Goal: Task Accomplishment & Management: Manage account settings

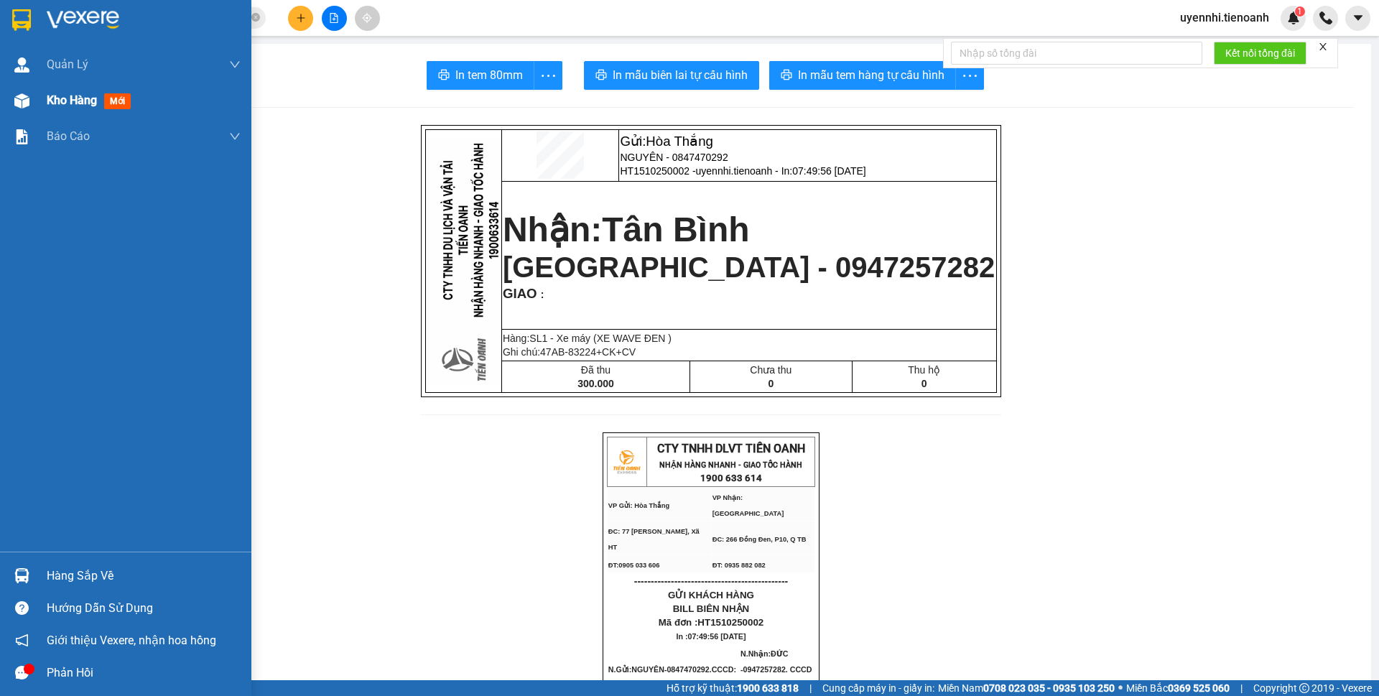
click at [67, 107] on span "Kho hàng" at bounding box center [72, 100] width 50 height 14
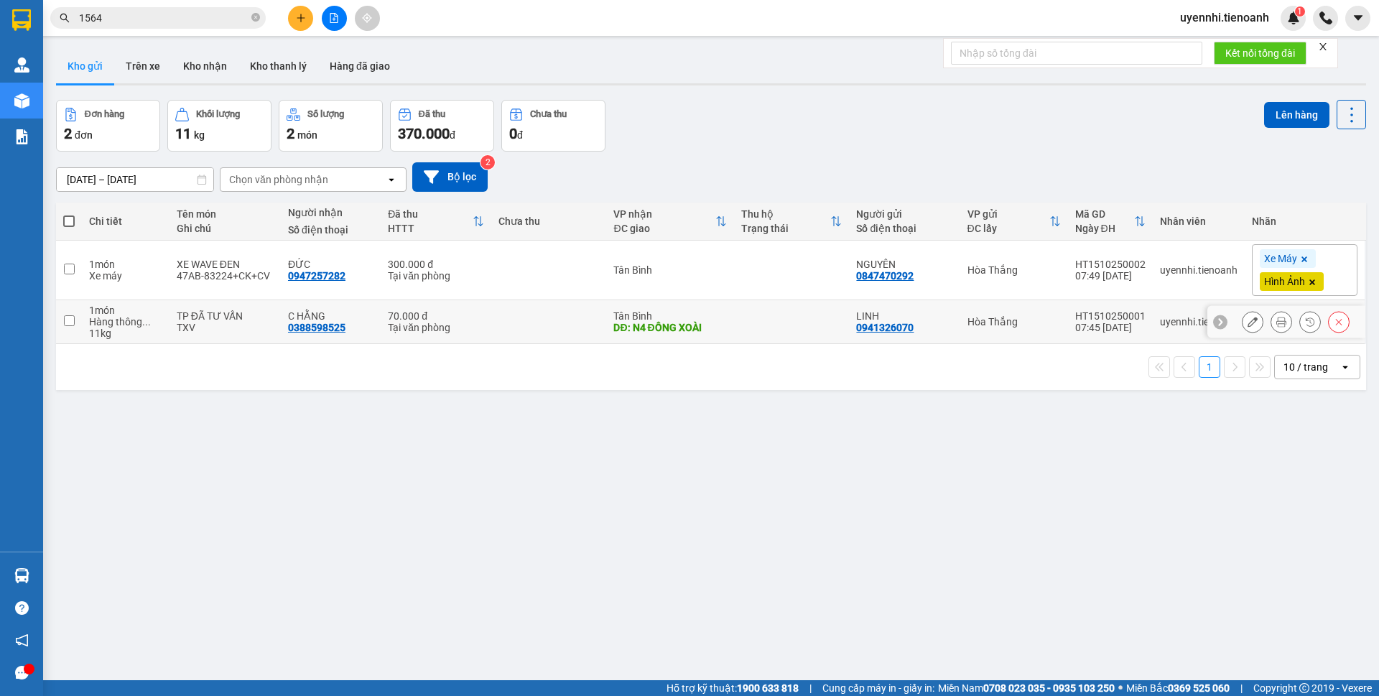
click at [525, 319] on td at bounding box center [548, 322] width 115 height 44
checkbox input "true"
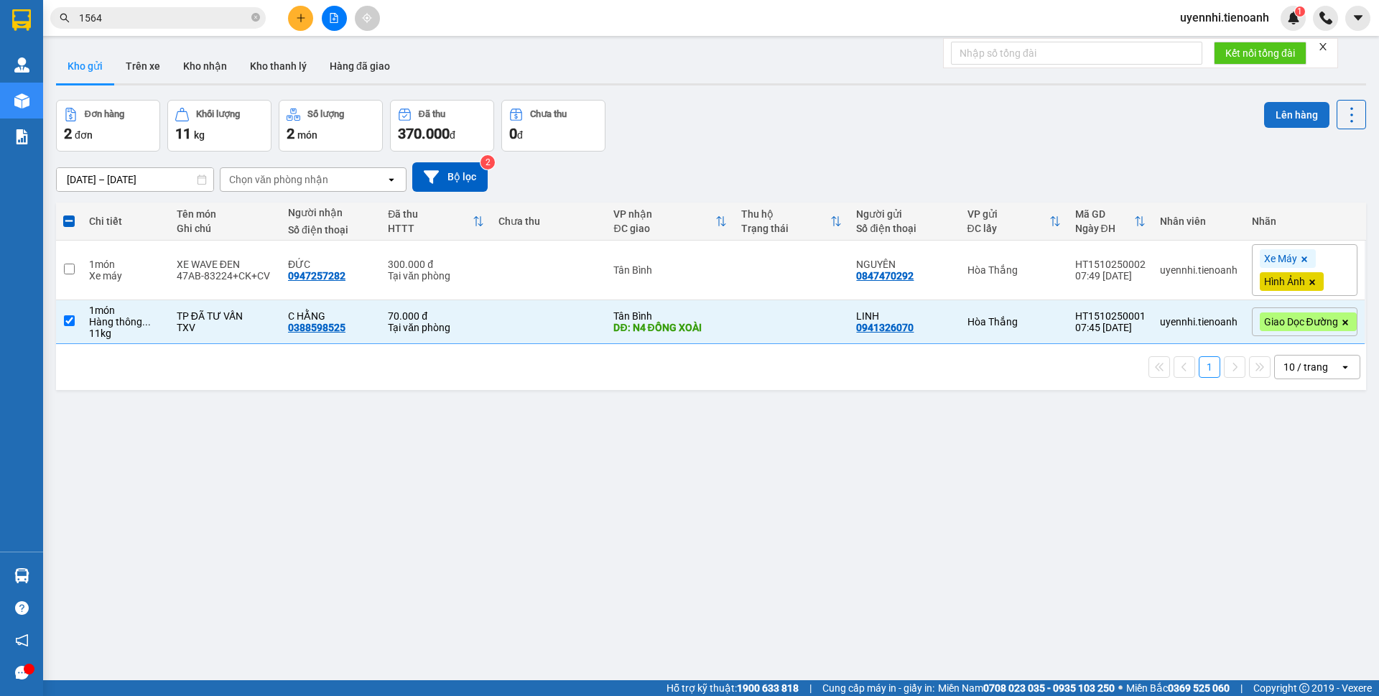
click at [1264, 121] on button "Lên hàng" at bounding box center [1296, 115] width 65 height 26
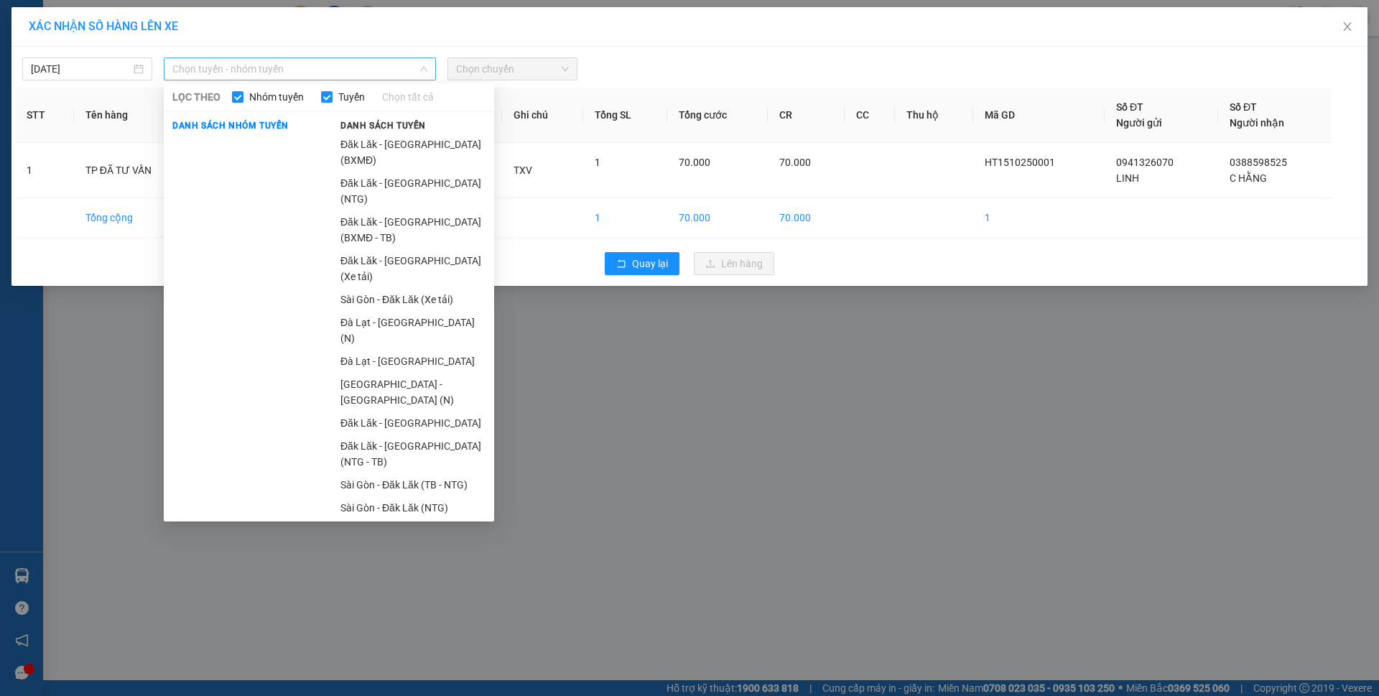
click at [265, 67] on span "Chọn tuyến - nhóm tuyến" at bounding box center [299, 69] width 255 height 22
click at [404, 210] on li "Đăk Lăk - [GEOGRAPHIC_DATA] (BXMĐ - TB)" at bounding box center [413, 229] width 162 height 39
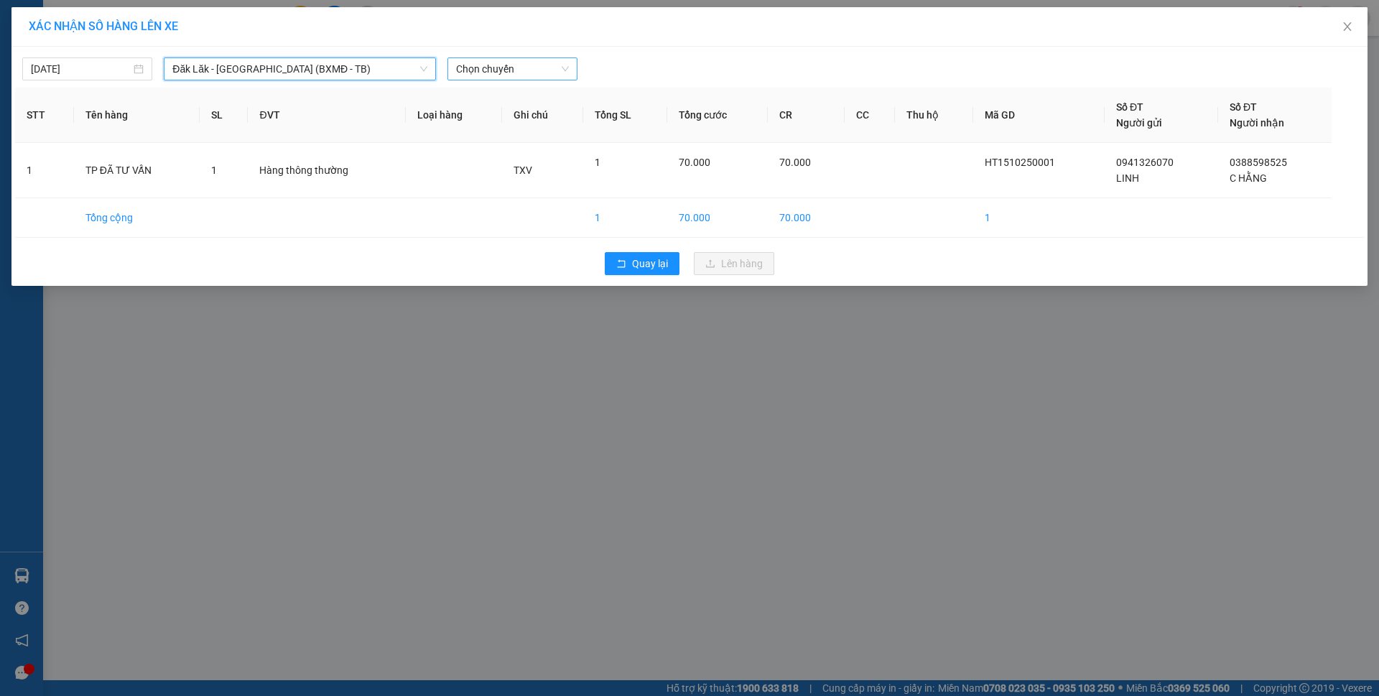
click at [523, 65] on span "Chọn chuyến" at bounding box center [512, 69] width 113 height 22
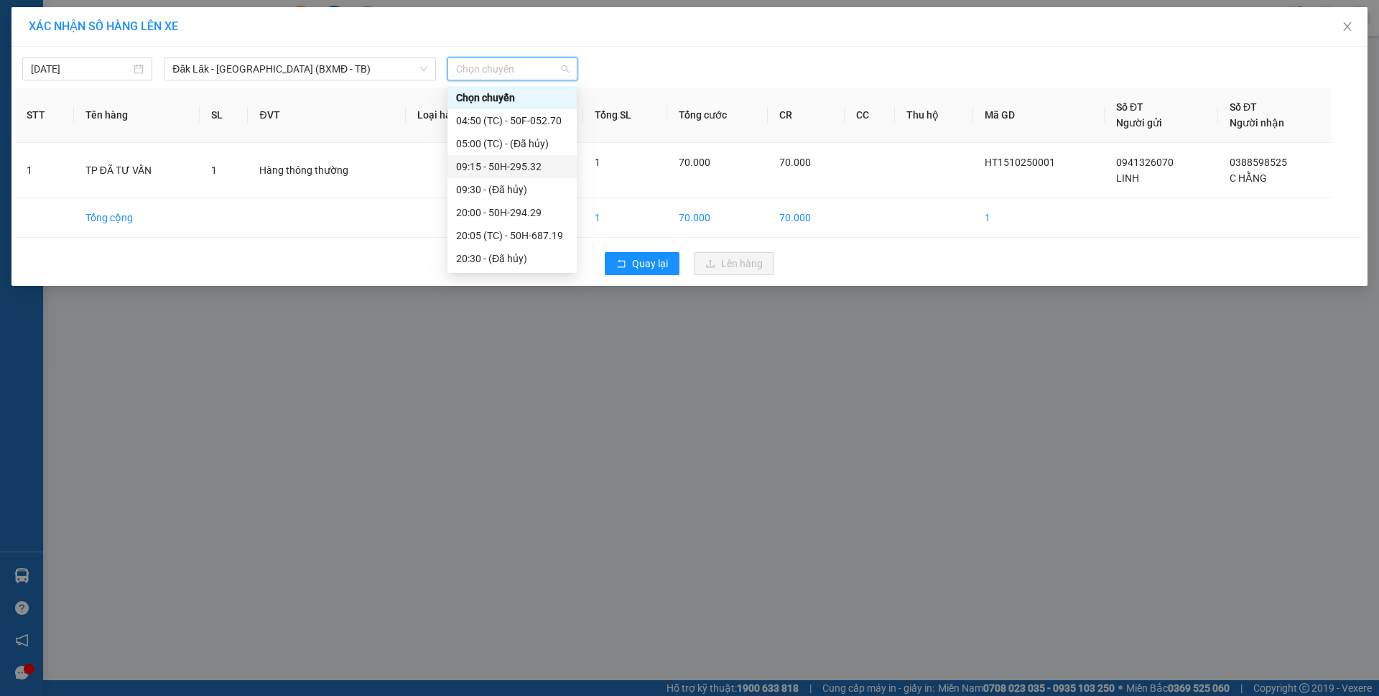
click at [484, 167] on div "09:15 - 50H-295.32" at bounding box center [512, 167] width 112 height 16
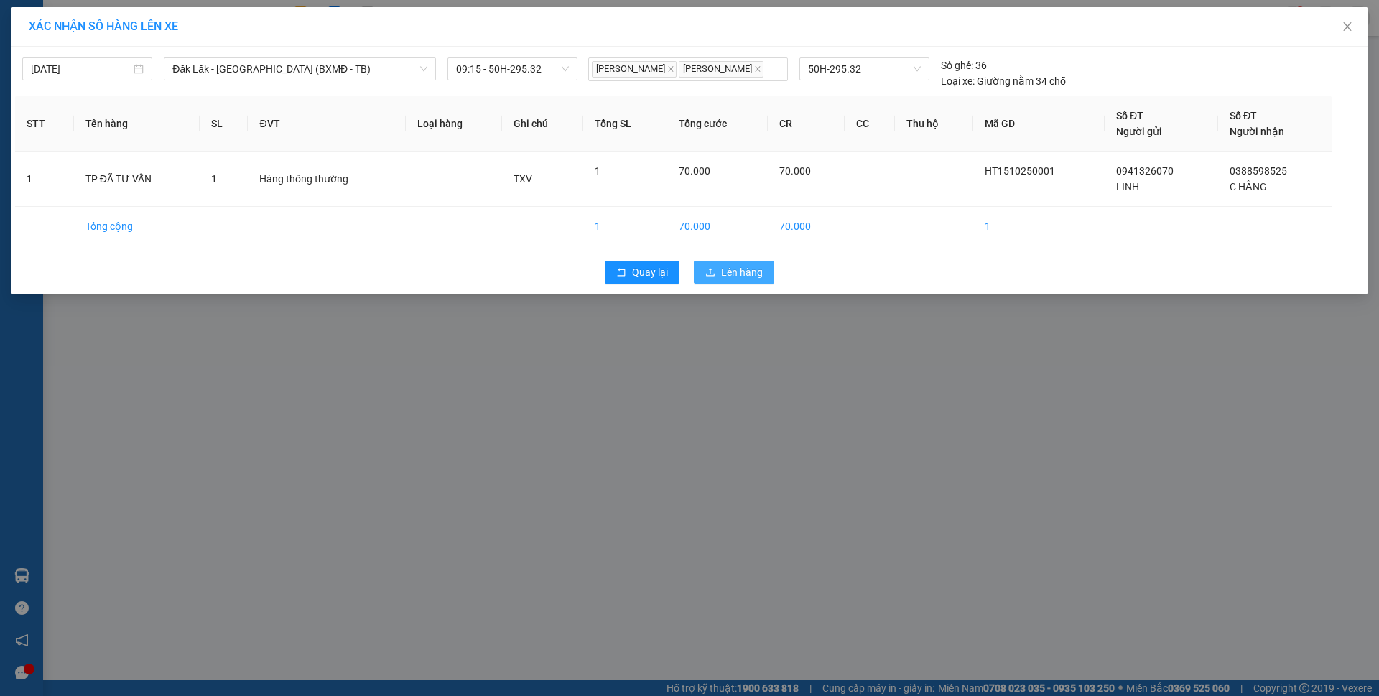
click at [730, 275] on span "Lên hàng" at bounding box center [742, 272] width 42 height 16
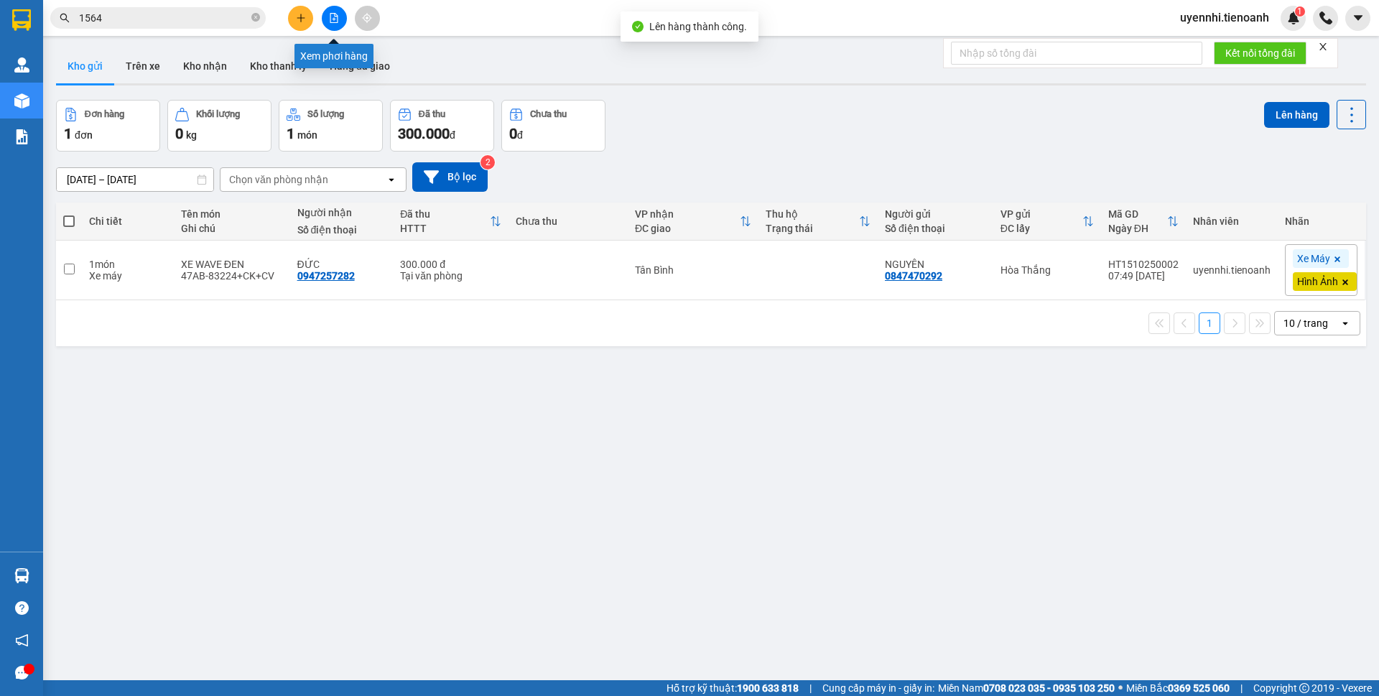
click at [334, 19] on icon "file-add" at bounding box center [334, 18] width 8 height 10
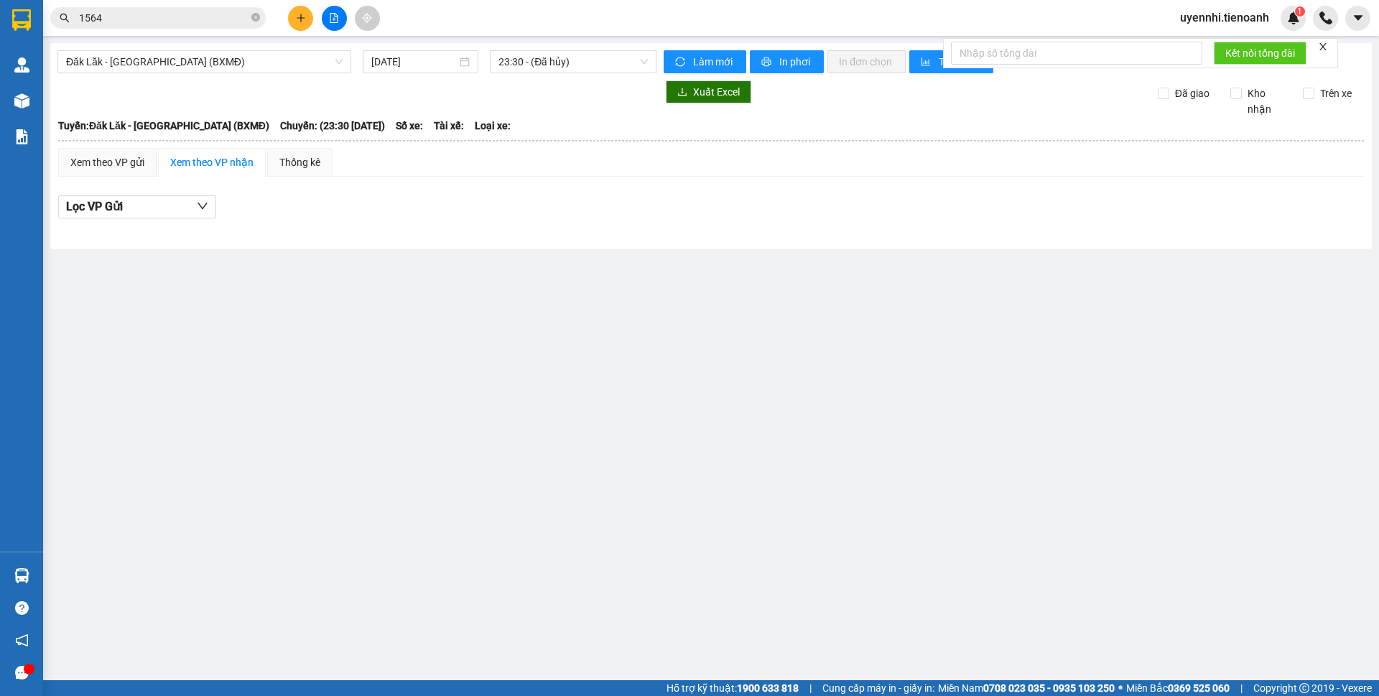
click at [237, 76] on div "Đăk Lăk - [GEOGRAPHIC_DATA] (BXMĐ) [DATE] 23:30 - (Đã hủy) Làm mới In phơi In đ…" at bounding box center [710, 146] width 1321 height 206
click at [223, 61] on span "Đăk Lăk - [GEOGRAPHIC_DATA] (BXMĐ)" at bounding box center [204, 62] width 276 height 22
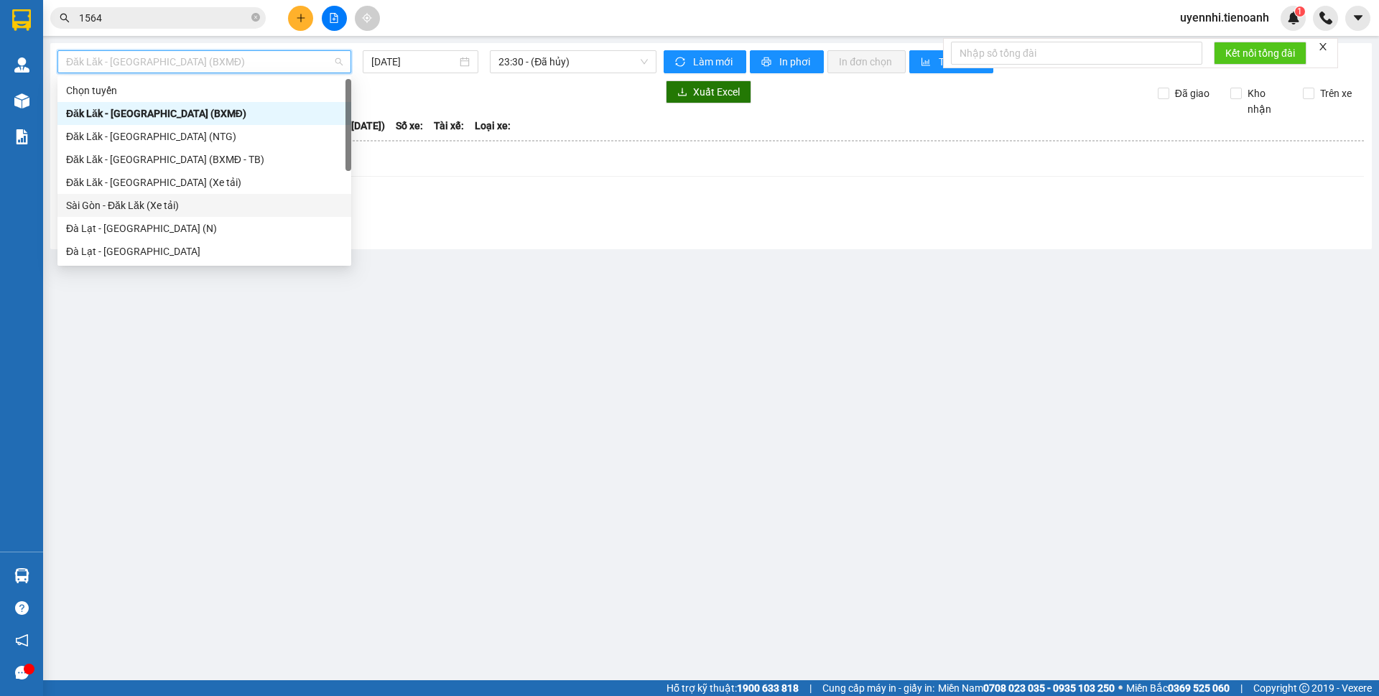
click at [90, 207] on div "Sài Gòn - Đăk Lăk (Xe tải)" at bounding box center [204, 205] width 276 height 16
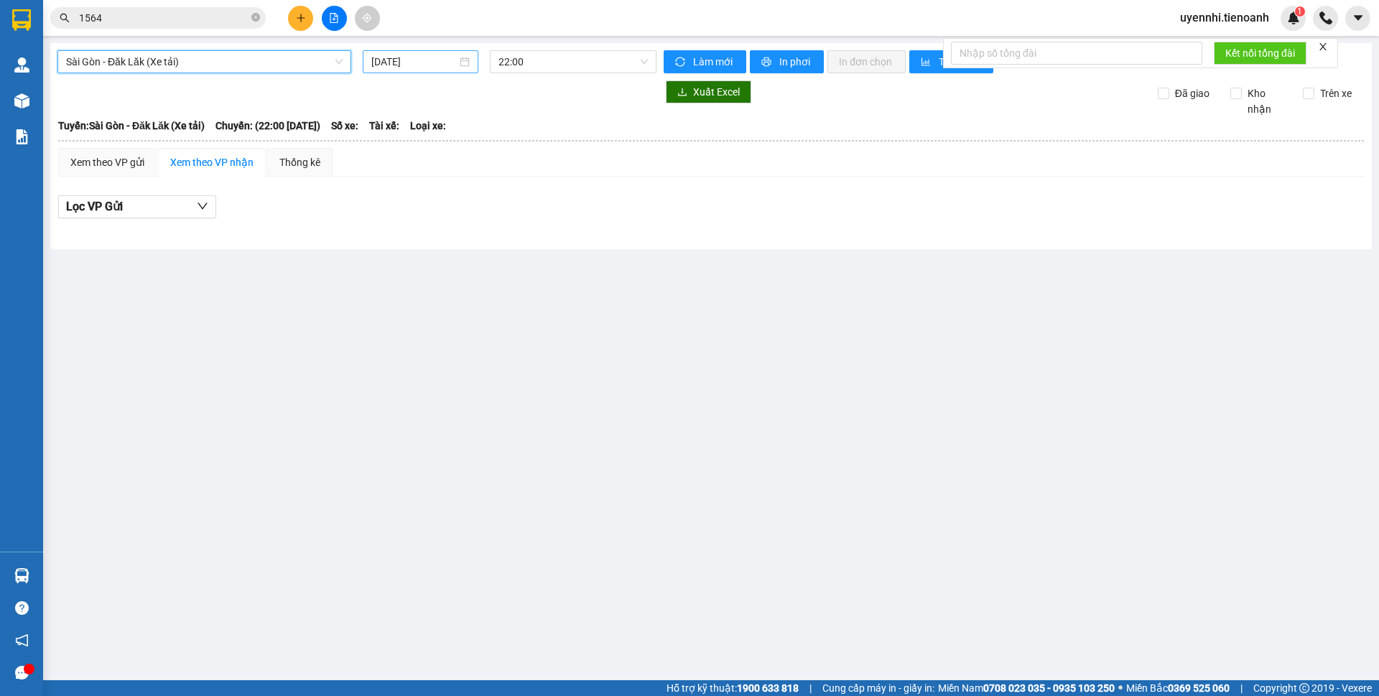
click at [394, 58] on input "[DATE]" at bounding box center [413, 62] width 85 height 16
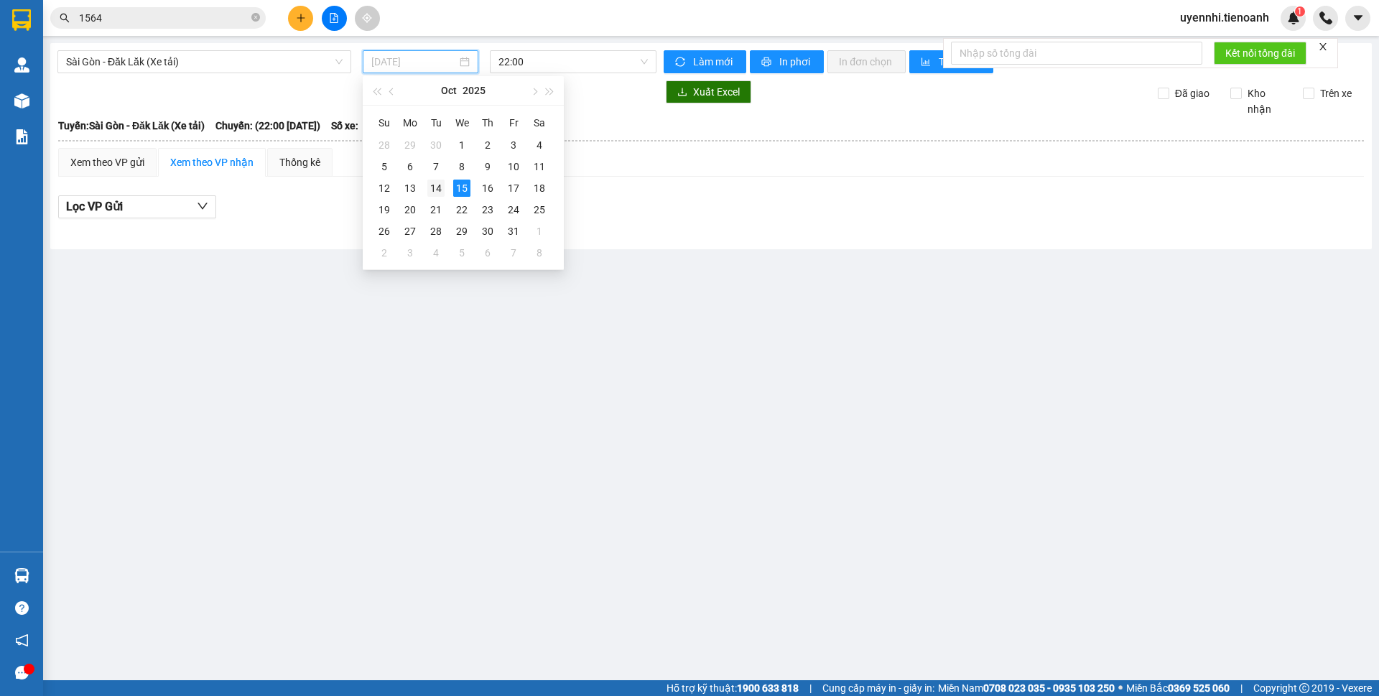
click at [438, 186] on div "14" at bounding box center [435, 188] width 17 height 17
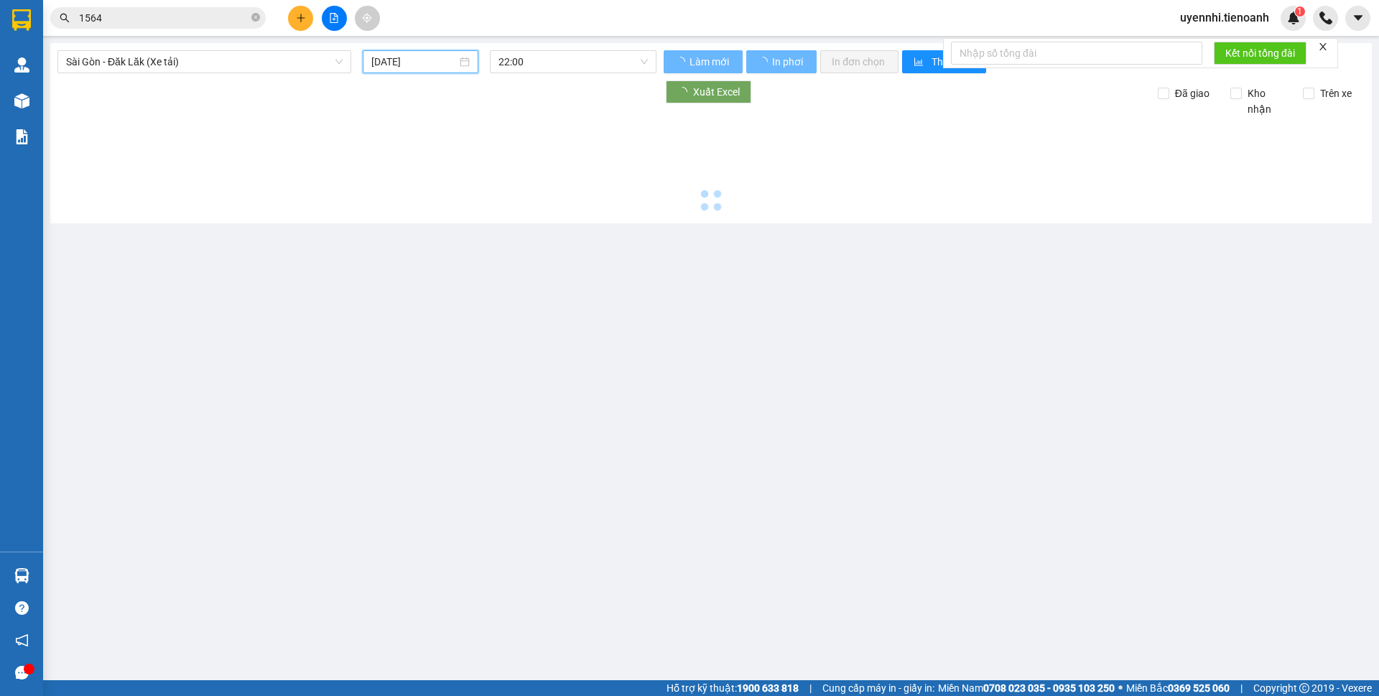
type input "[DATE]"
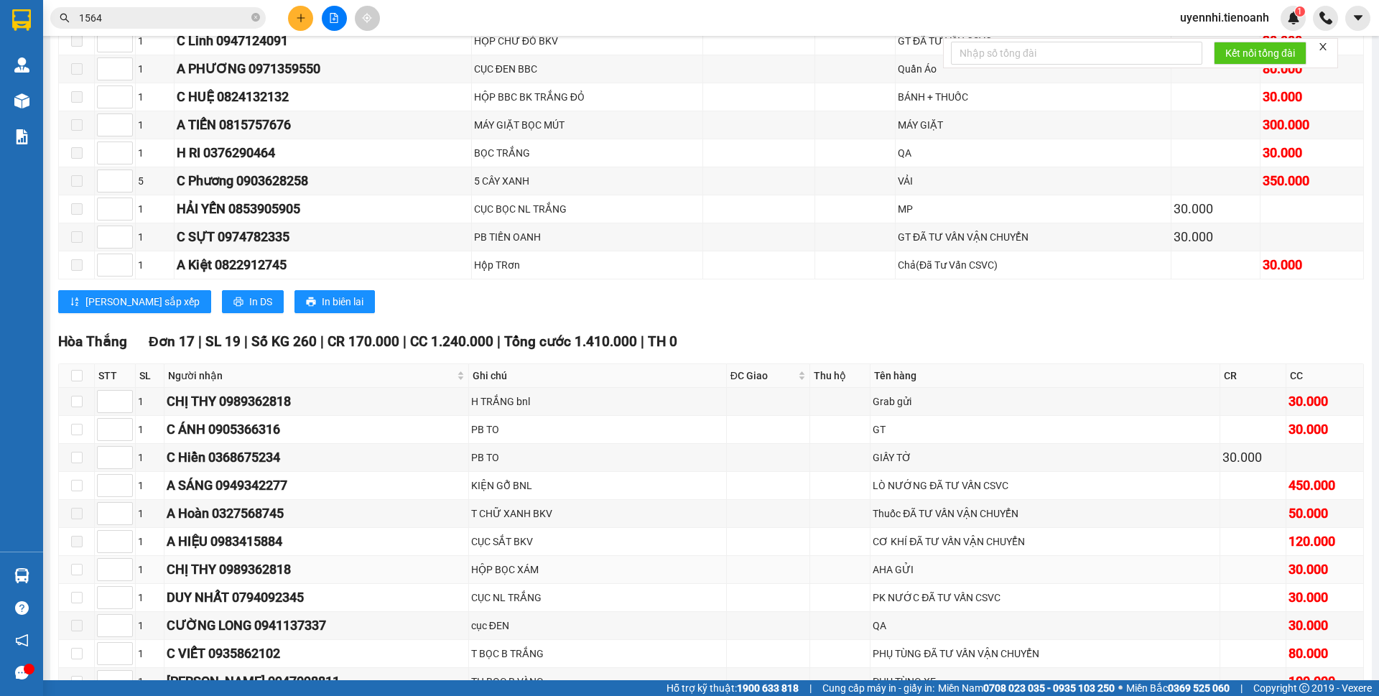
scroll to position [8761, 0]
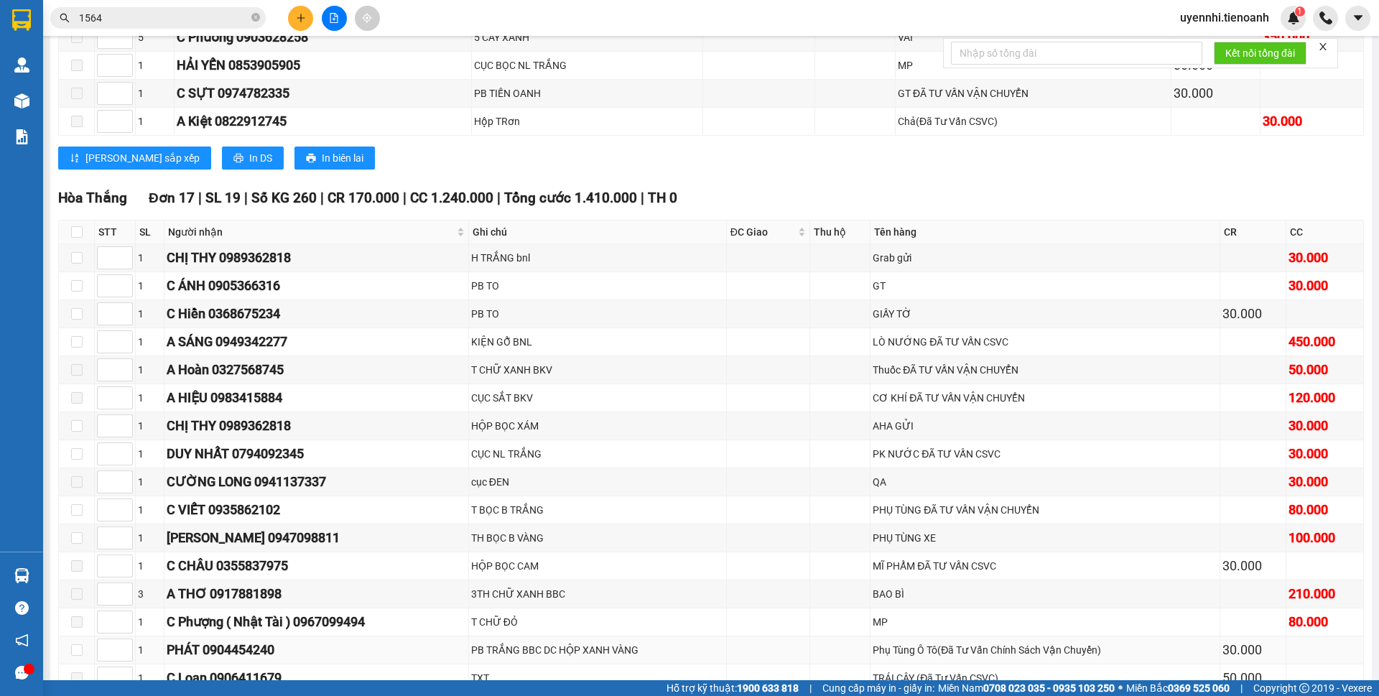
click at [68, 636] on td at bounding box center [77, 650] width 36 height 28
drag, startPoint x: 74, startPoint y: 541, endPoint x: 83, endPoint y: 544, distance: 9.3
click at [74, 642] on label at bounding box center [76, 650] width 11 height 16
click at [74, 644] on input "checkbox" at bounding box center [76, 649] width 11 height 11
checkbox input "true"
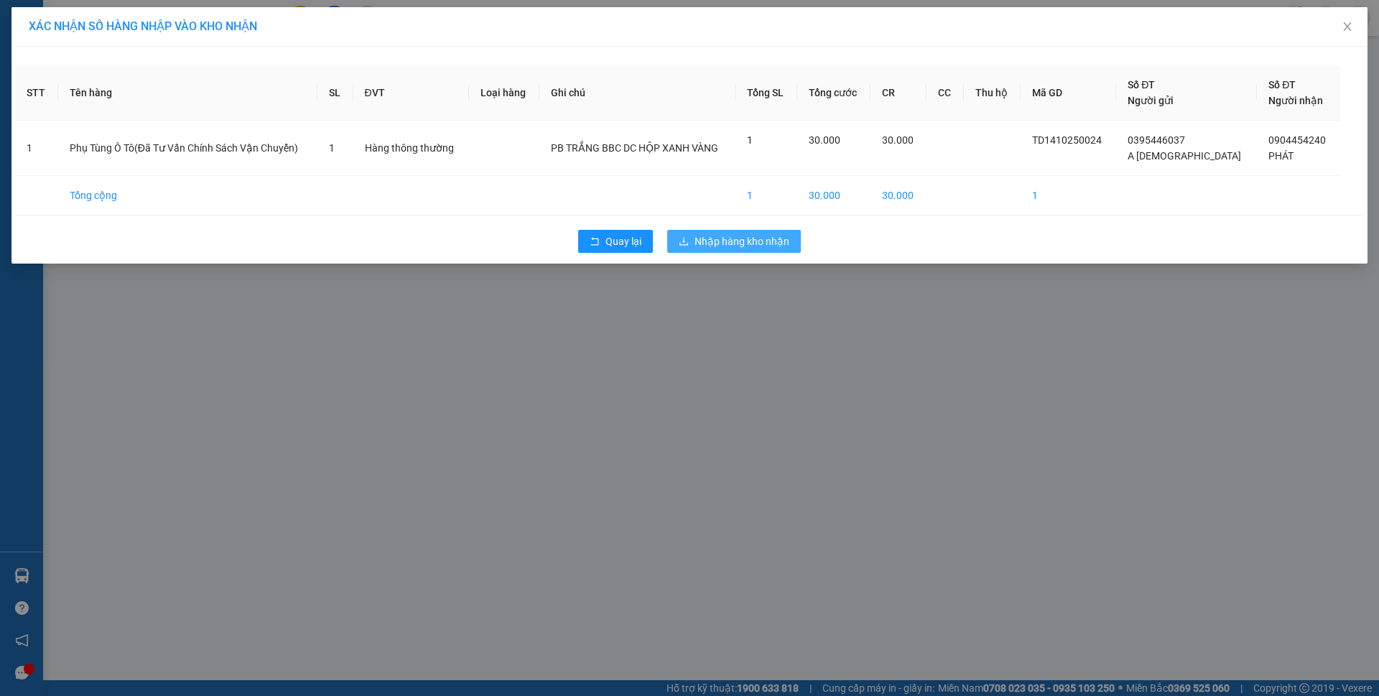
click at [725, 248] on span "Nhập hàng kho nhận" at bounding box center [741, 241] width 95 height 16
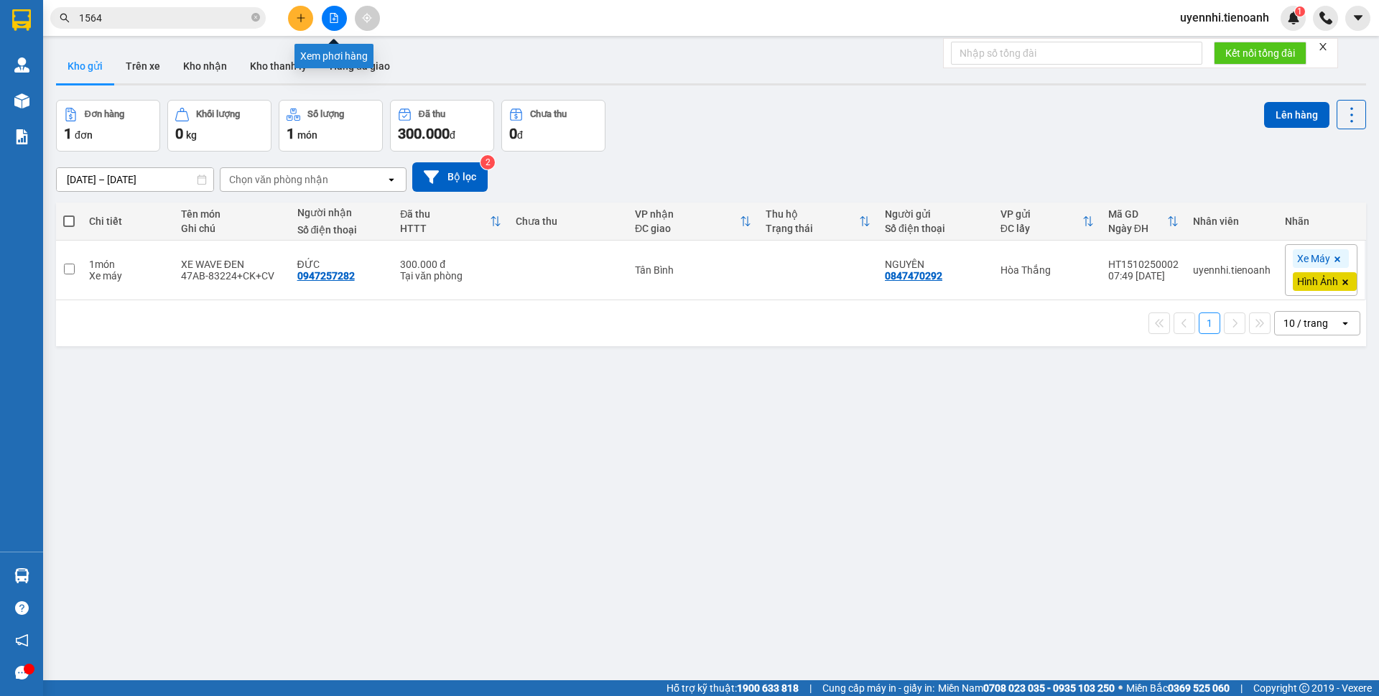
click at [329, 9] on button at bounding box center [334, 18] width 25 height 25
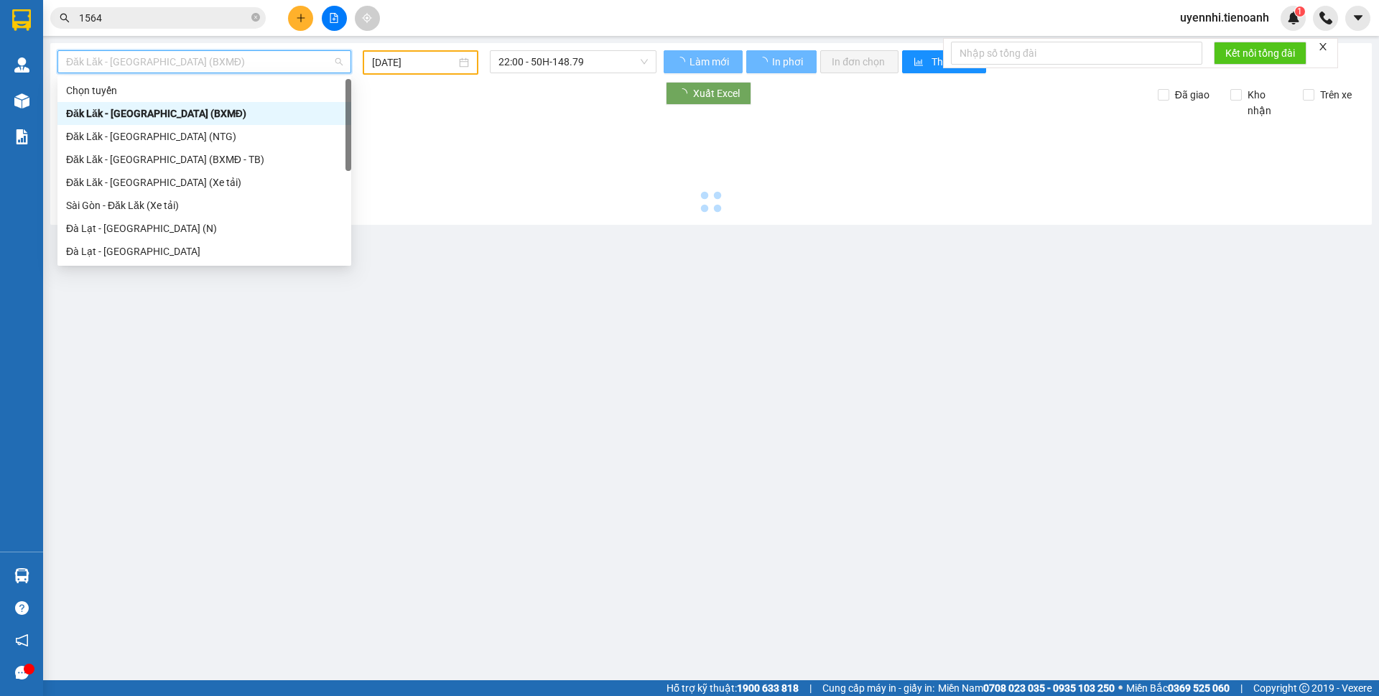
click at [126, 207] on div "Sài Gòn - Đăk Lăk (Xe tải)" at bounding box center [204, 205] width 276 height 16
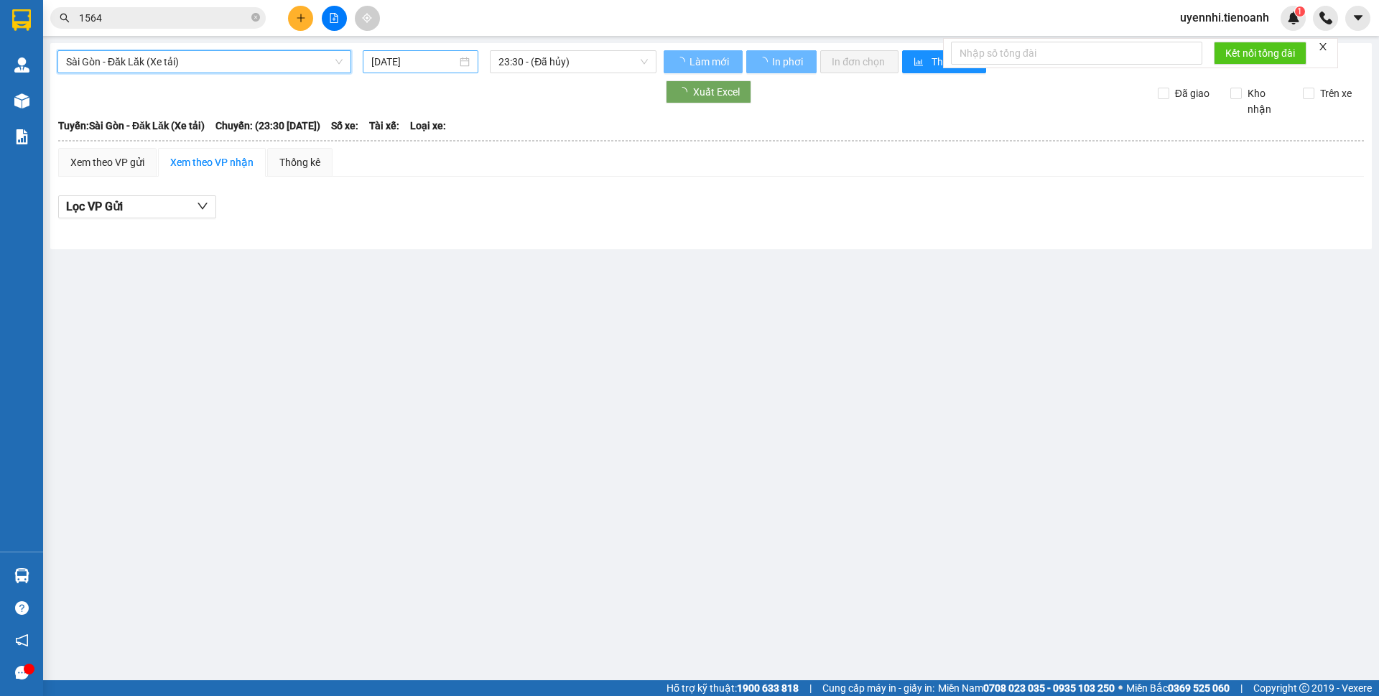
click at [394, 61] on input "[DATE]" at bounding box center [413, 62] width 85 height 16
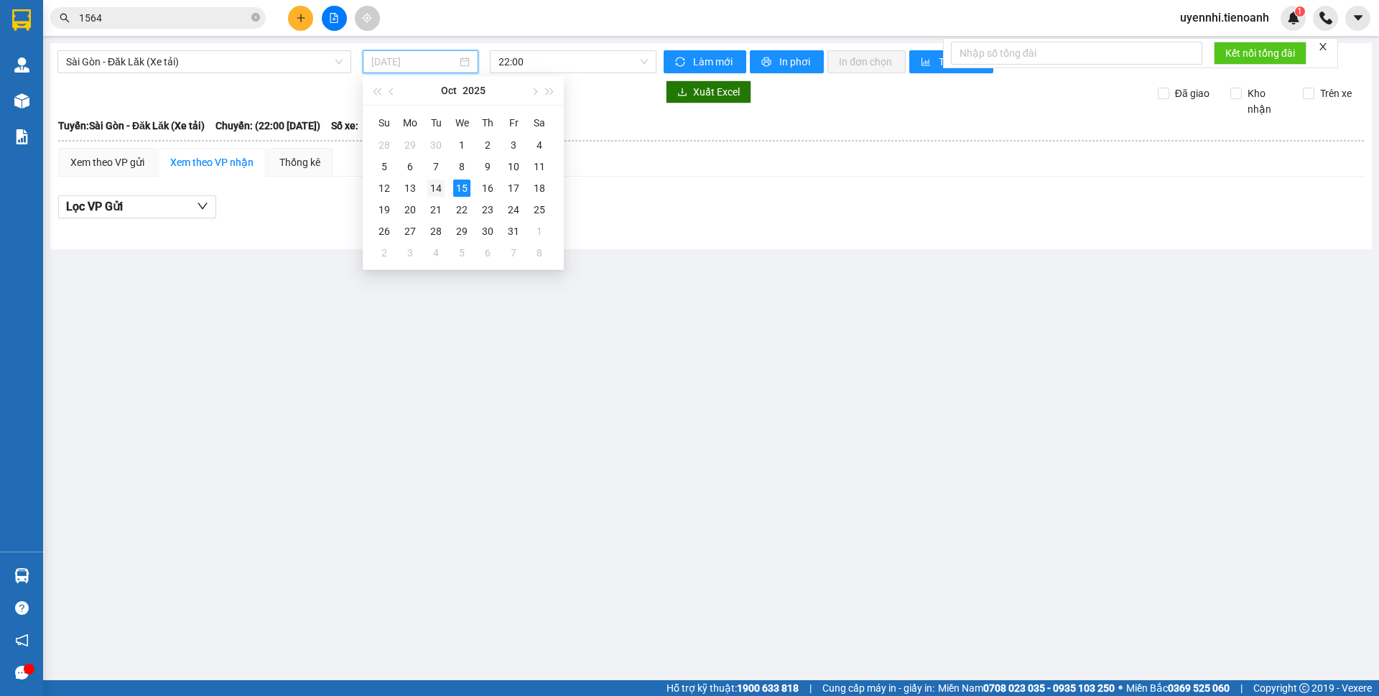
click at [427, 184] on div "14" at bounding box center [435, 188] width 17 height 17
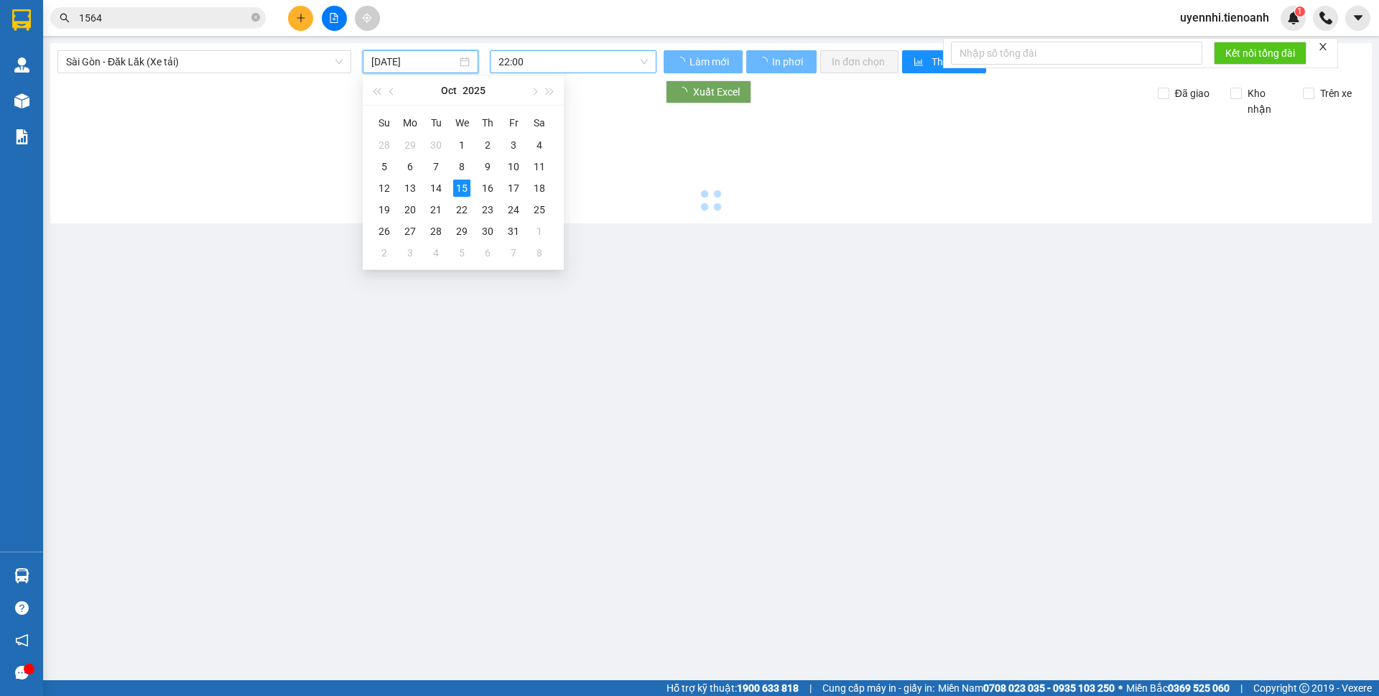
type input "[DATE]"
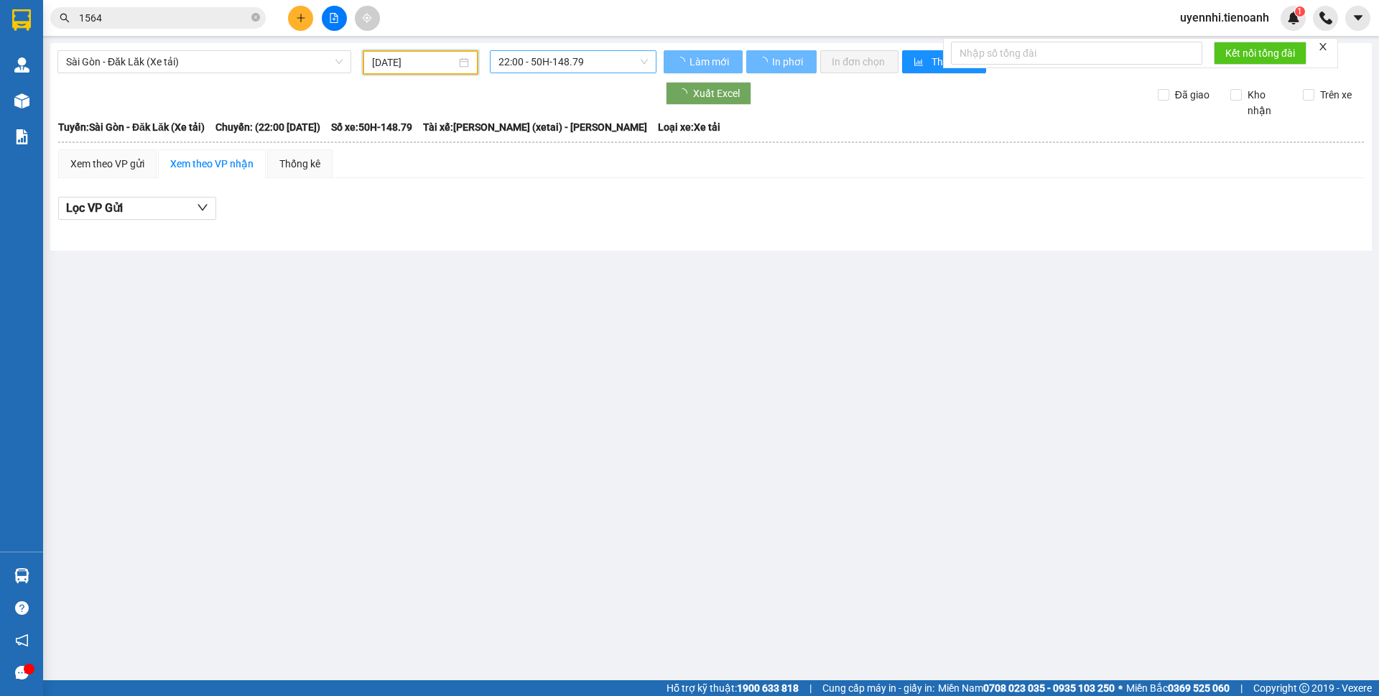
click at [541, 60] on span "22:00 - 50H-148.79" at bounding box center [572, 62] width 149 height 22
click at [524, 126] on body "Kết quả tìm kiếm ( 40 ) Bộ lọc Mã ĐH Trạng thái Món hàng Thu hộ Tổng cước Chưa …" at bounding box center [689, 348] width 1379 height 696
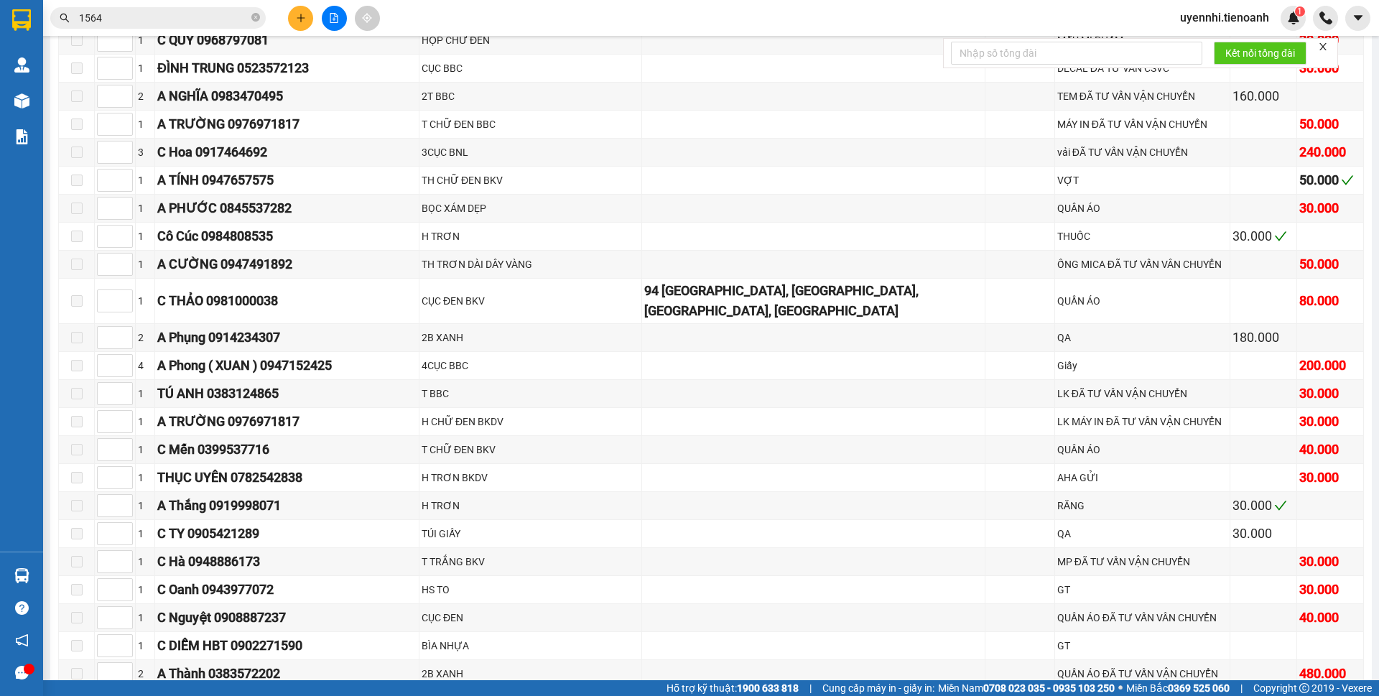
scroll to position [5817, 0]
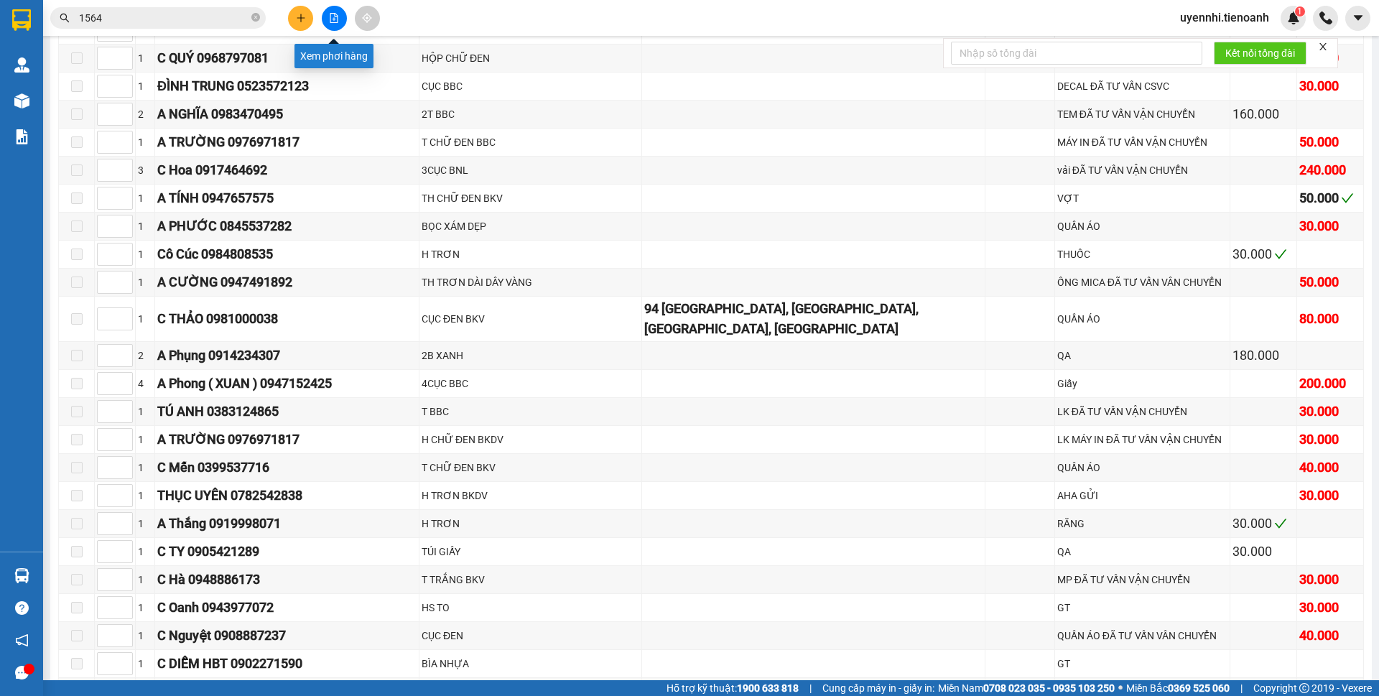
click at [335, 9] on button at bounding box center [334, 18] width 25 height 25
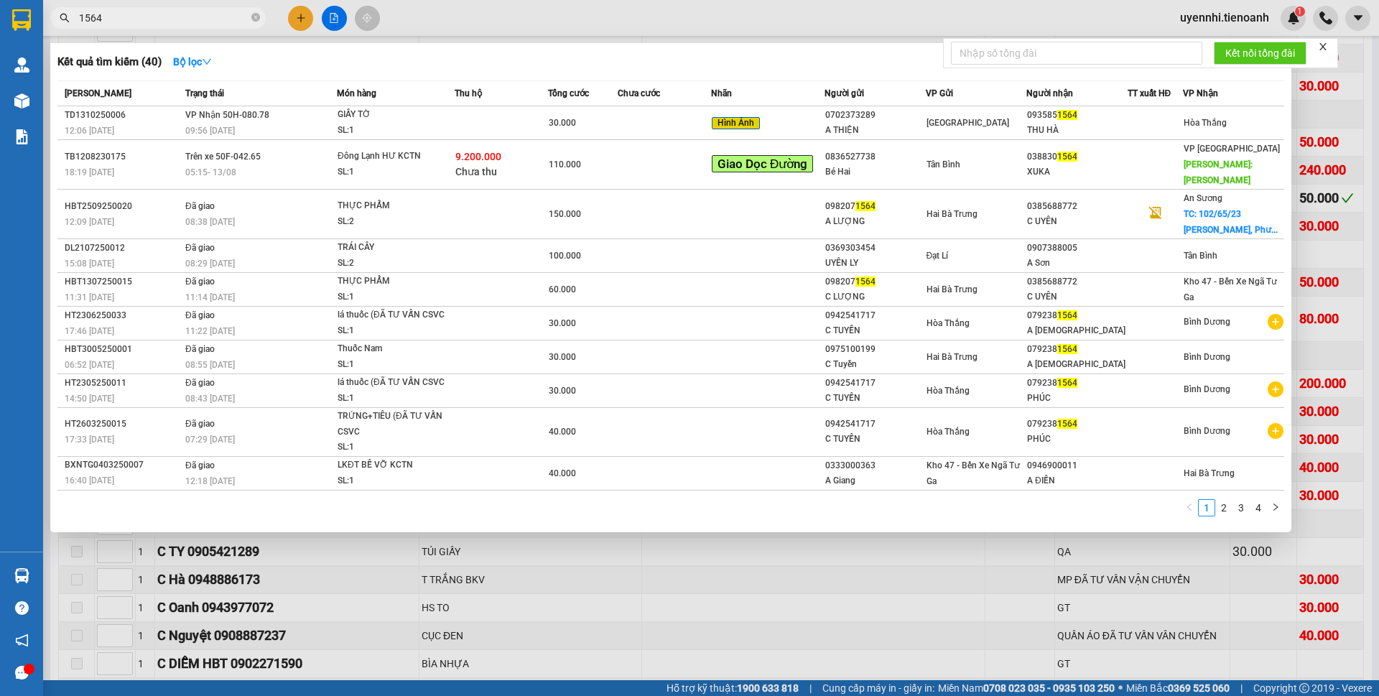
click at [98, 14] on input "1564" at bounding box center [163, 18] width 169 height 16
click at [666, 576] on div at bounding box center [689, 348] width 1379 height 696
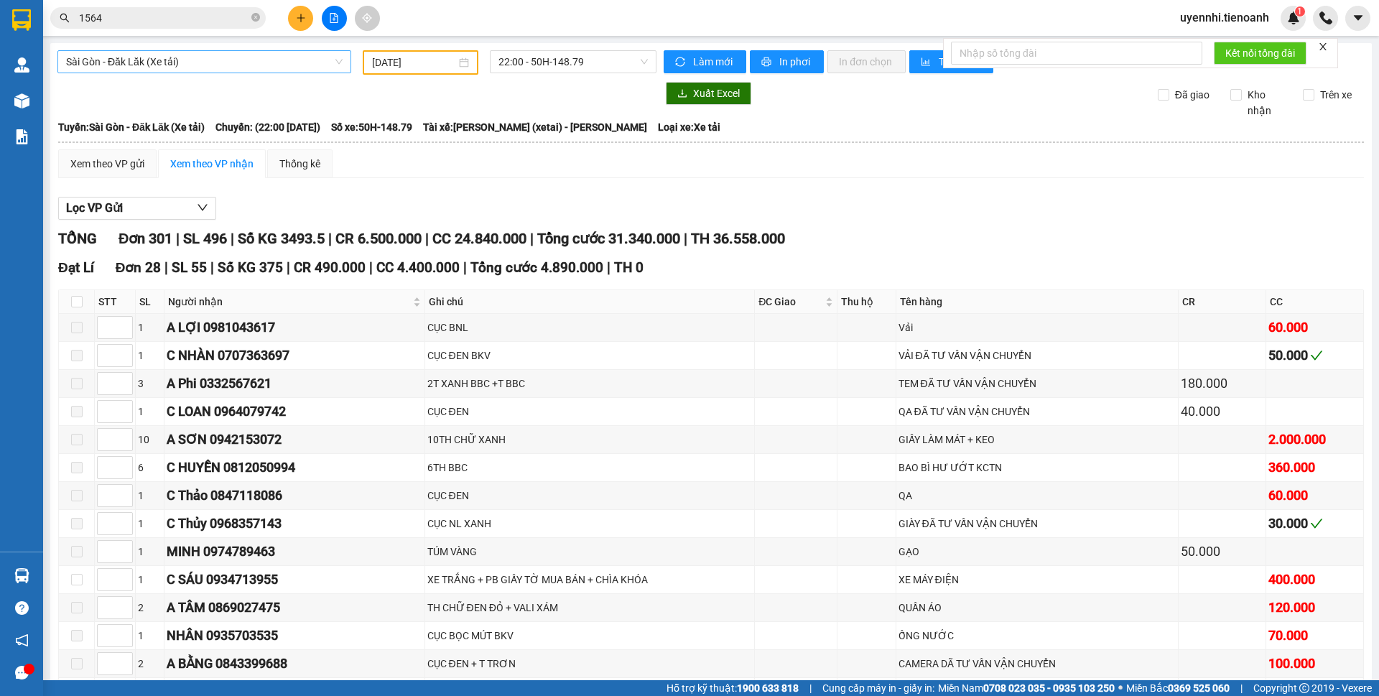
click at [167, 62] on span "Sài Gòn - Đăk Lăk (Xe tải)" at bounding box center [204, 62] width 276 height 22
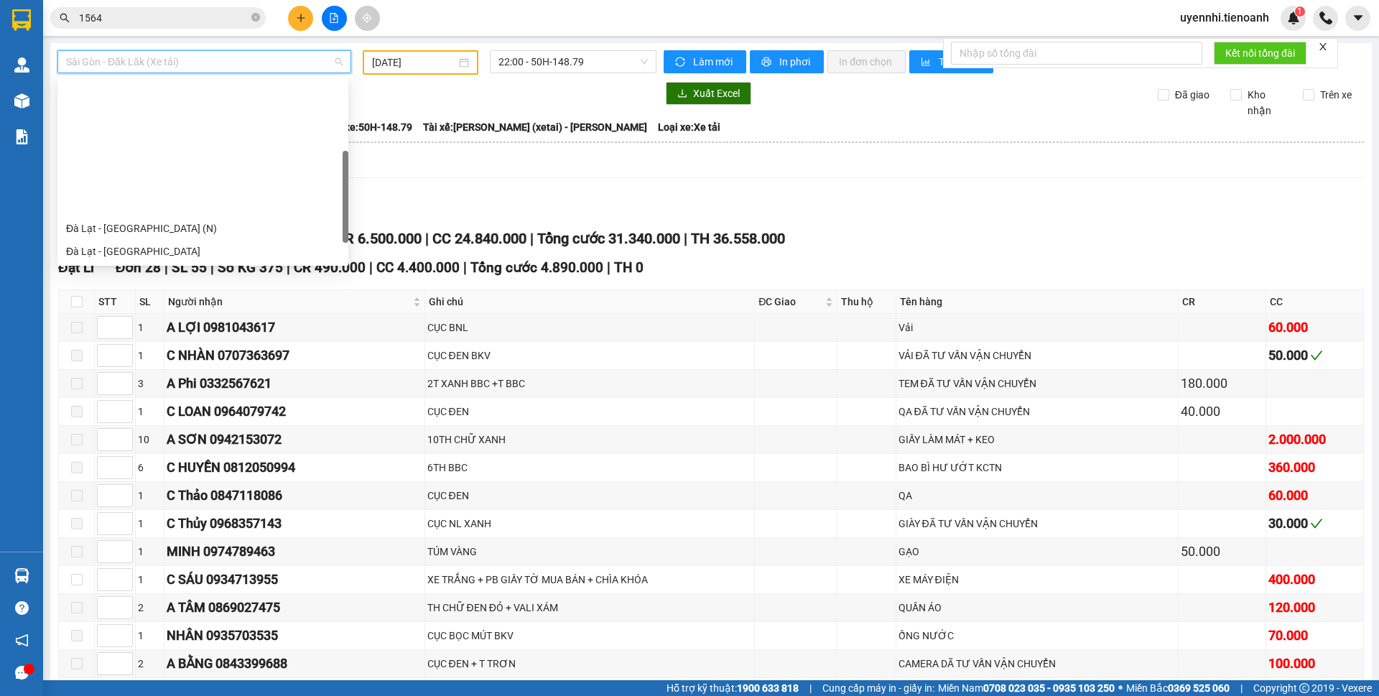
scroll to position [144, 0]
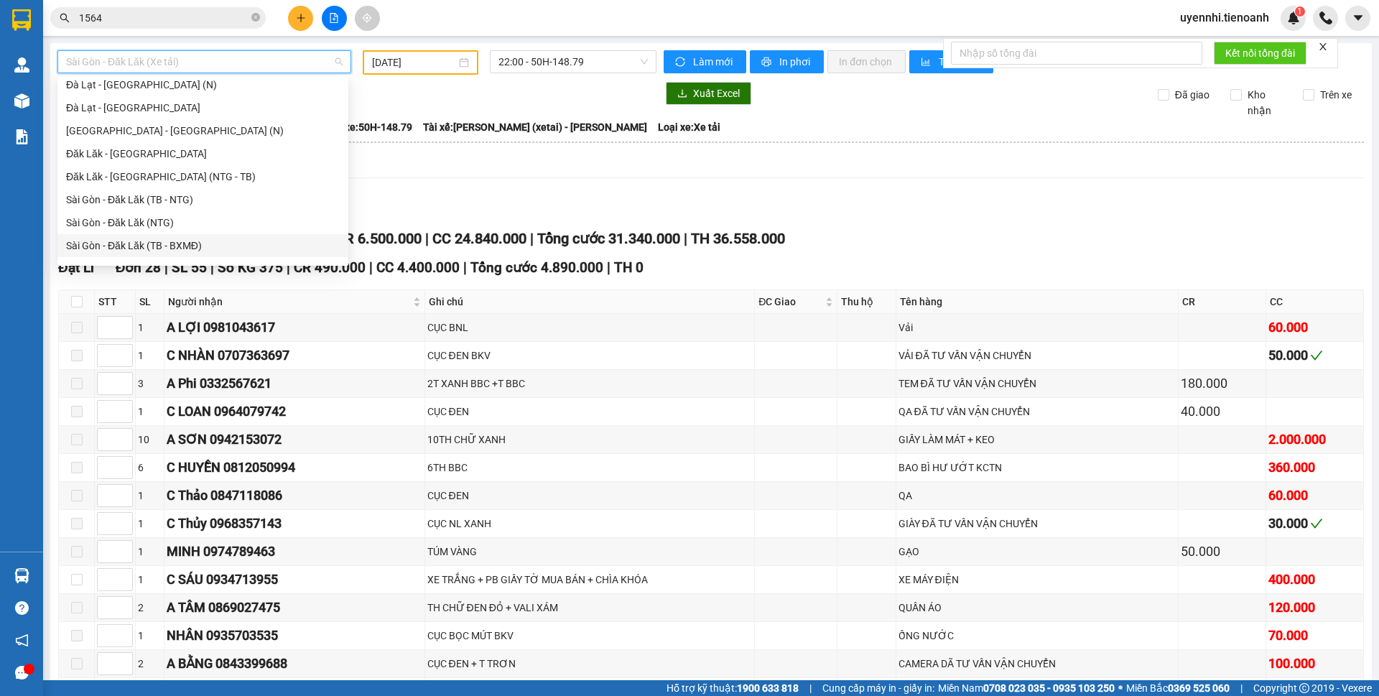
click at [121, 251] on div "Sài Gòn - Đăk Lăk (TB - BXMĐ)" at bounding box center [203, 246] width 274 height 16
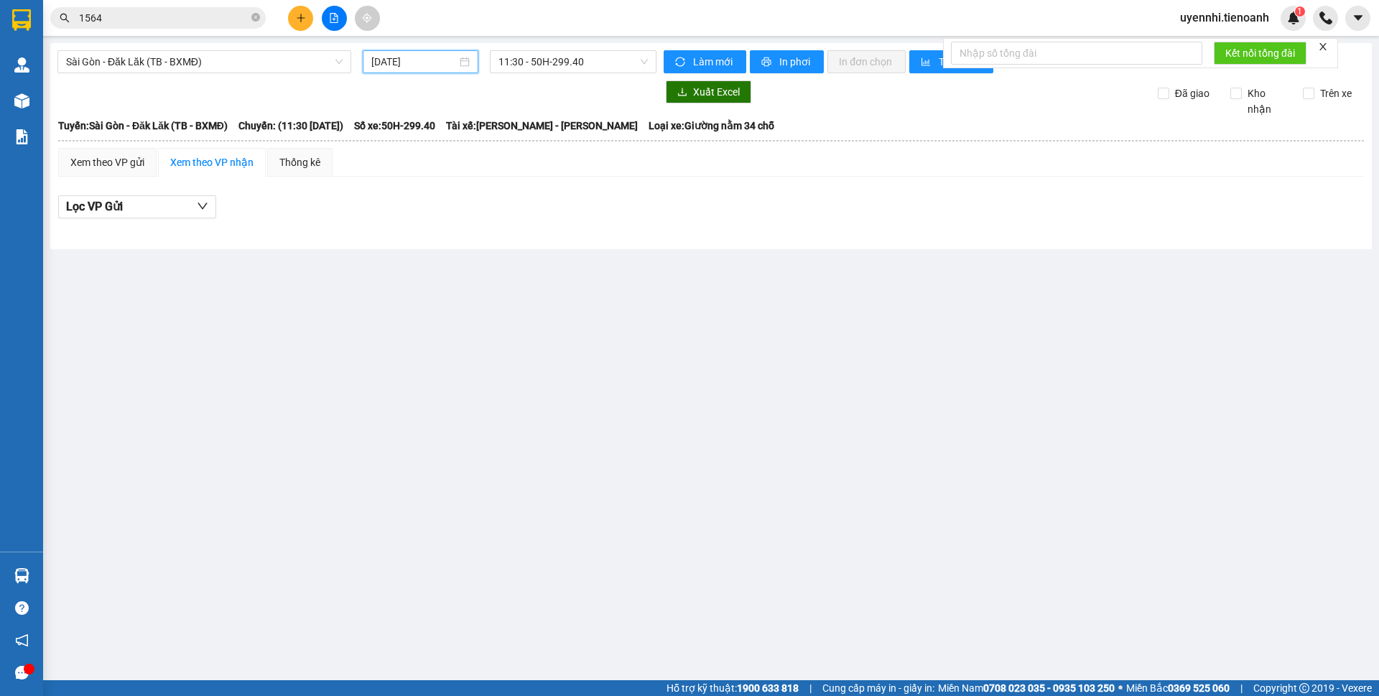
click at [424, 67] on input "[DATE]" at bounding box center [413, 62] width 85 height 16
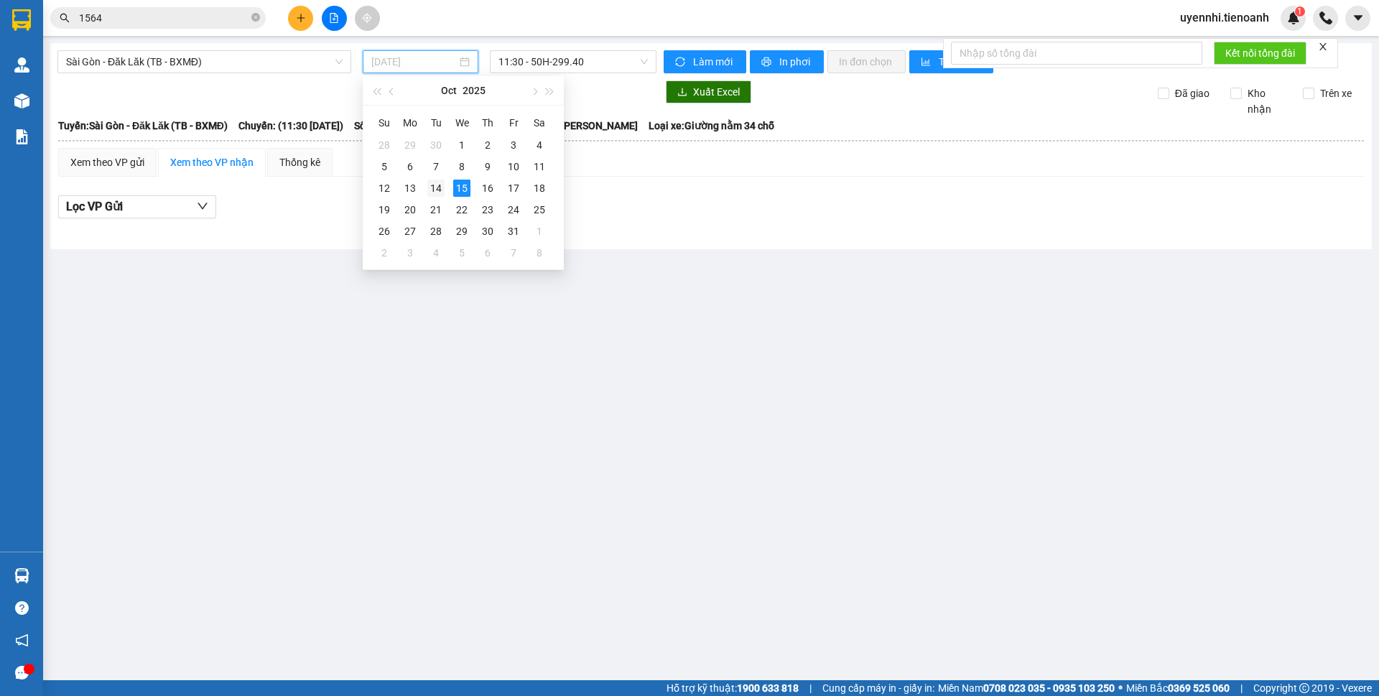
click at [437, 184] on div "14" at bounding box center [435, 188] width 17 height 17
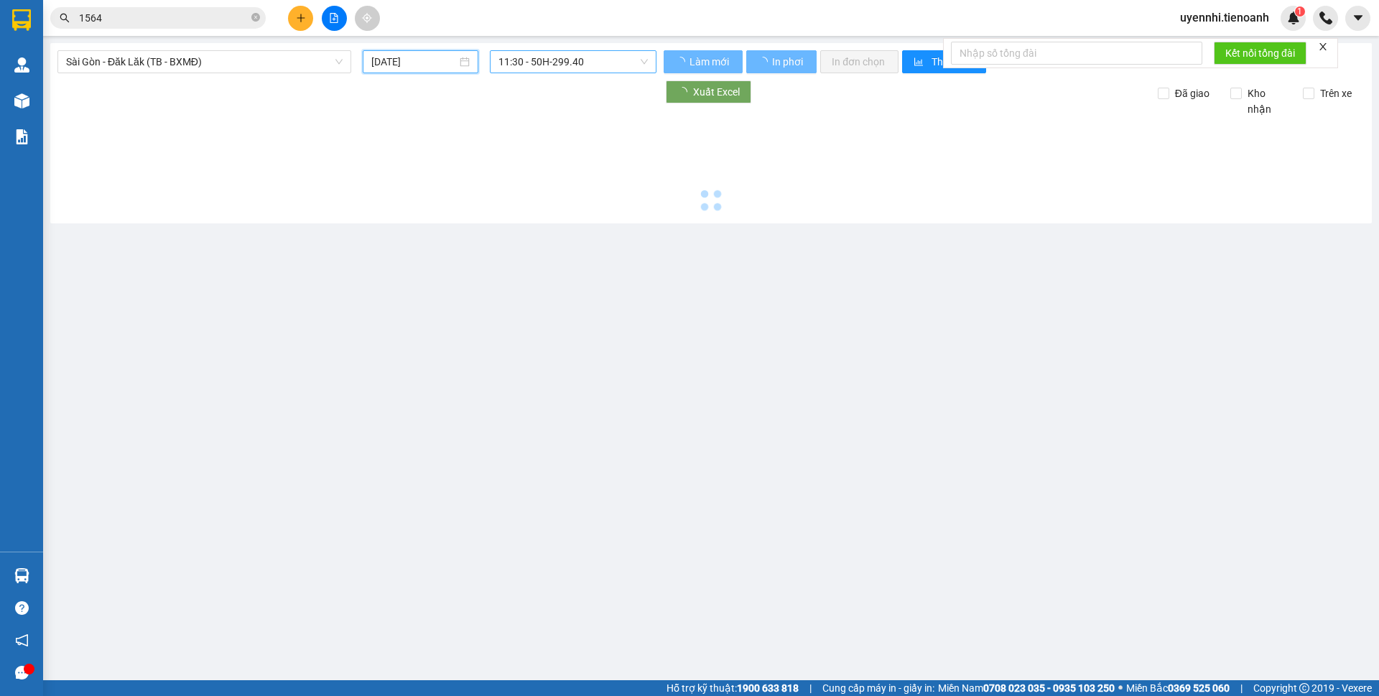
type input "[DATE]"
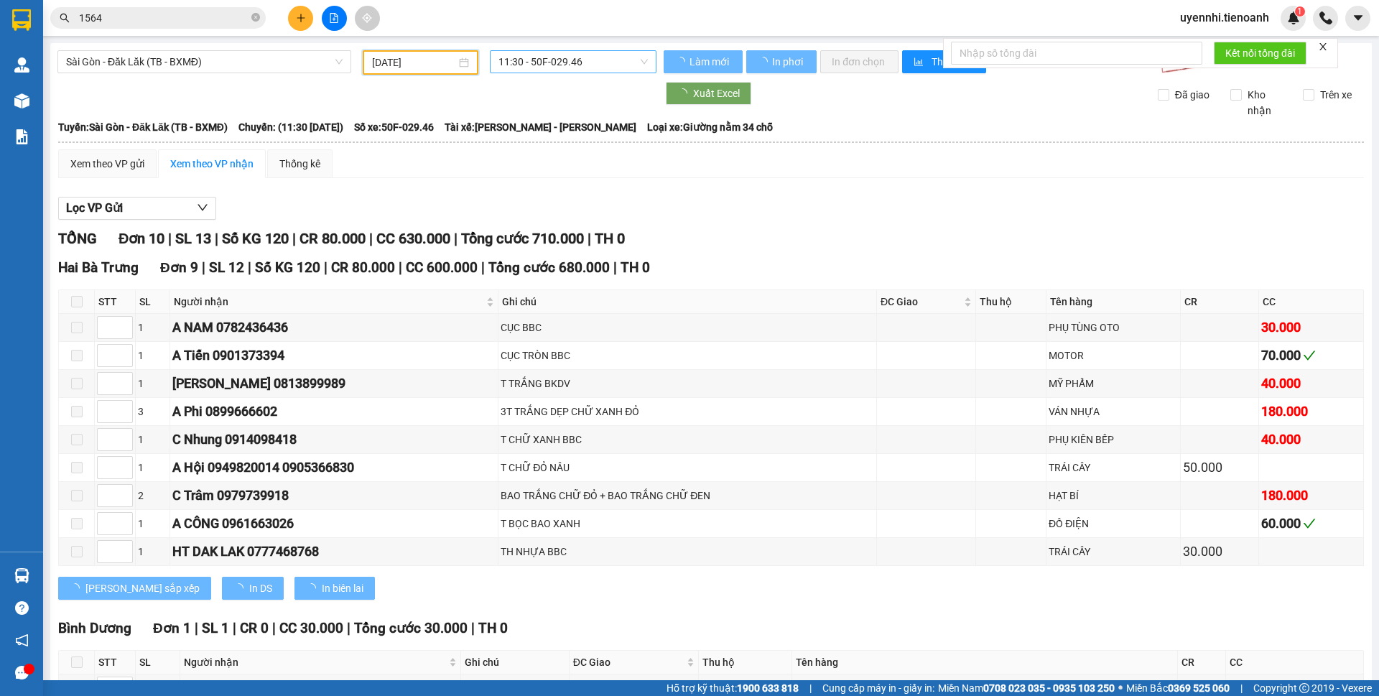
click at [536, 59] on span "11:30 - 50F-029.46" at bounding box center [572, 62] width 149 height 22
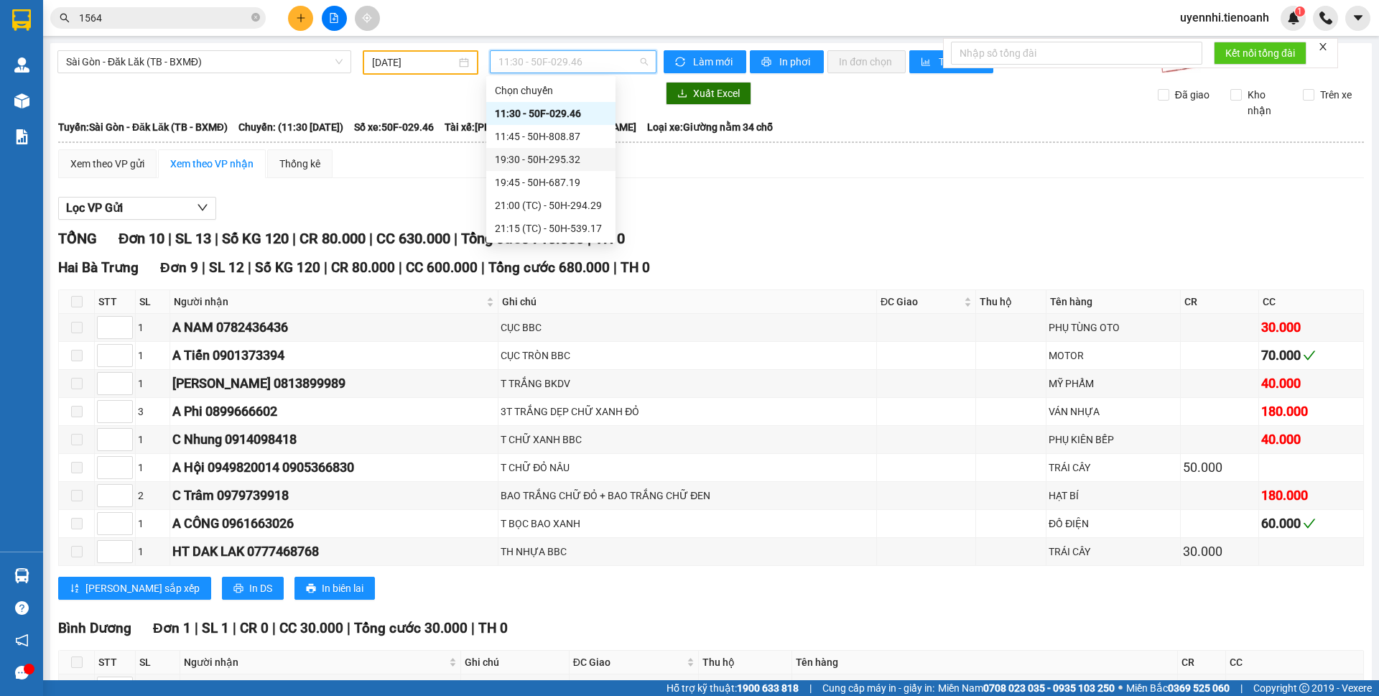
click at [529, 160] on div "19:30 - 50H-295.32" at bounding box center [551, 160] width 112 height 16
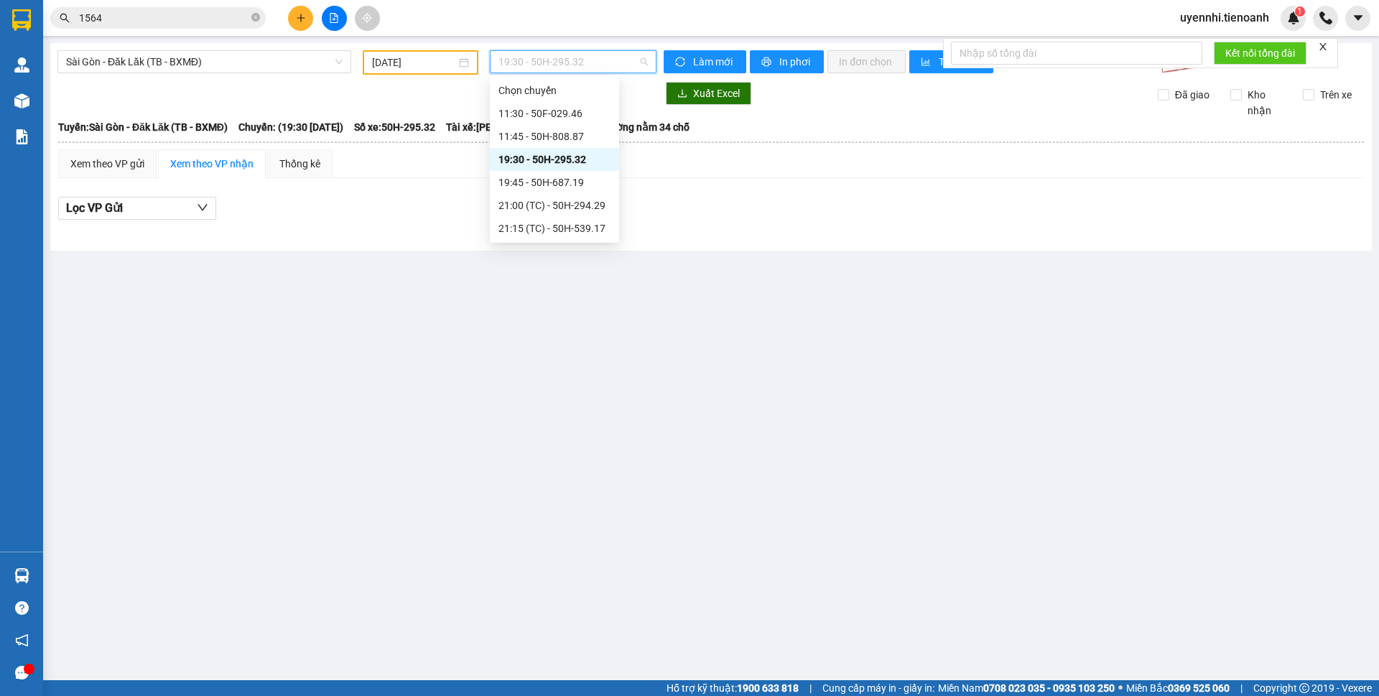
click at [534, 61] on span "19:30 - 50H-295.32" at bounding box center [572, 62] width 149 height 22
click at [521, 182] on div "19:45 - 50H-687.19" at bounding box center [554, 183] width 112 height 16
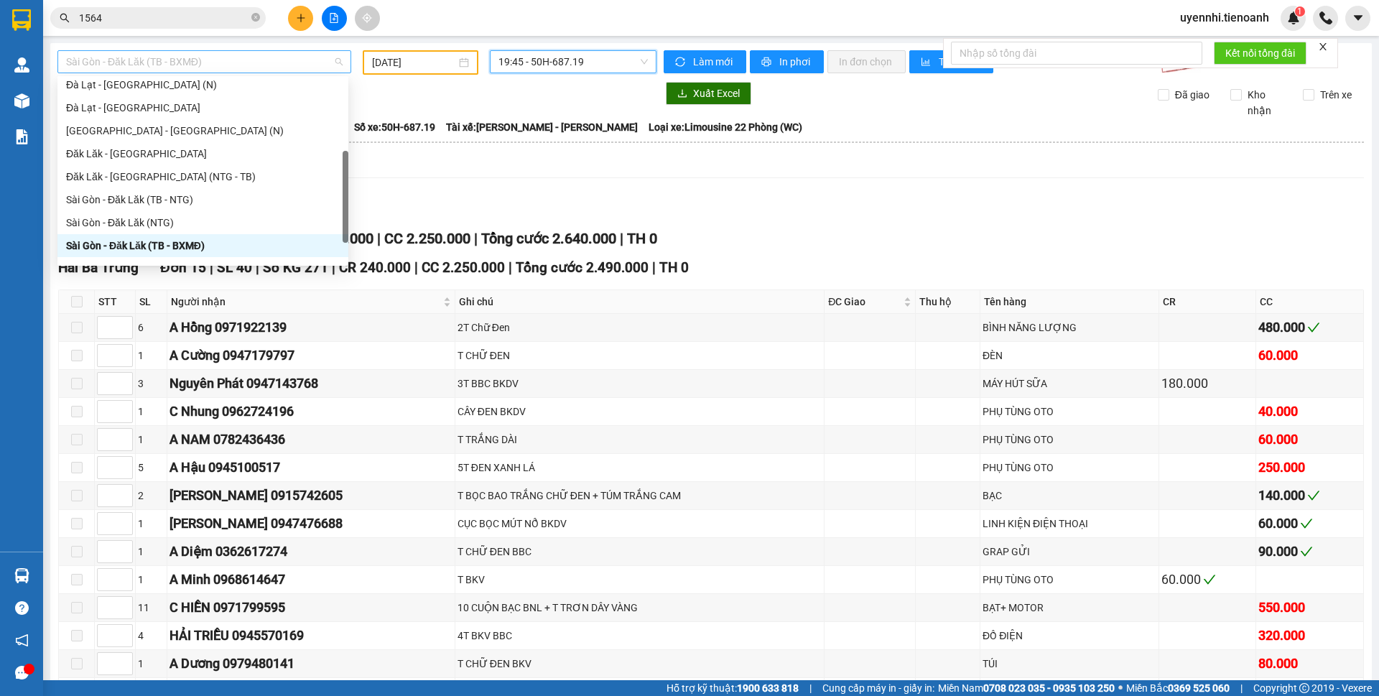
click at [115, 65] on span "Sài Gòn - Đăk Lăk (TB - BXMĐ)" at bounding box center [204, 62] width 276 height 22
click at [124, 201] on div "Sài Gòn - Đăk Lăk (TB - NTG)" at bounding box center [203, 200] width 274 height 16
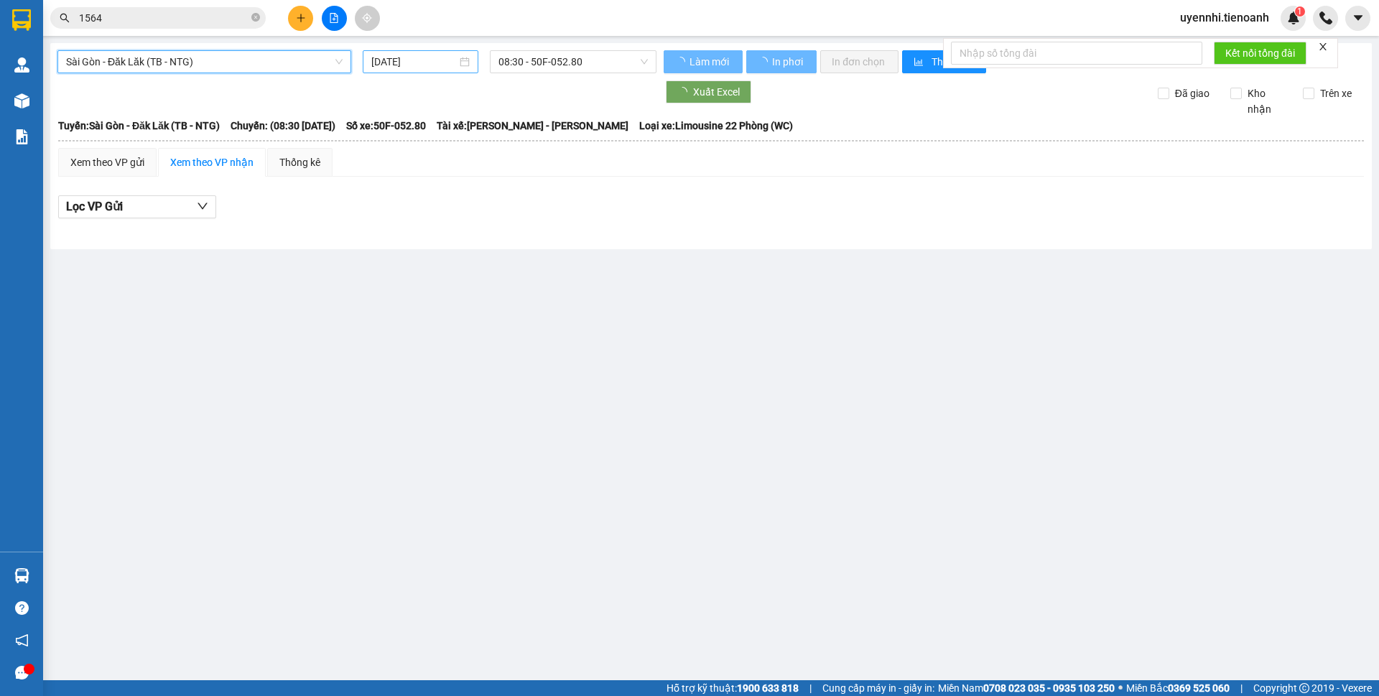
click at [432, 58] on input "[DATE]" at bounding box center [413, 62] width 85 height 16
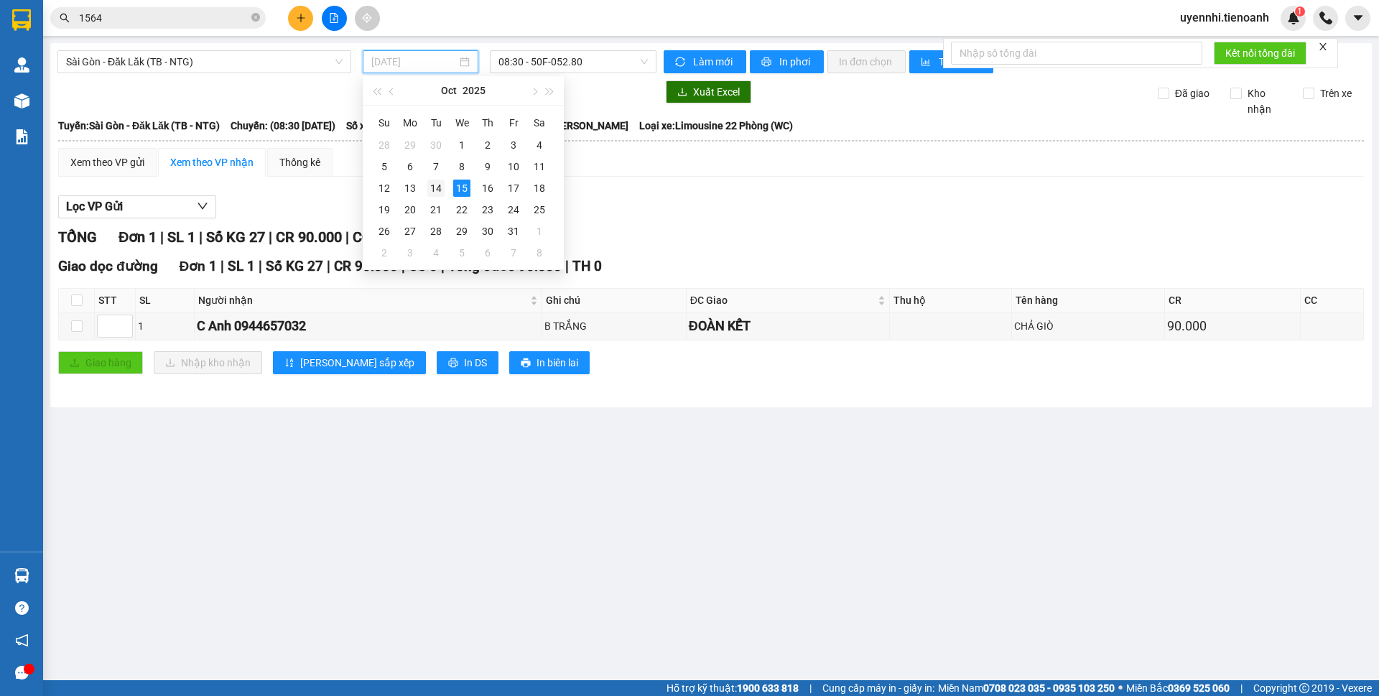
click at [432, 194] on div "14" at bounding box center [435, 188] width 17 height 17
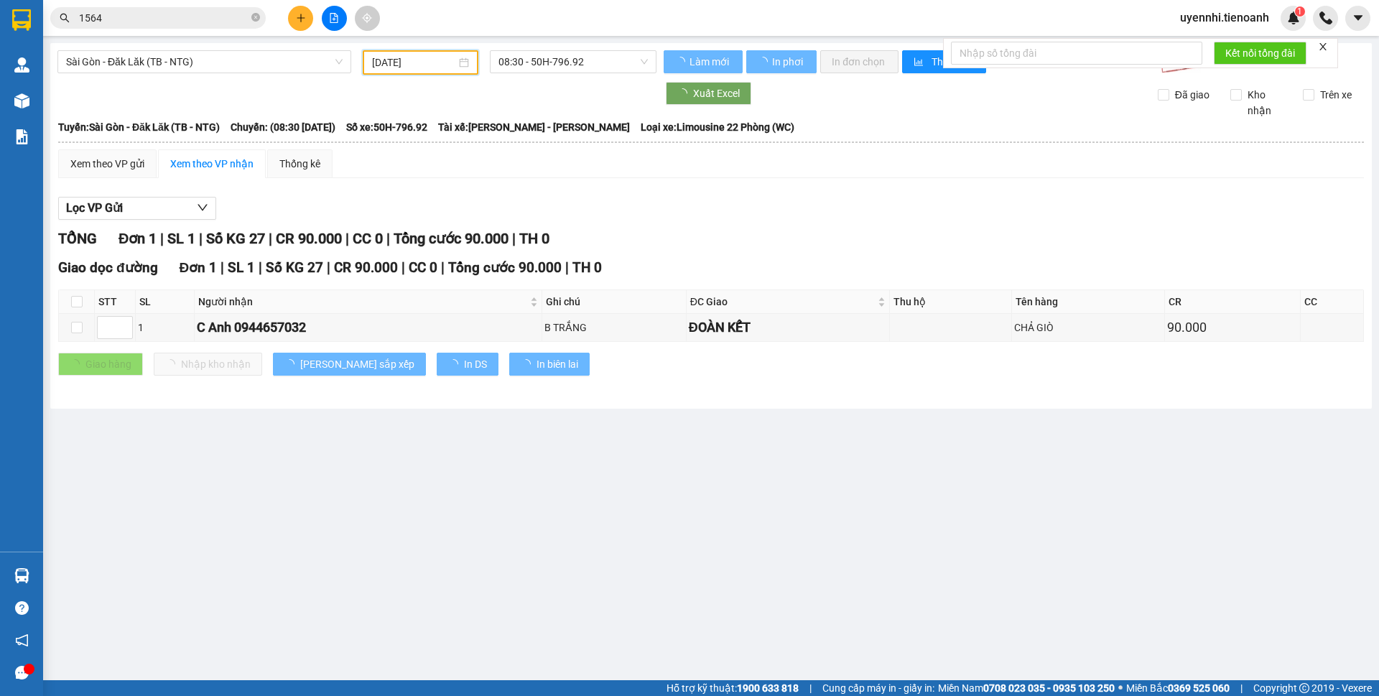
type input "[DATE]"
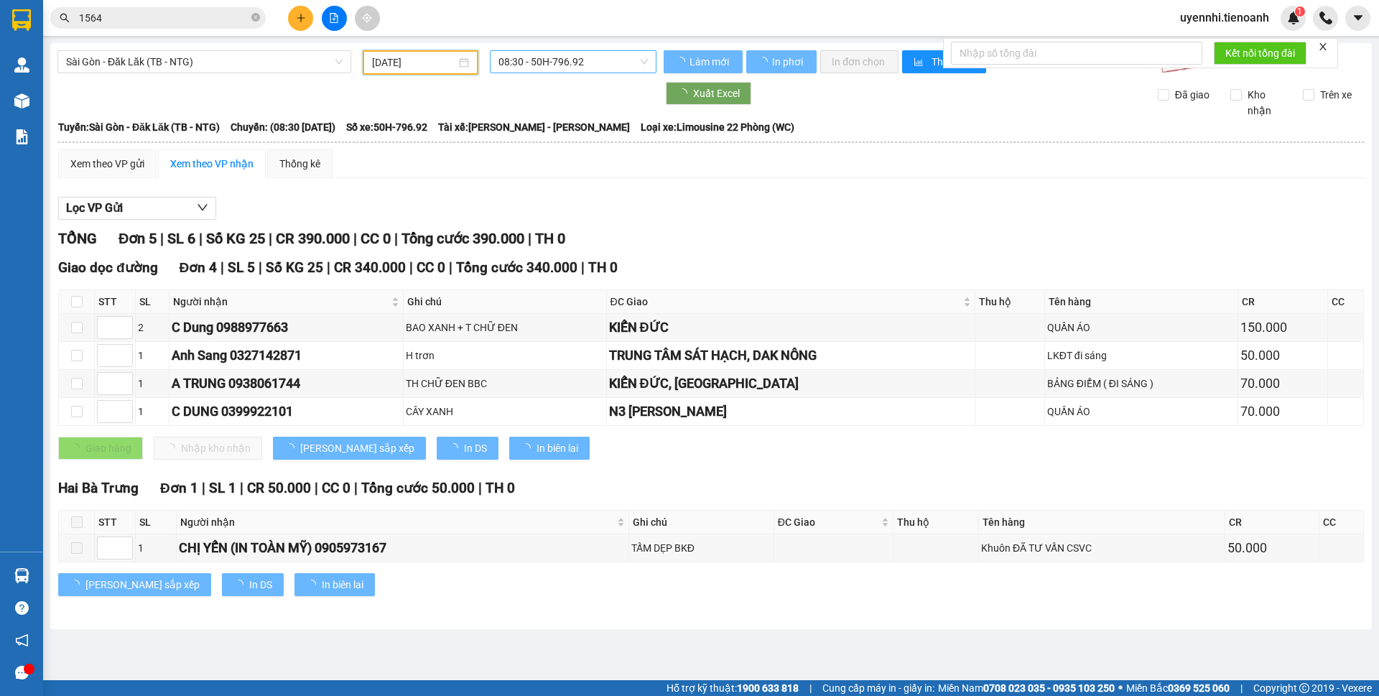
click at [535, 60] on span "08:30 - 50H-796.92" at bounding box center [572, 62] width 149 height 22
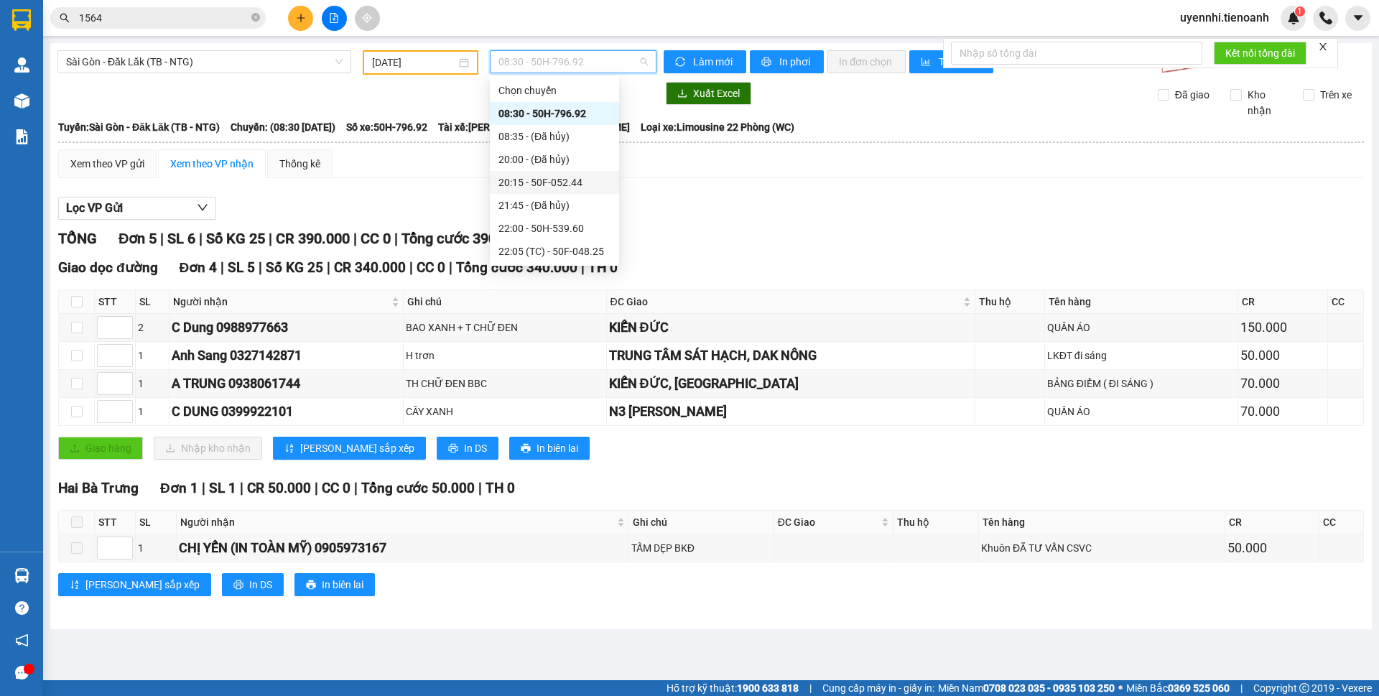
click at [523, 187] on div "20:15 - 50F-052.44" at bounding box center [554, 183] width 112 height 16
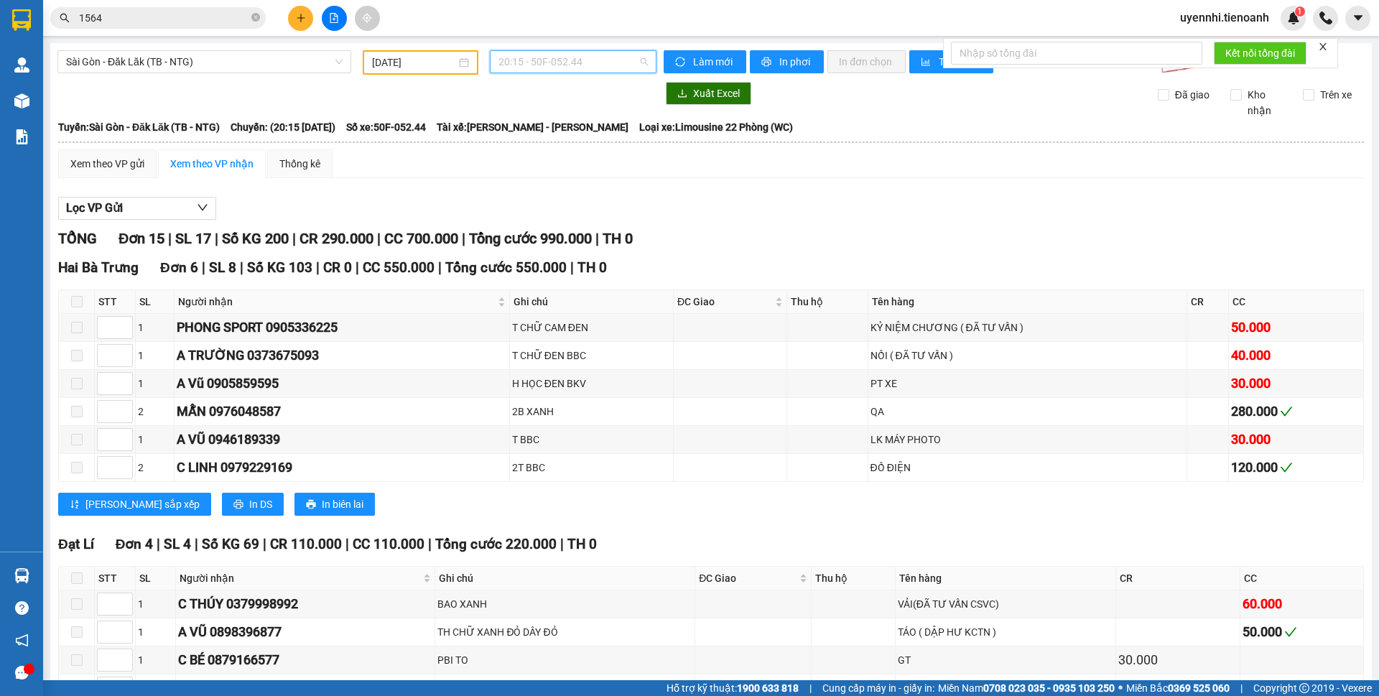
click at [518, 60] on span "20:15 - 50F-052.44" at bounding box center [572, 62] width 149 height 22
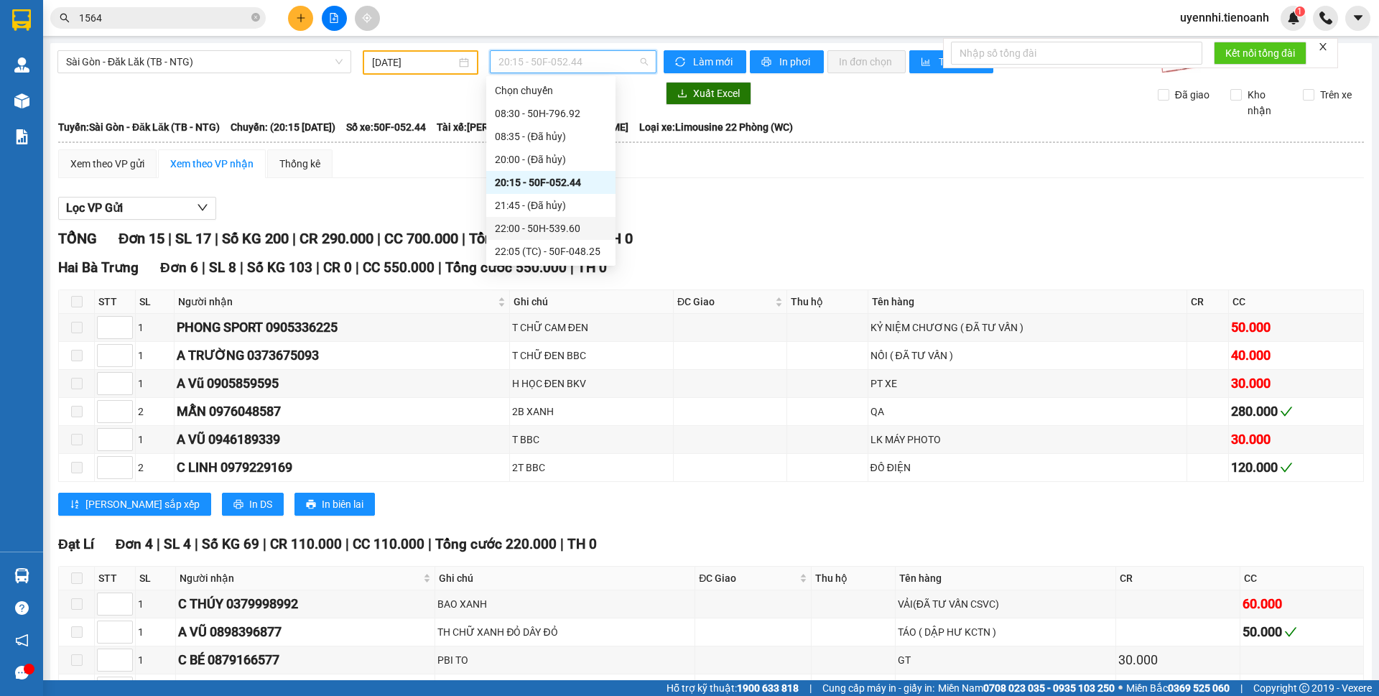
click at [530, 226] on div "22:00 - 50H-539.60" at bounding box center [551, 228] width 112 height 16
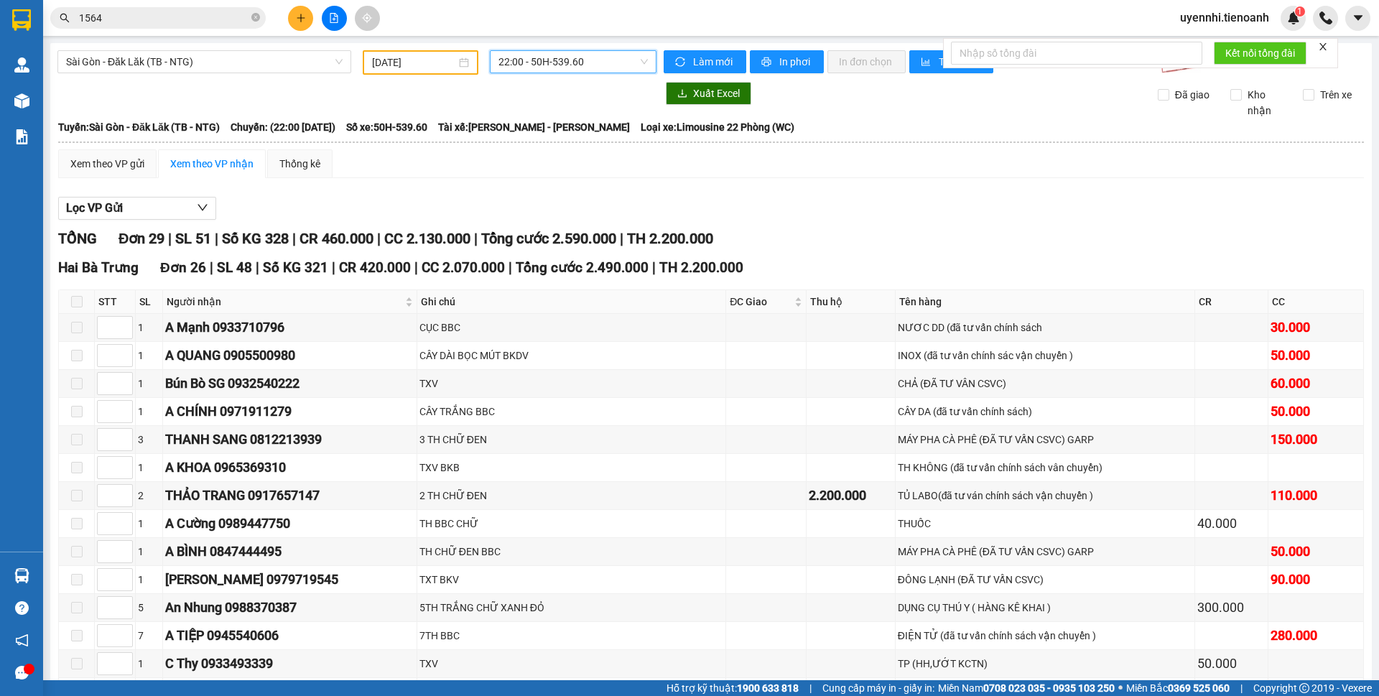
click at [532, 60] on span "22:00 - 50H-539.60" at bounding box center [572, 62] width 149 height 22
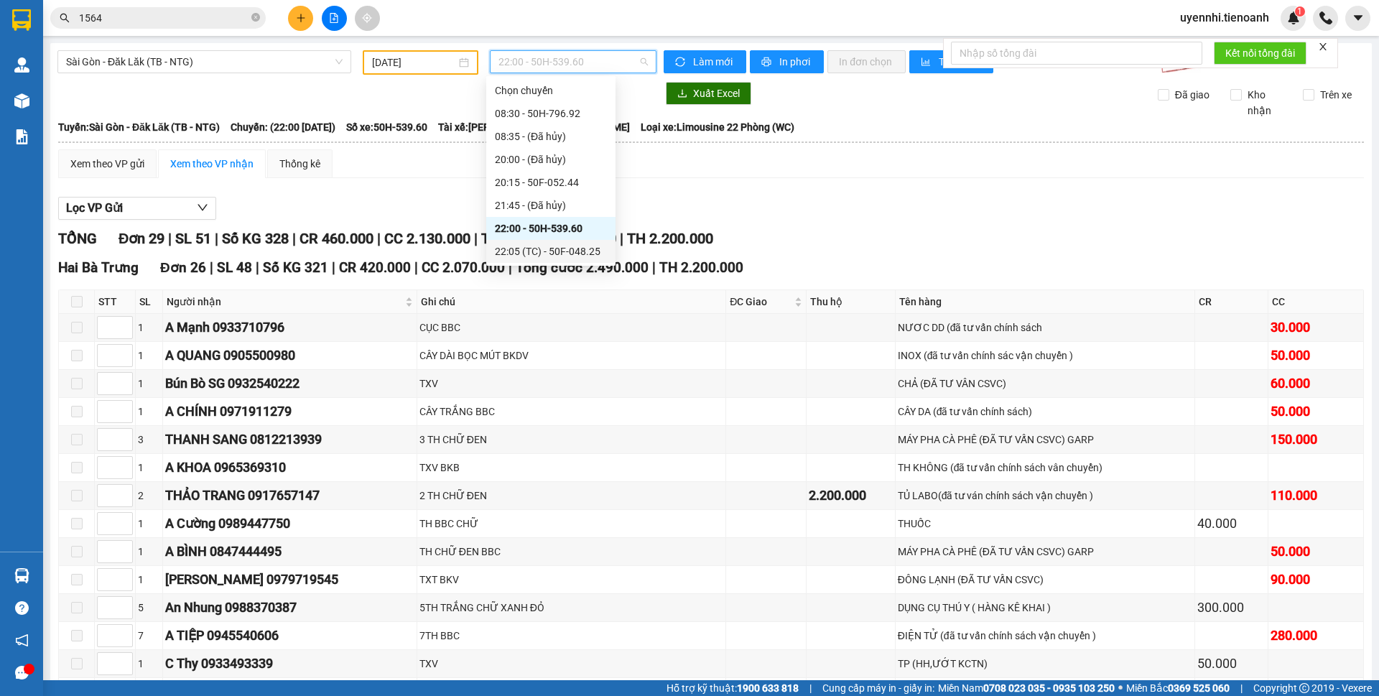
click at [529, 260] on div "22:05 (TC) - 50F-048.25" at bounding box center [550, 251] width 129 height 23
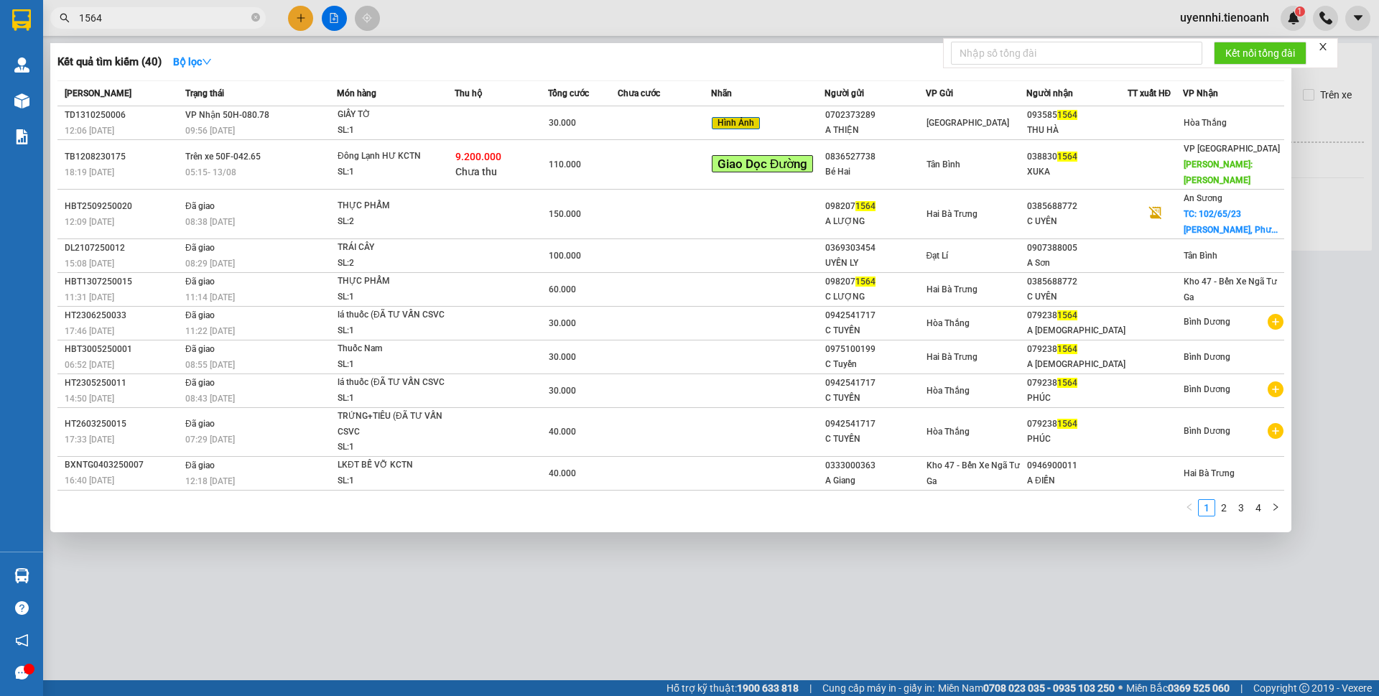
click at [144, 17] on input "1564" at bounding box center [163, 18] width 169 height 16
click at [335, 19] on div at bounding box center [689, 348] width 1379 height 696
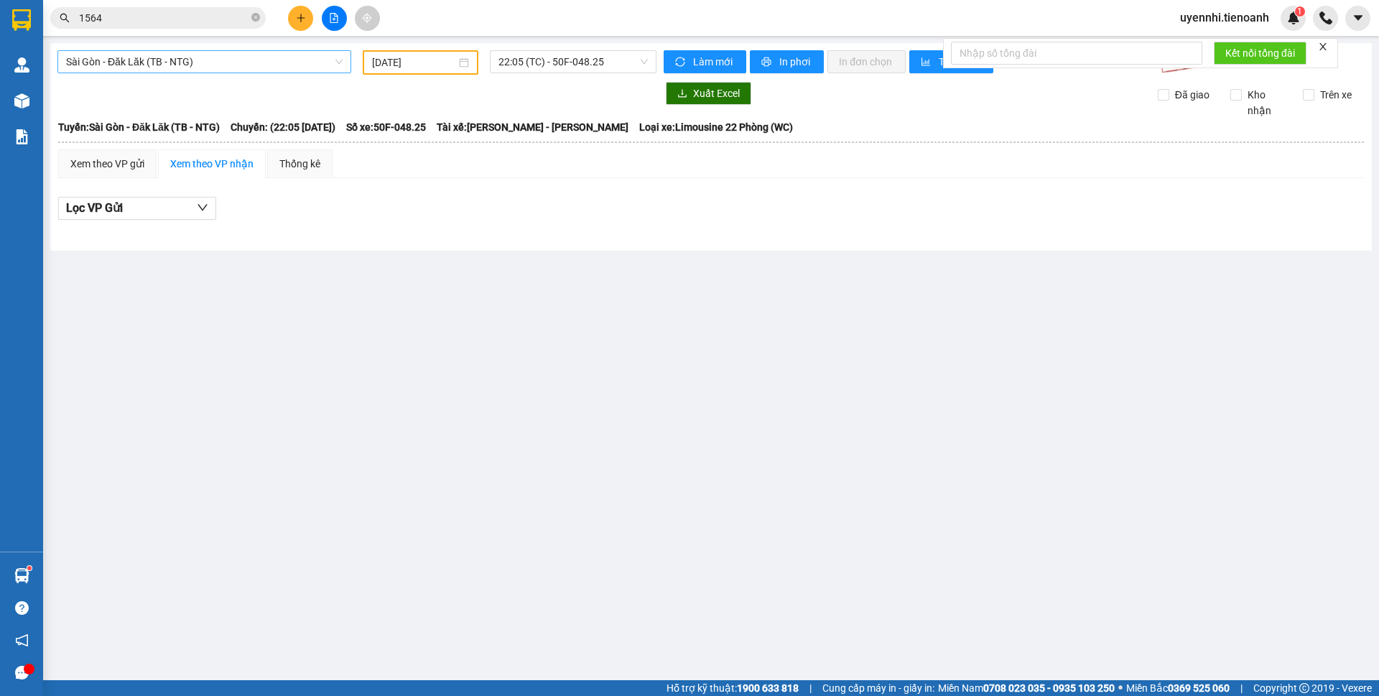
click at [172, 60] on span "Sài Gòn - Đăk Lăk (TB - NTG)" at bounding box center [204, 62] width 276 height 22
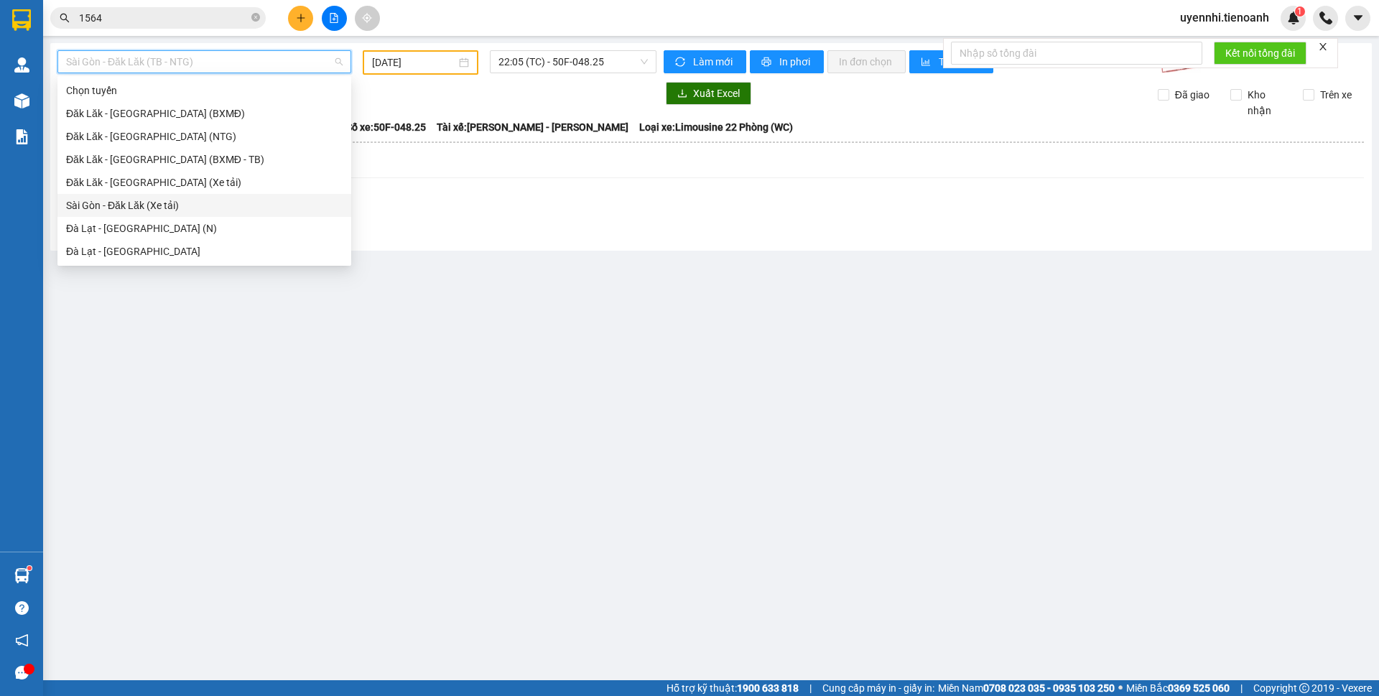
click at [111, 203] on div "Sài Gòn - Đăk Lăk (Xe tải)" at bounding box center [204, 205] width 276 height 16
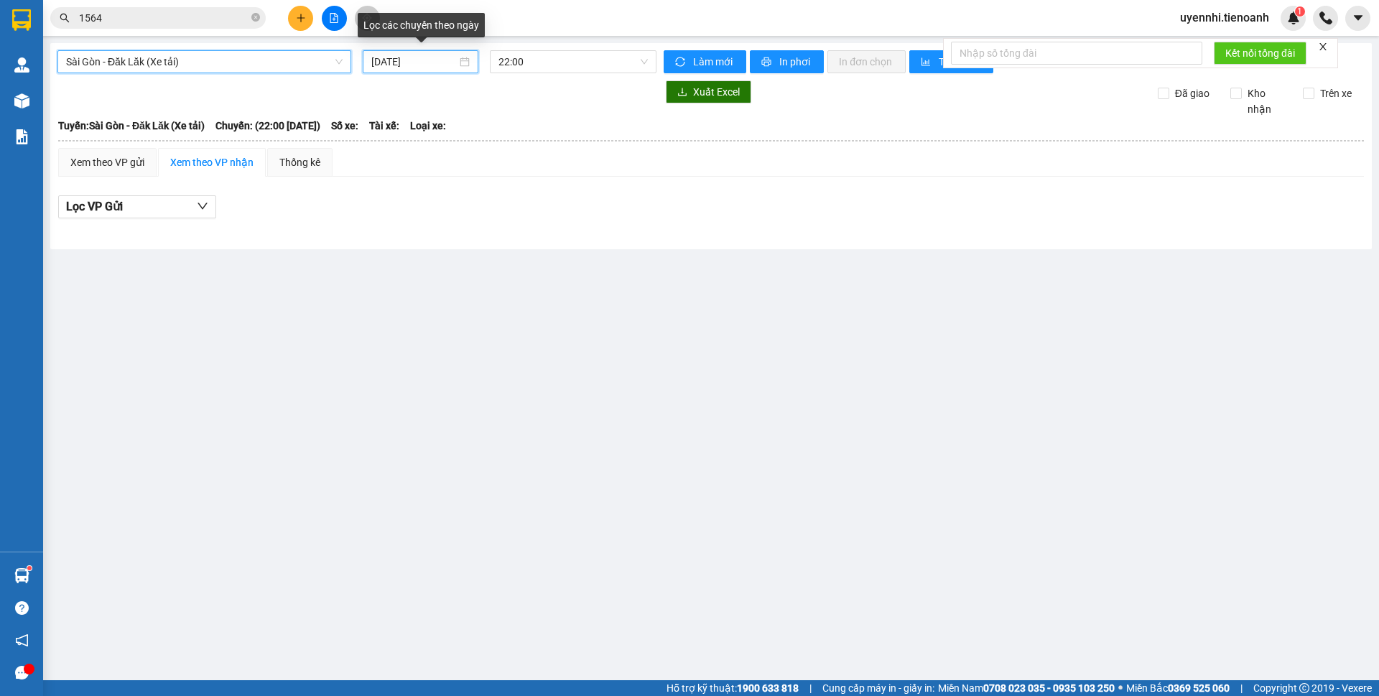
click at [413, 66] on input "[DATE]" at bounding box center [413, 62] width 85 height 16
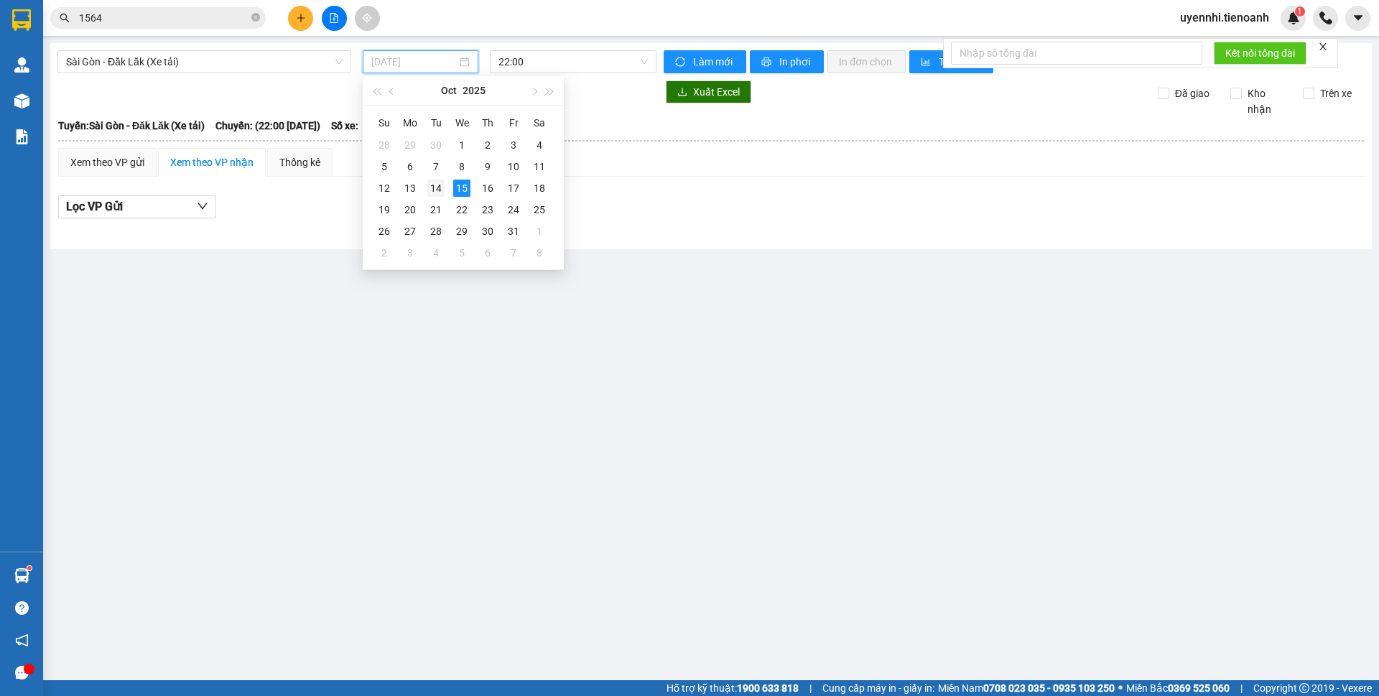
click at [425, 185] on td "14" at bounding box center [436, 188] width 26 height 22
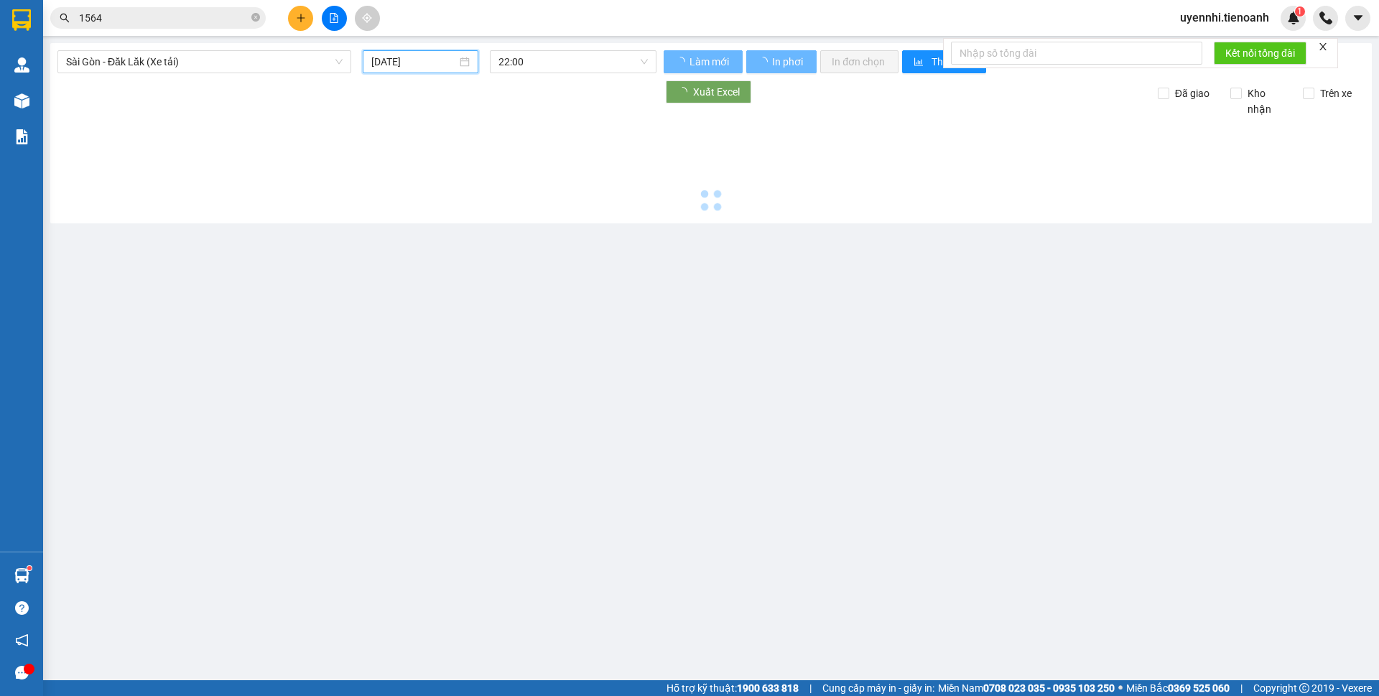
type input "[DATE]"
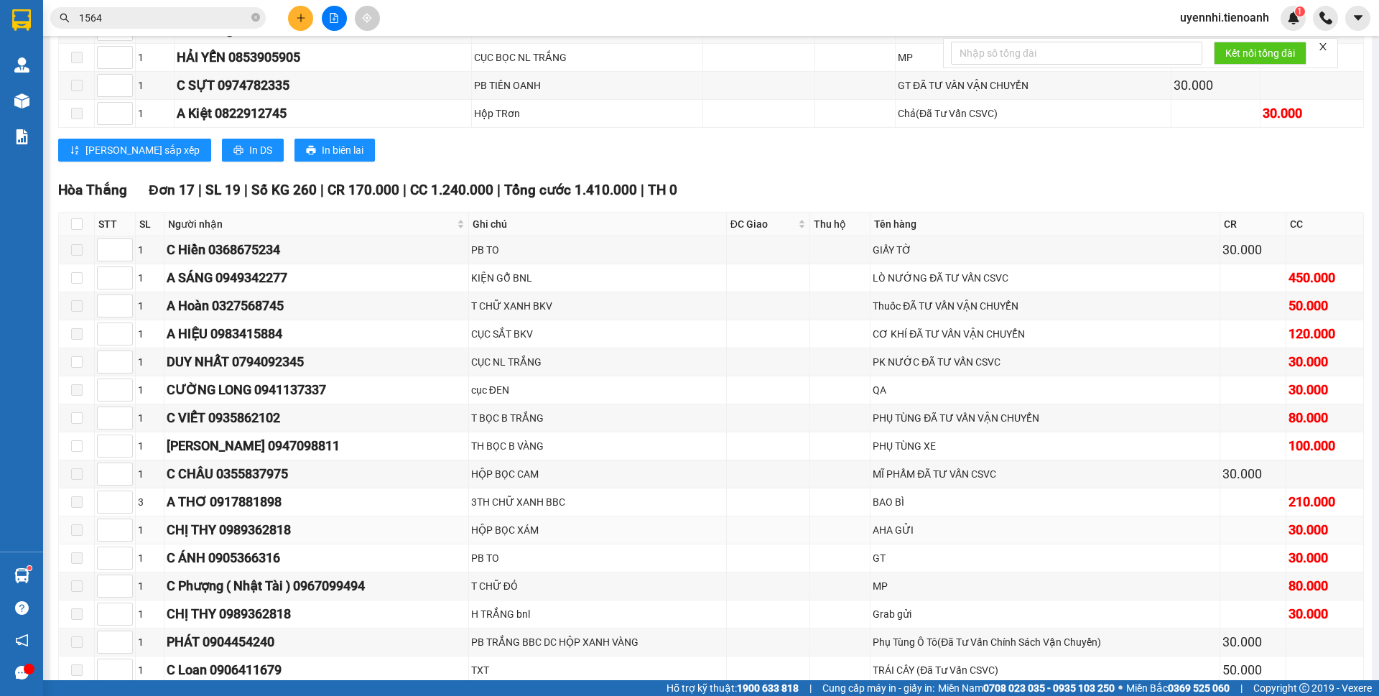
scroll to position [8772, 0]
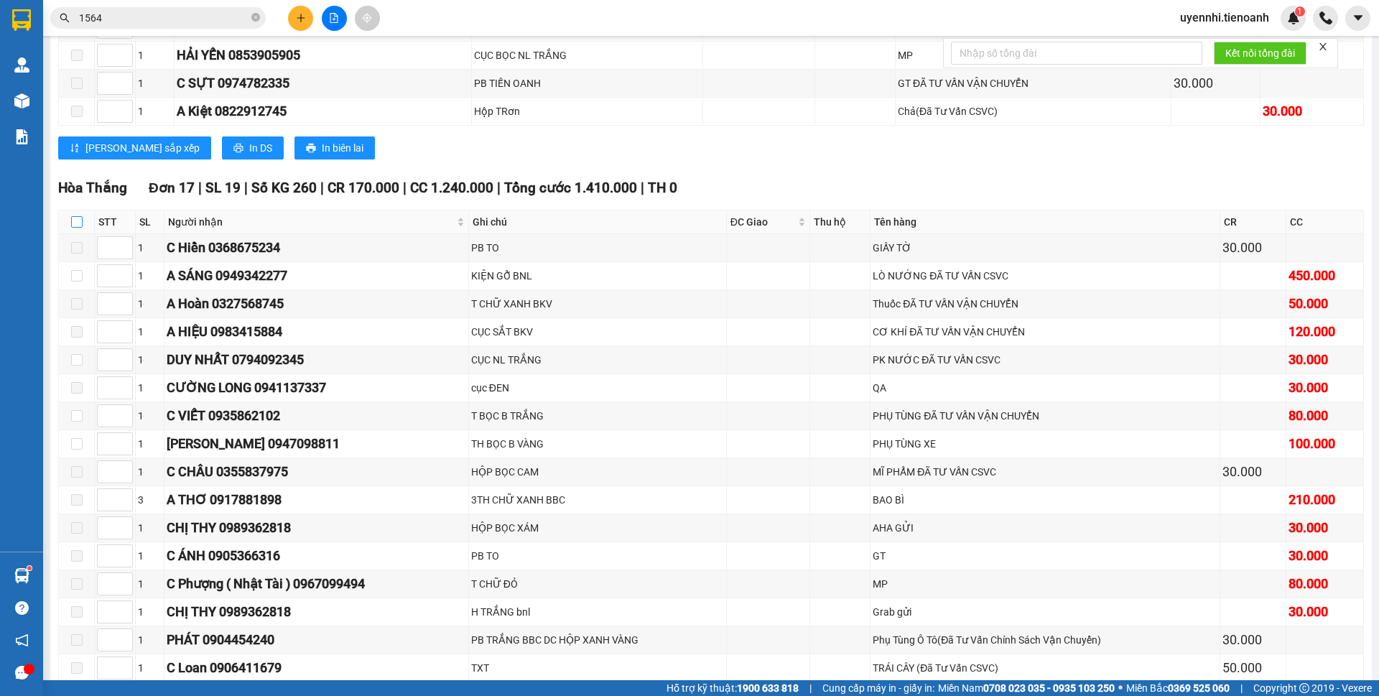
click at [80, 216] on input "checkbox" at bounding box center [76, 221] width 11 height 11
checkbox input "true"
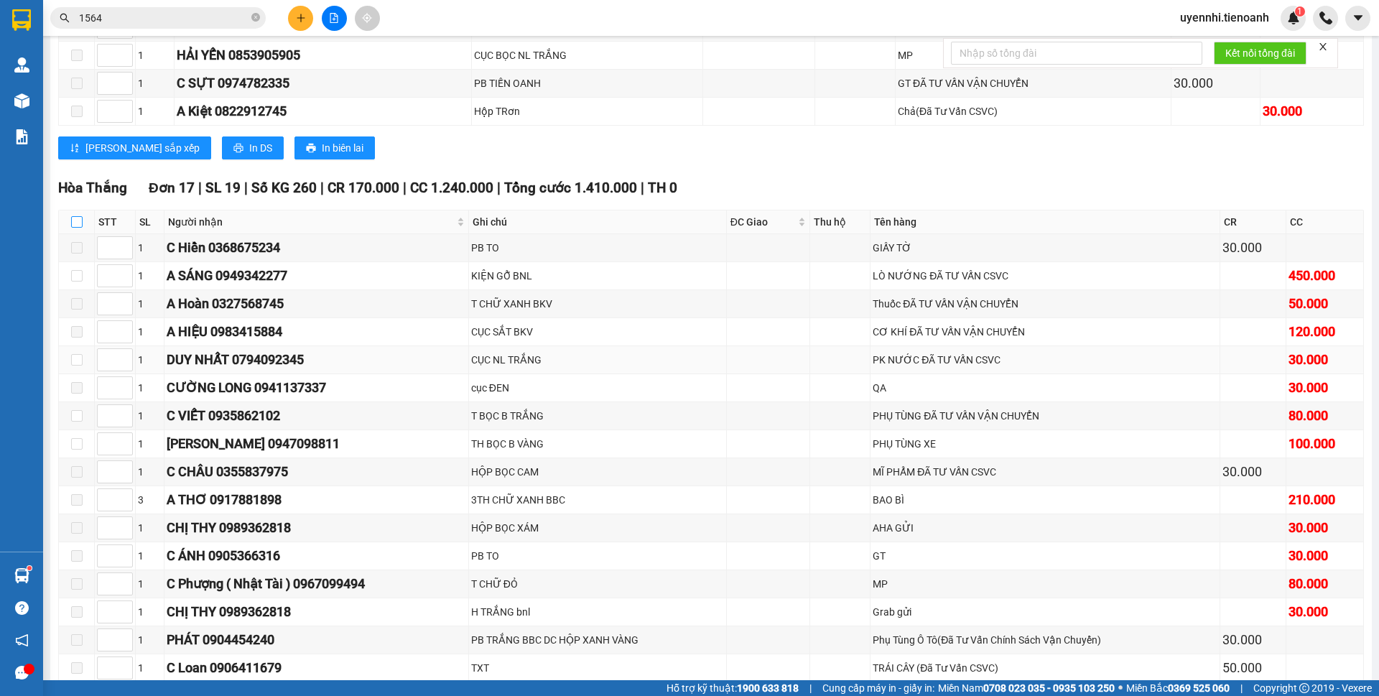
checkbox input "true"
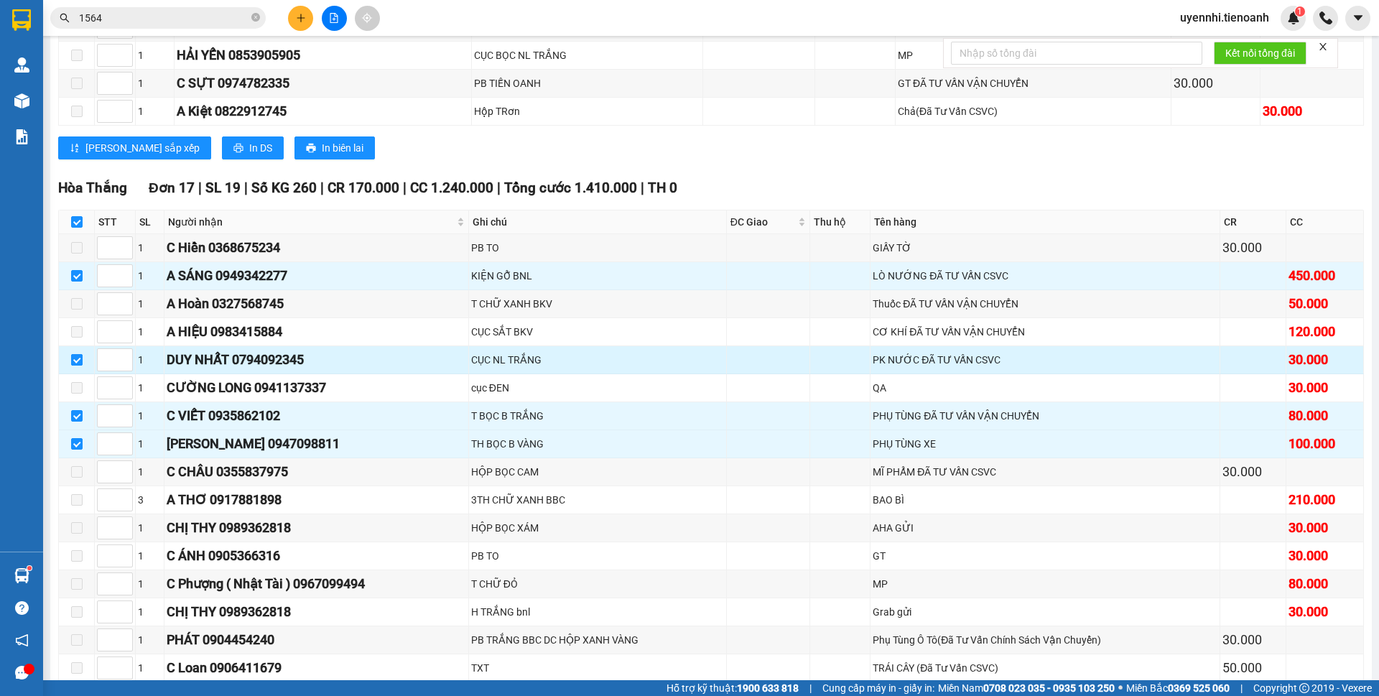
click at [80, 354] on input "checkbox" at bounding box center [76, 359] width 11 height 11
checkbox input "false"
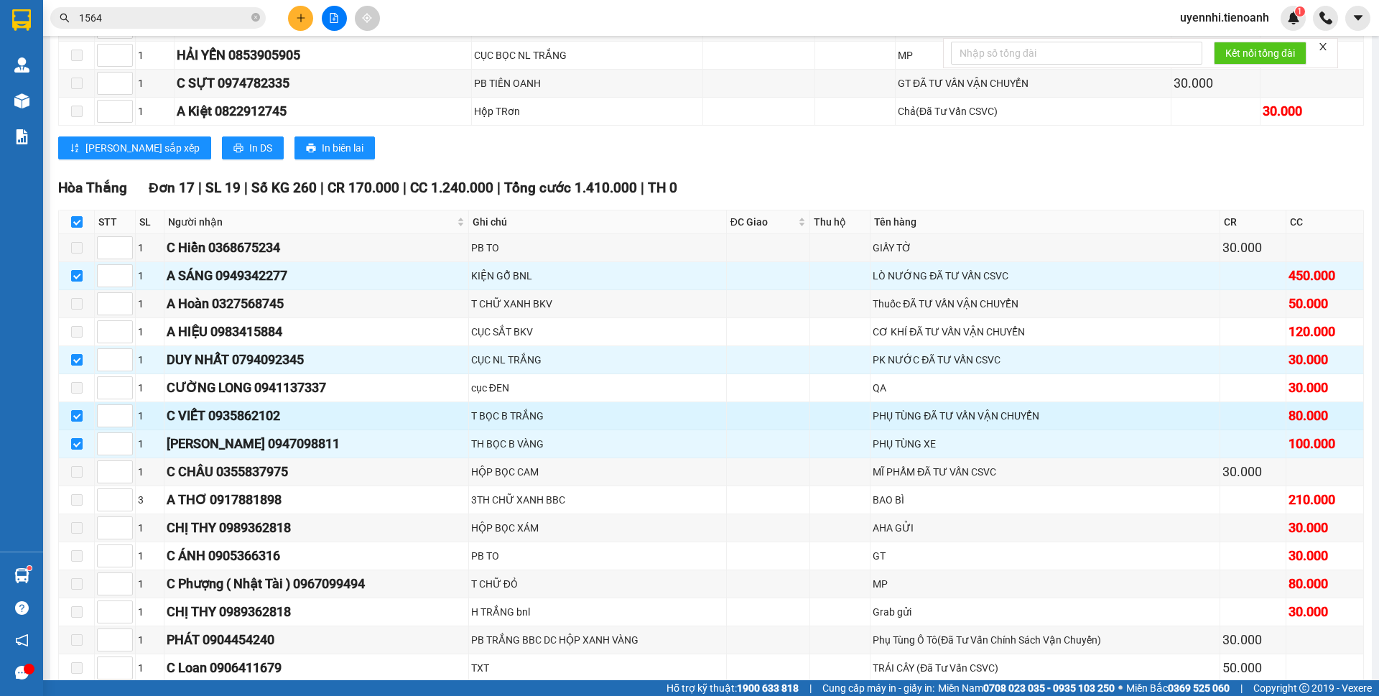
checkbox input "false"
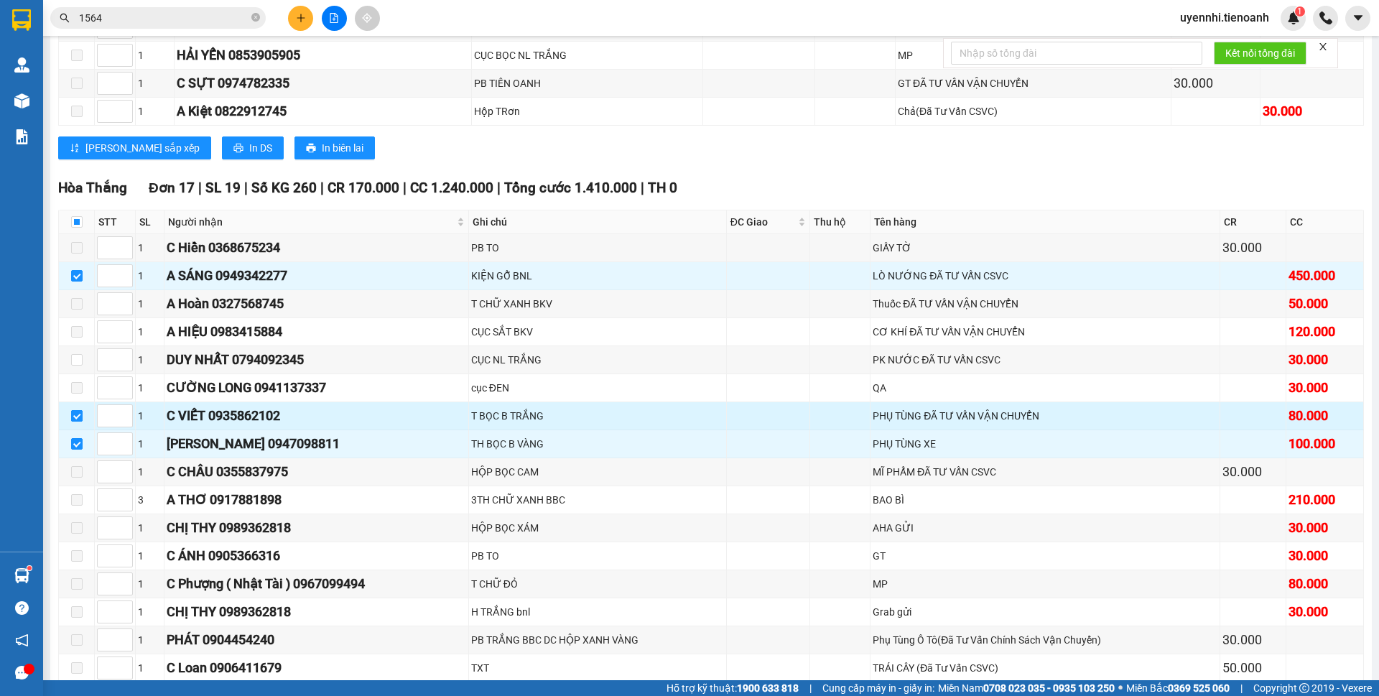
click at [75, 410] on input "checkbox" at bounding box center [76, 415] width 11 height 11
checkbox input "false"
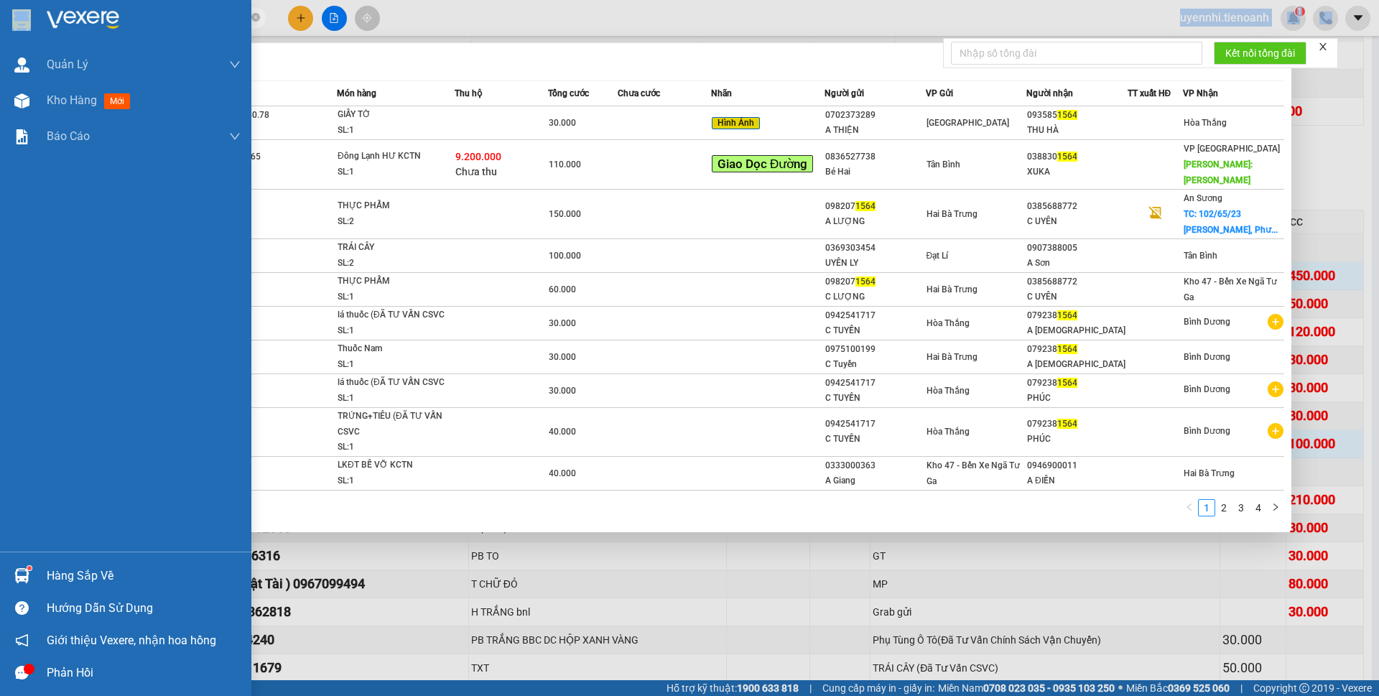
click at [42, 27] on section "Kết quả tìm kiếm ( 40 ) Bộ lọc Mã ĐH Trạng thái Món hàng Thu hộ Tổng cước Chưa …" at bounding box center [689, 348] width 1379 height 696
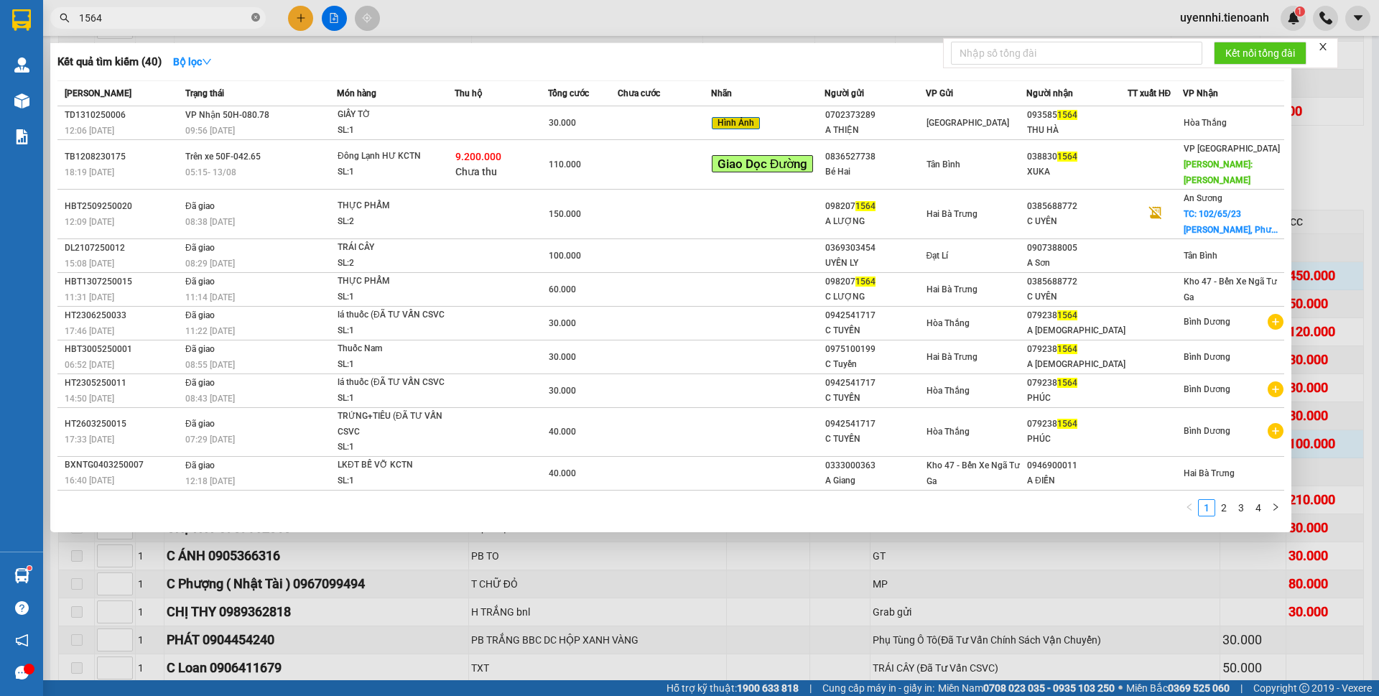
click at [256, 17] on icon "close-circle" at bounding box center [255, 17] width 9 height 9
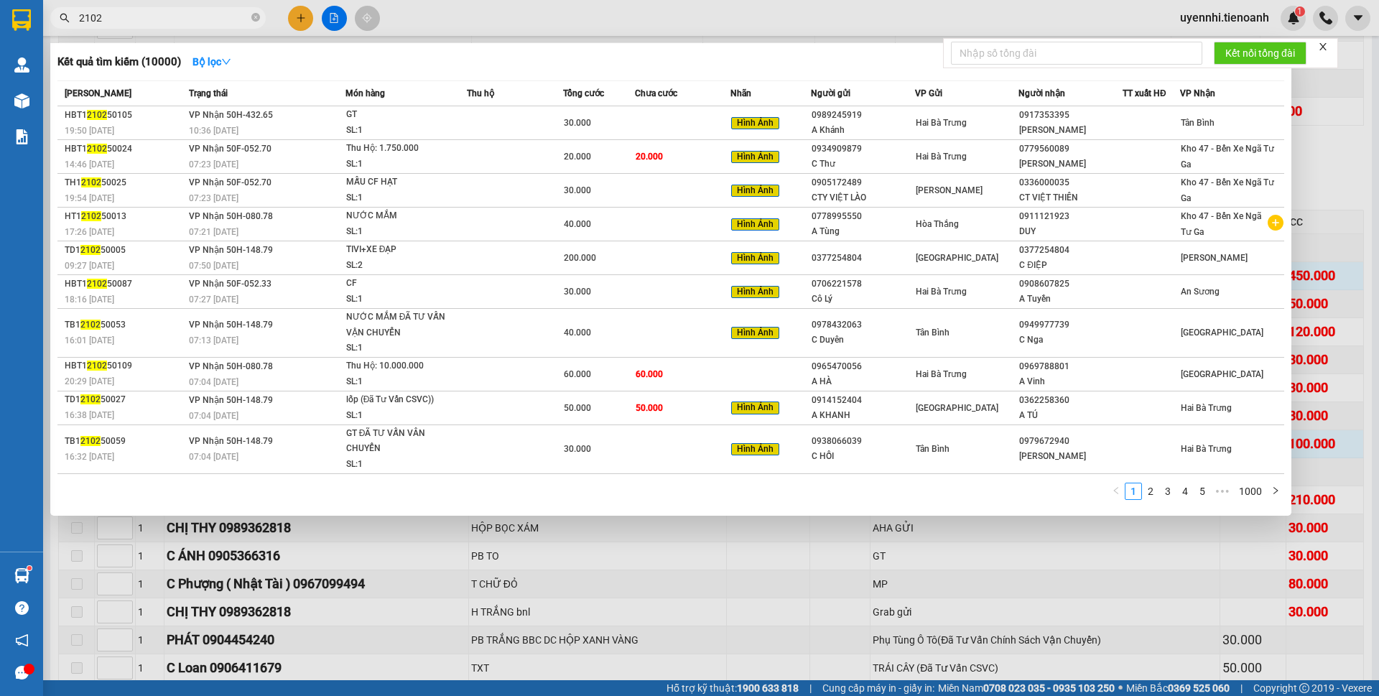
type input "2102"
click at [778, 568] on div at bounding box center [689, 348] width 1379 height 696
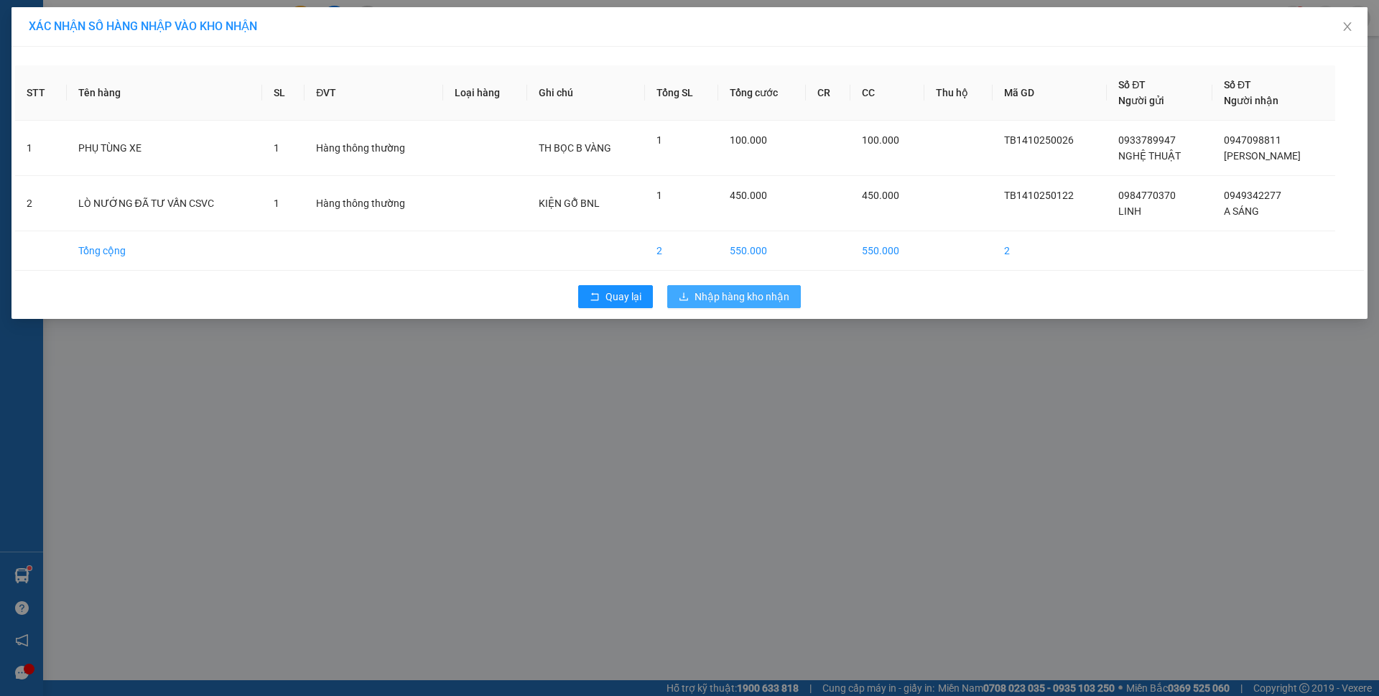
click at [713, 302] on span "Nhập hàng kho nhận" at bounding box center [741, 297] width 95 height 16
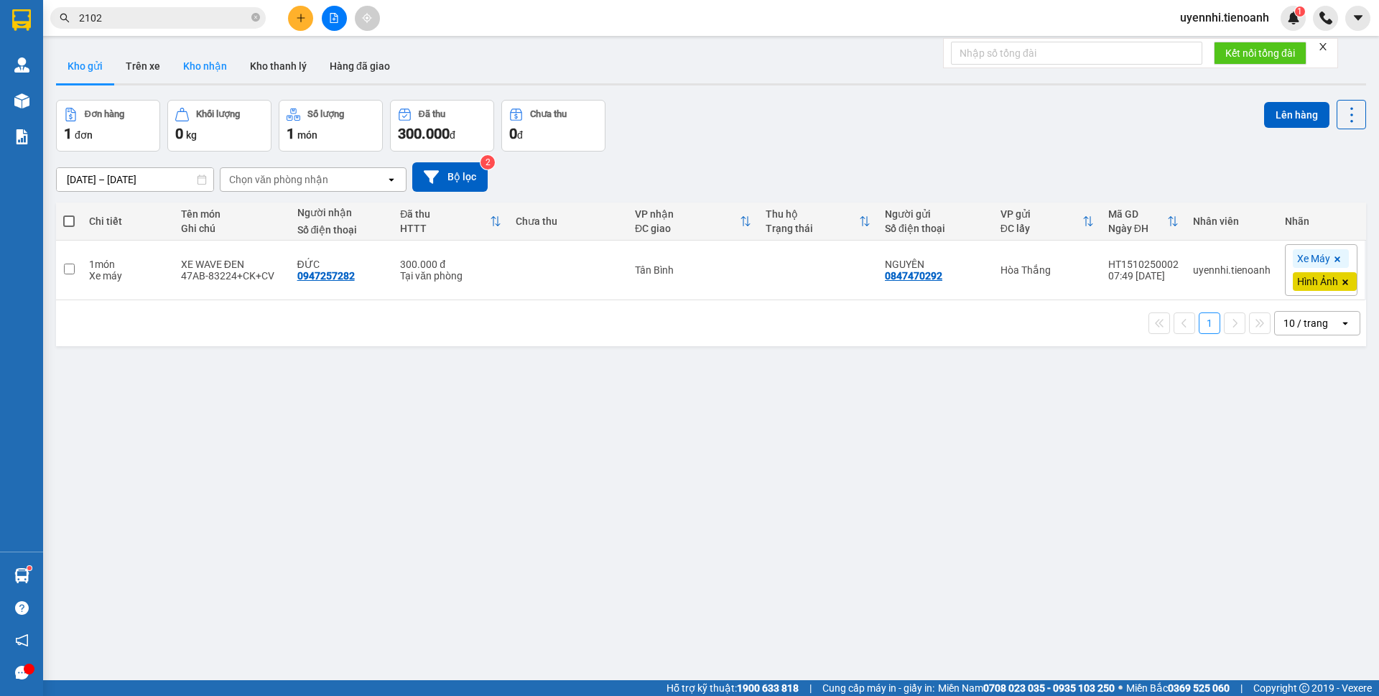
click at [206, 68] on button "Kho nhận" at bounding box center [205, 66] width 67 height 34
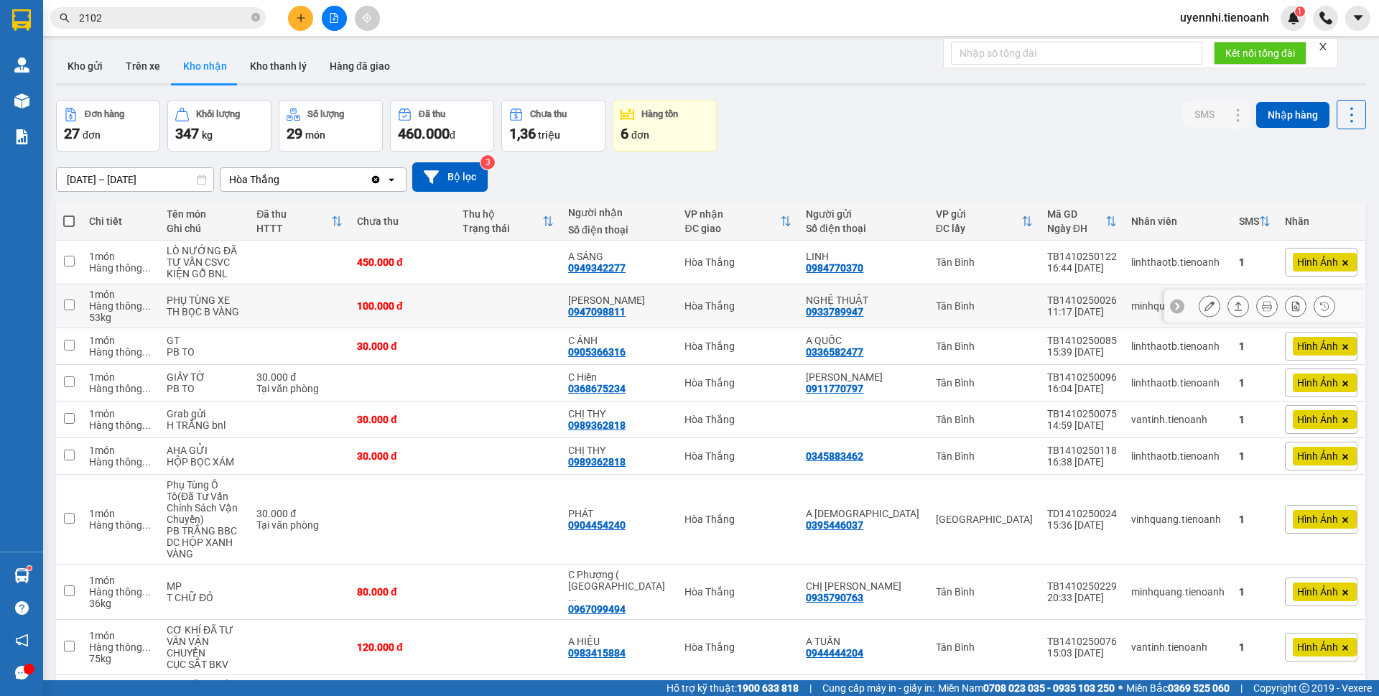
scroll to position [66, 0]
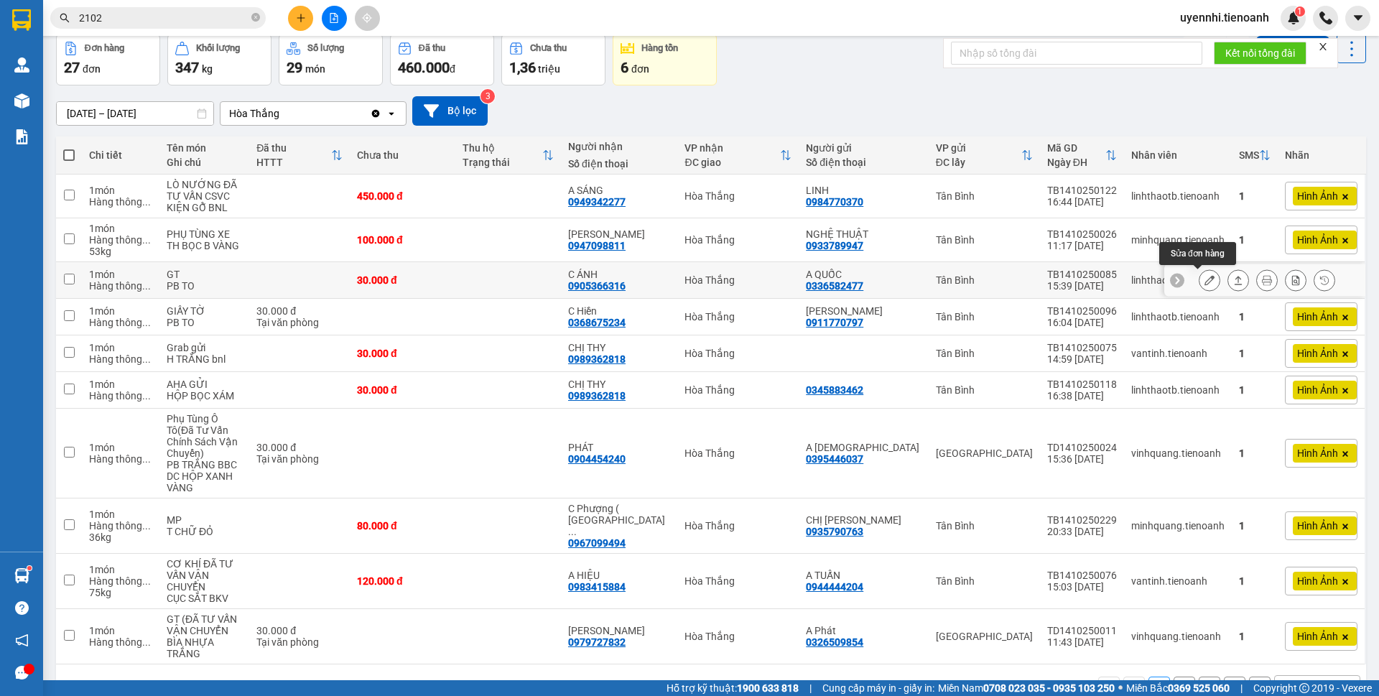
click at [1204, 278] on icon at bounding box center [1209, 280] width 10 height 10
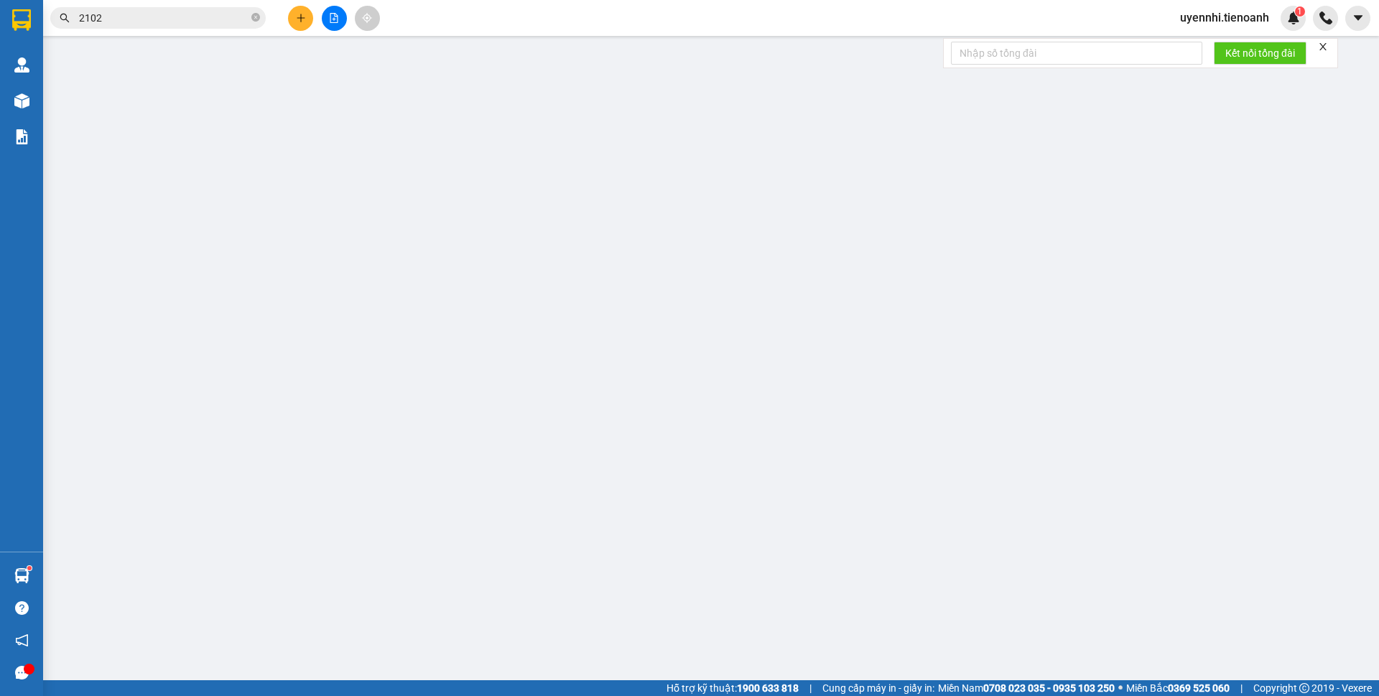
type input "0905366316"
type input "C ÁNH"
type input "0336582477"
type input "A QUỐC"
type input "0"
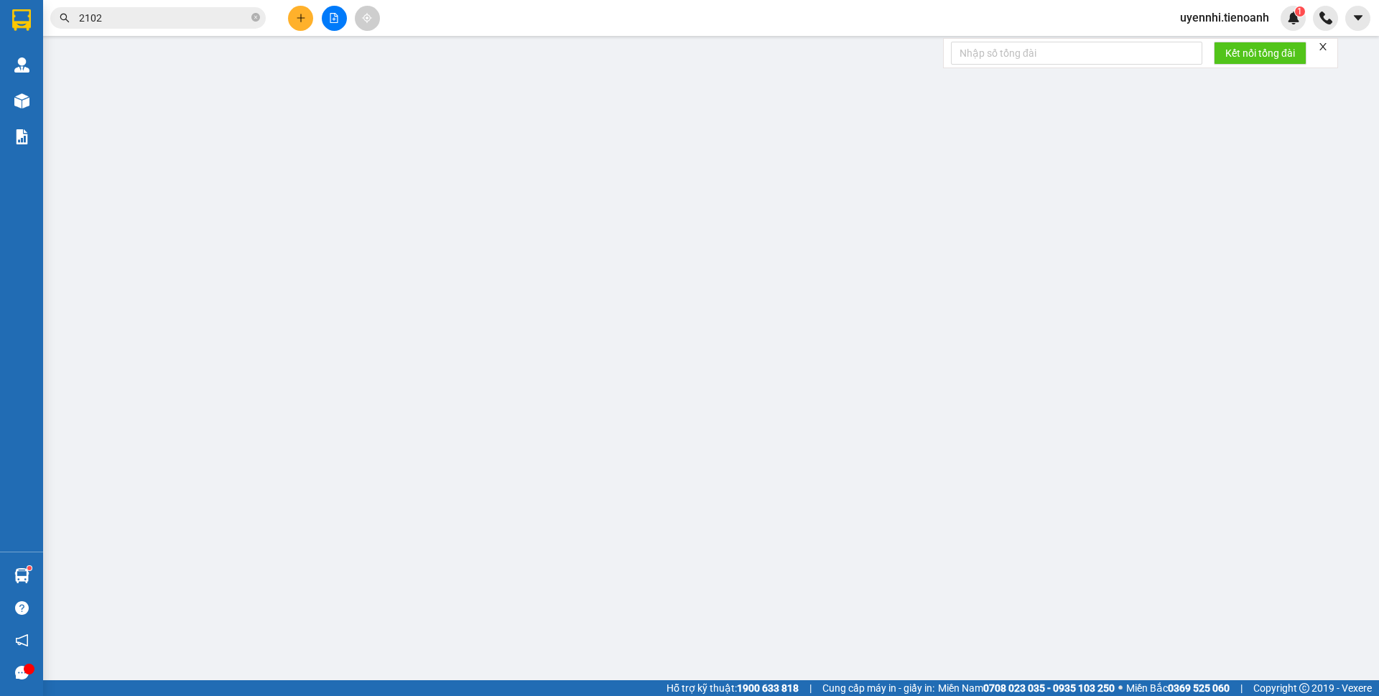
type input "30.000"
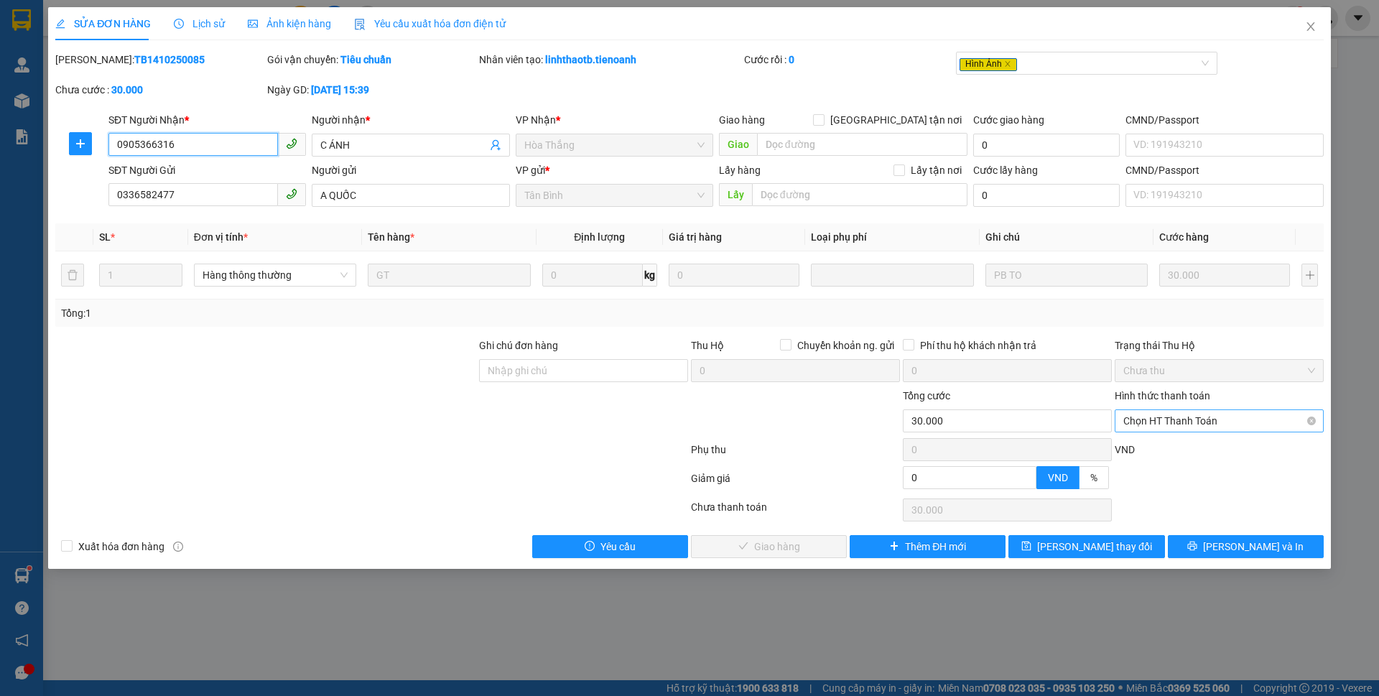
click at [1174, 419] on span "Chọn HT Thanh Toán" at bounding box center [1219, 421] width 192 height 22
click at [1156, 451] on div "Tại văn phòng" at bounding box center [1219, 450] width 192 height 16
type input "0"
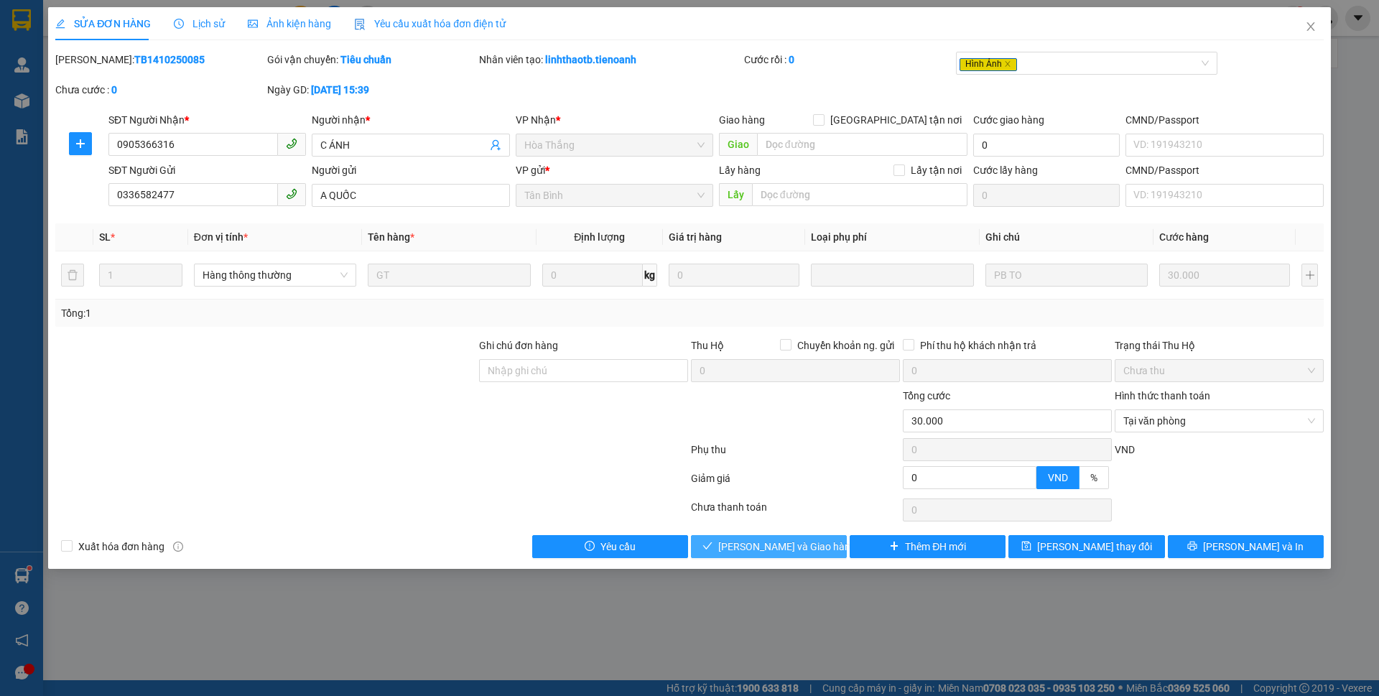
click at [761, 535] on button "[PERSON_NAME] và Giao hàng" at bounding box center [769, 546] width 156 height 23
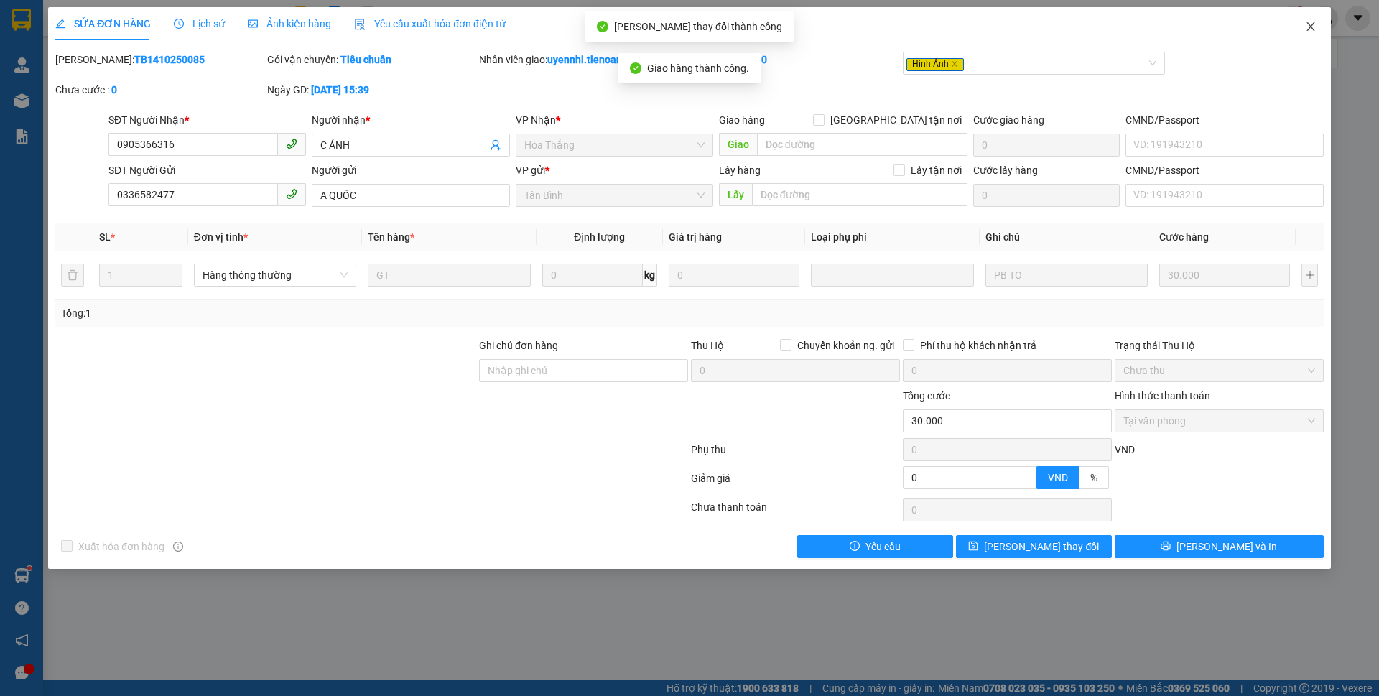
click at [1307, 29] on icon "close" at bounding box center [1310, 26] width 11 height 11
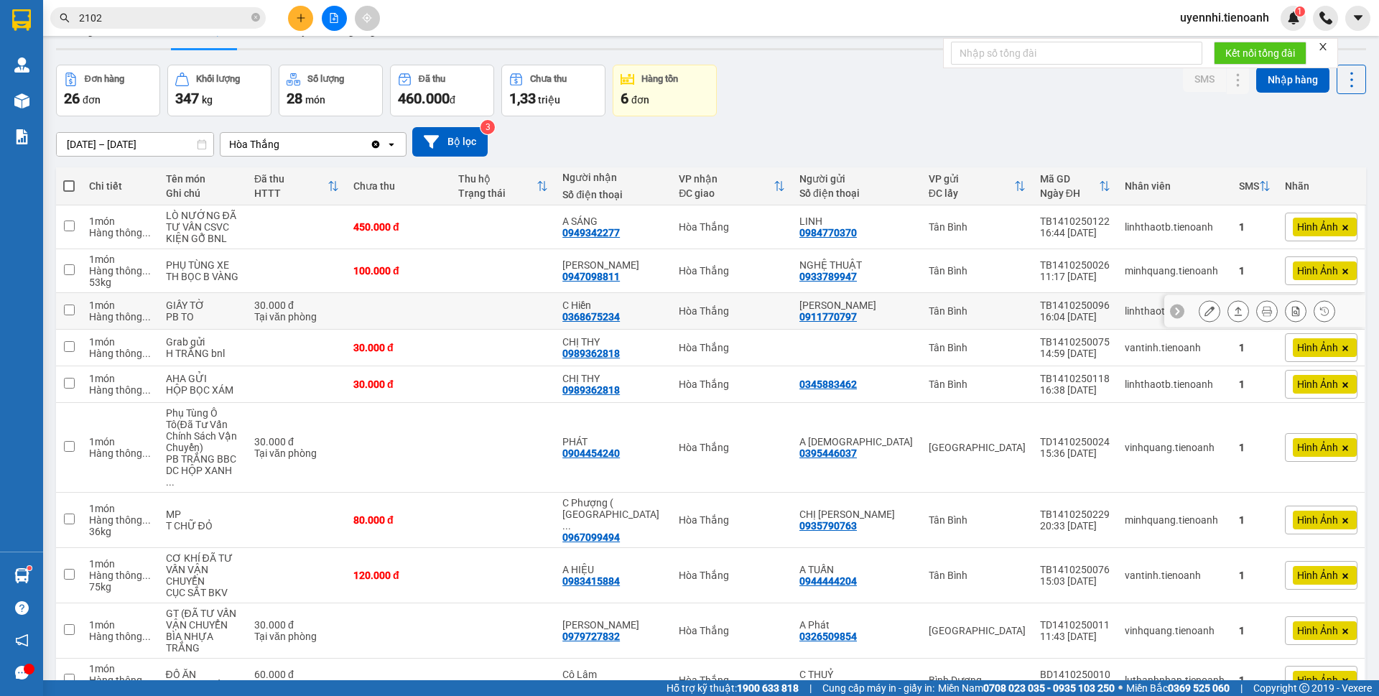
scroll to position [70, 0]
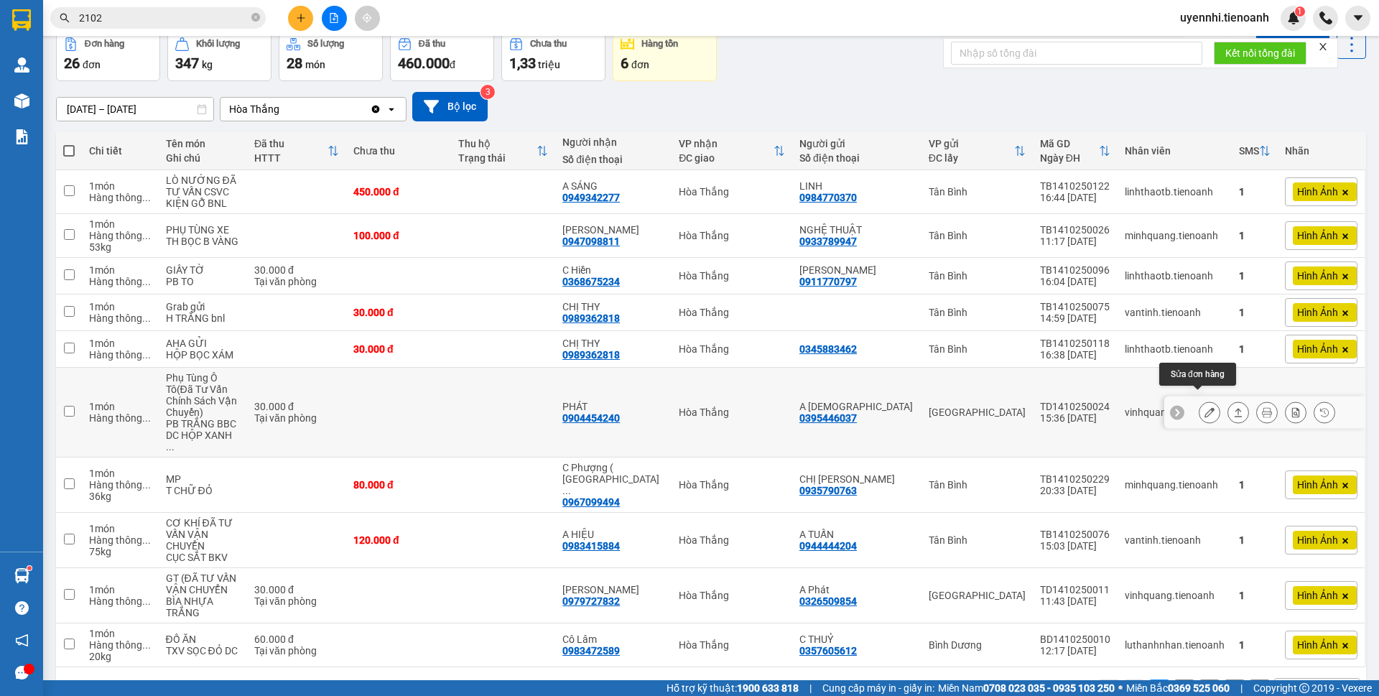
click at [1204, 407] on icon at bounding box center [1209, 412] width 10 height 10
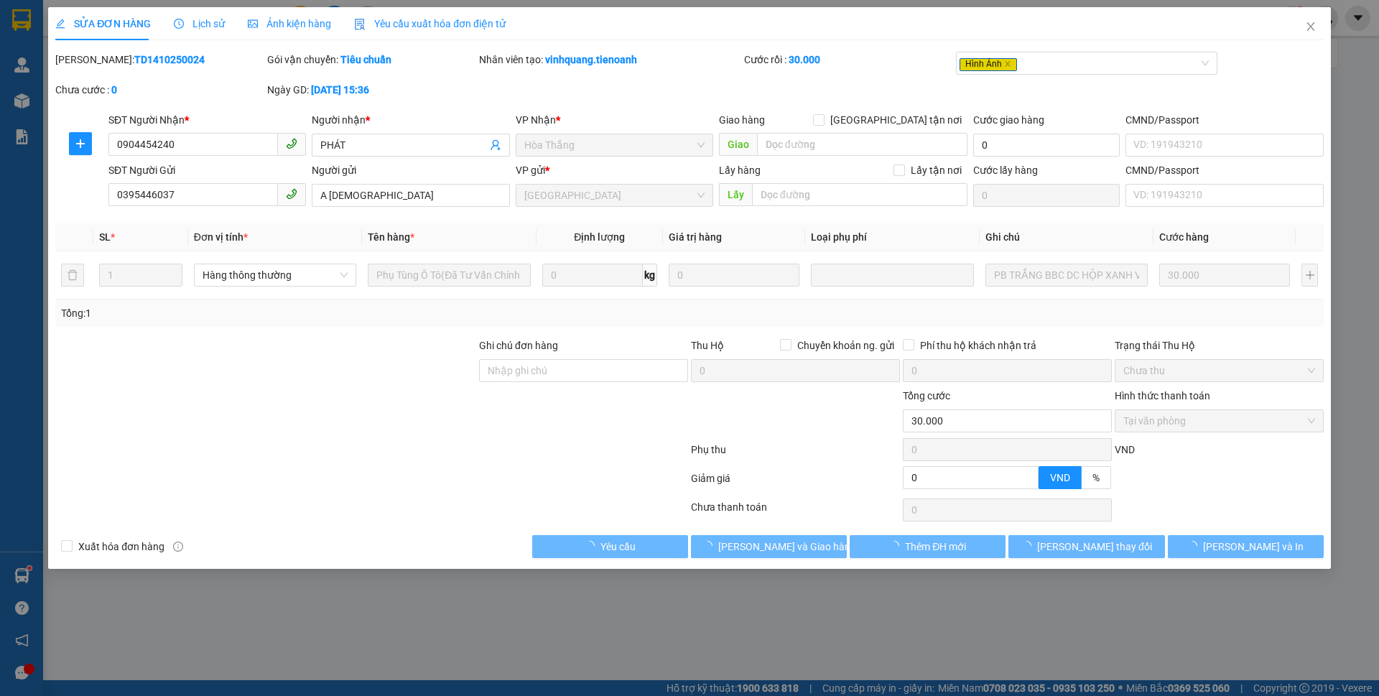
type input "0904454240"
type input "PHÁT"
type input "0395446037"
type input "A [DEMOGRAPHIC_DATA]"
type input "0"
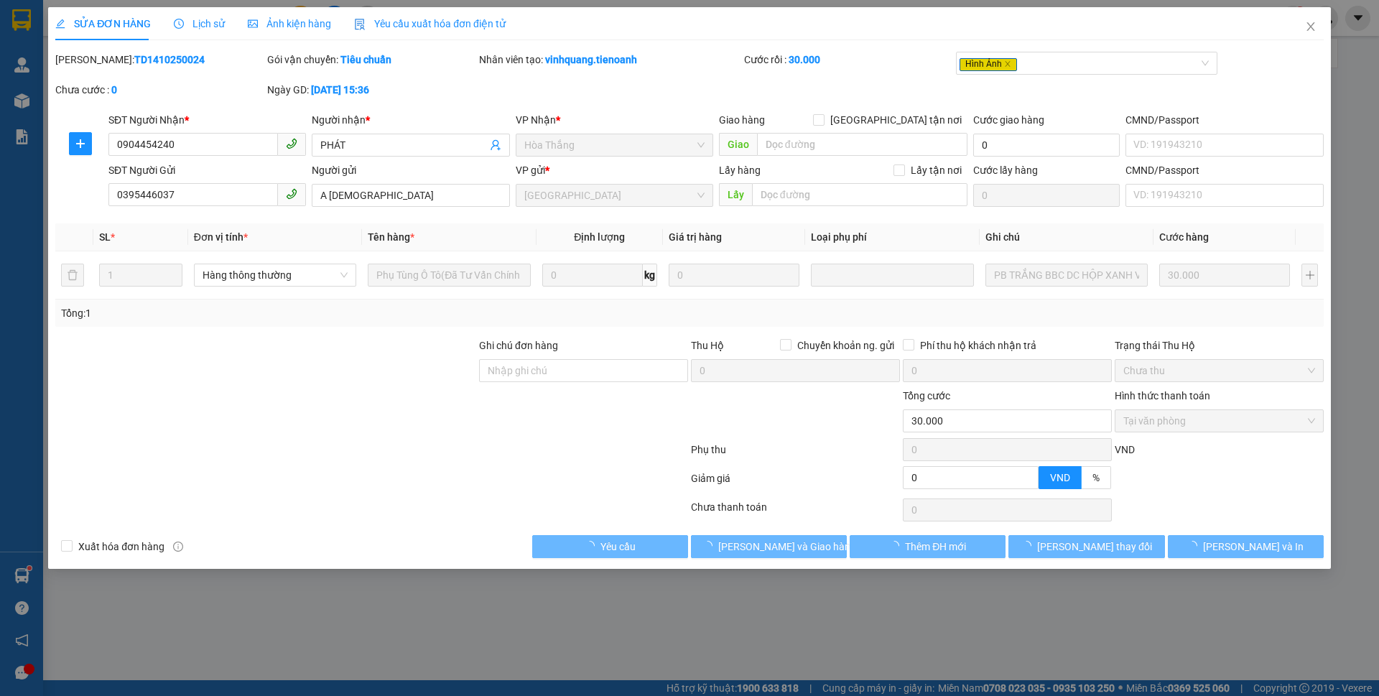
type input "30.000"
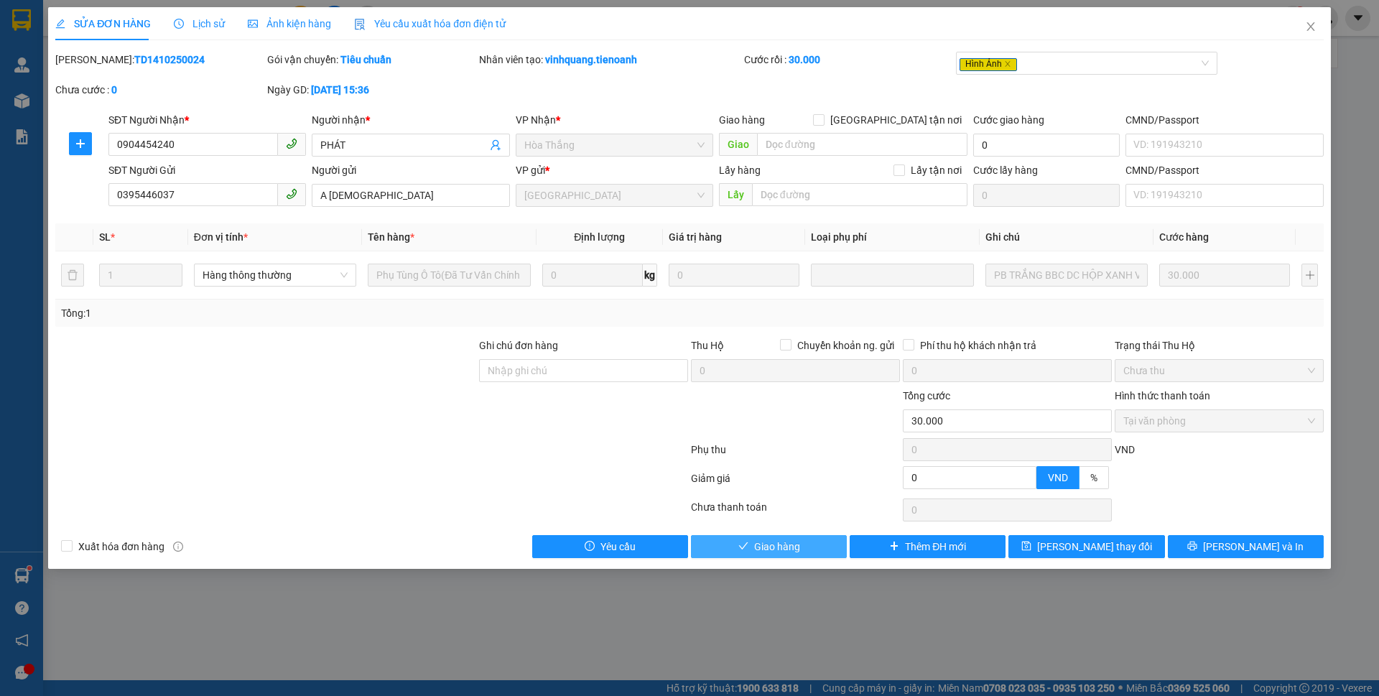
click at [764, 547] on span "Giao hàng" at bounding box center [777, 547] width 46 height 16
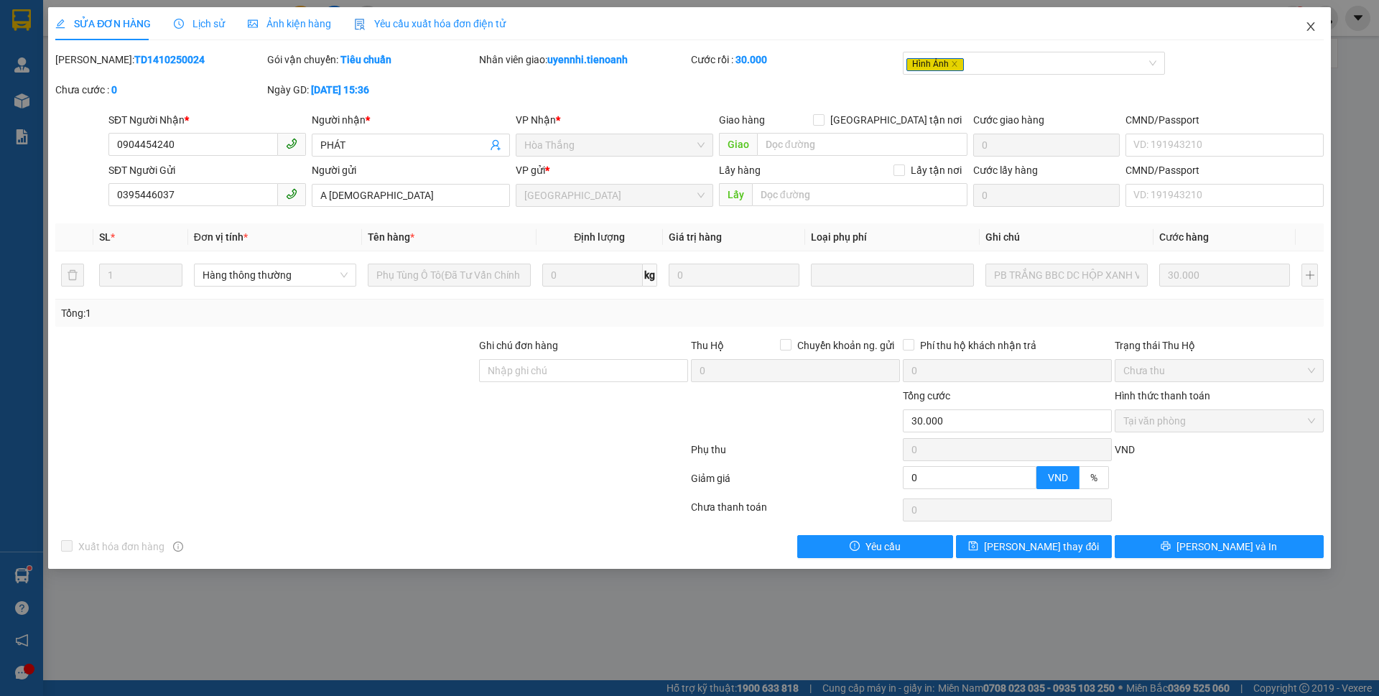
click at [1311, 22] on icon "close" at bounding box center [1310, 26] width 11 height 11
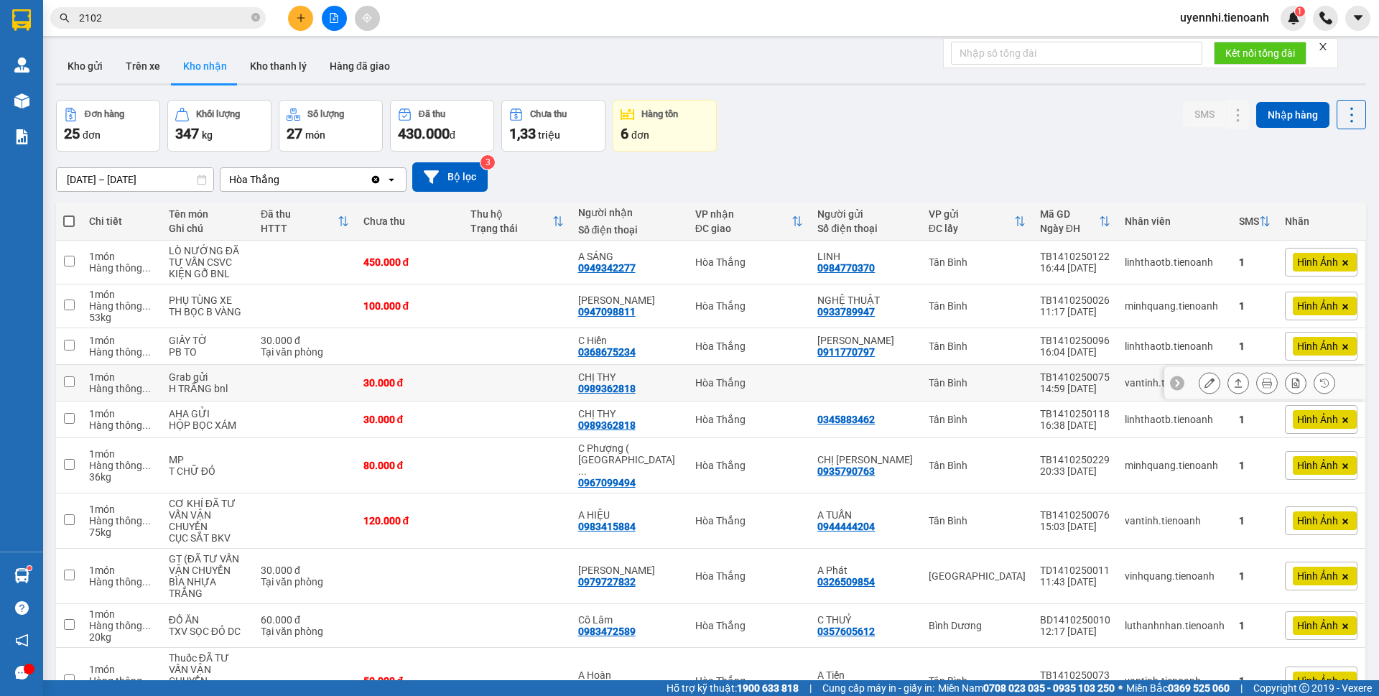
scroll to position [66, 0]
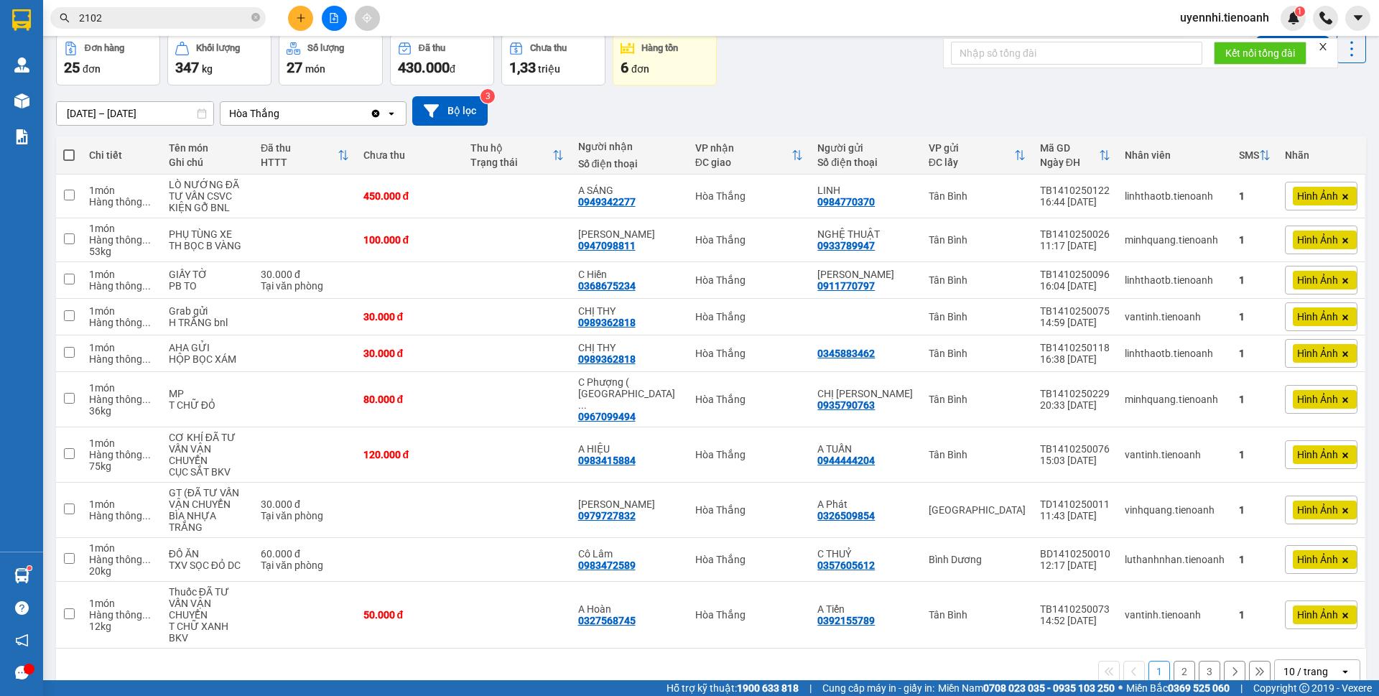
click at [1283, 664] on div "10 / trang" at bounding box center [1305, 671] width 45 height 14
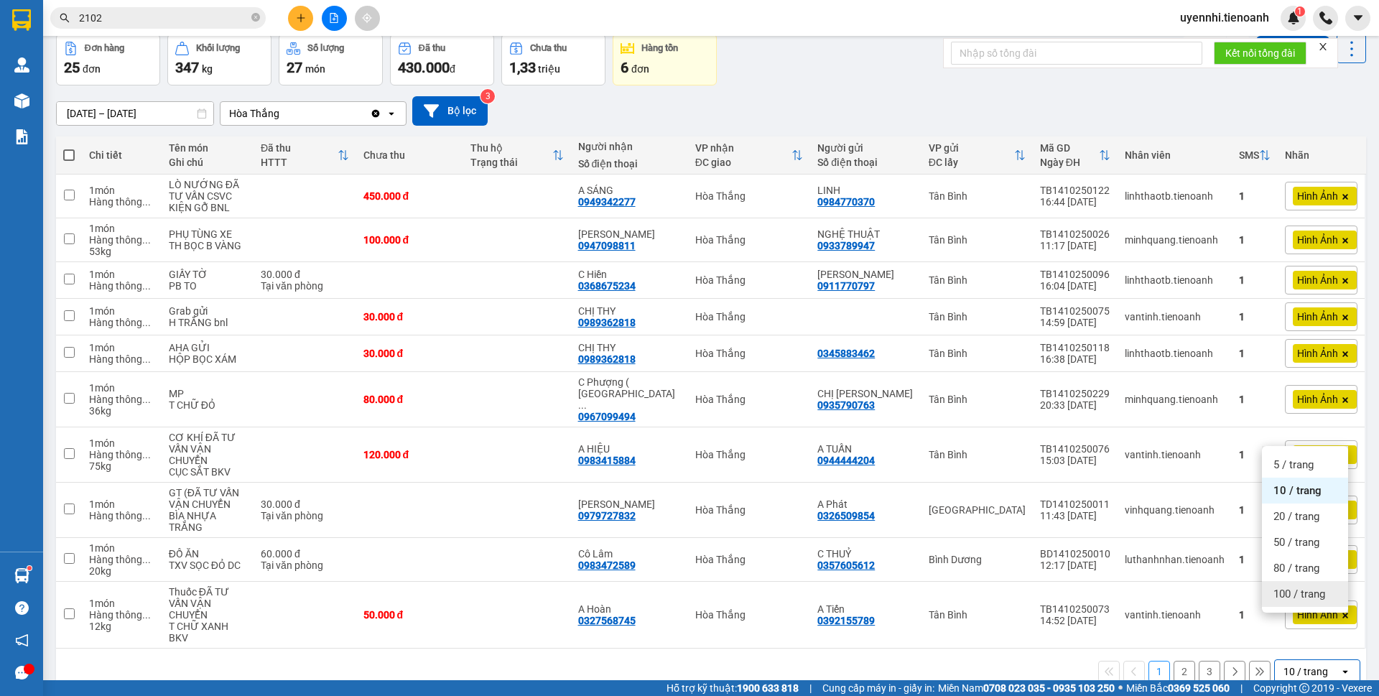
click at [1284, 590] on span "100 / trang" at bounding box center [1299, 594] width 52 height 14
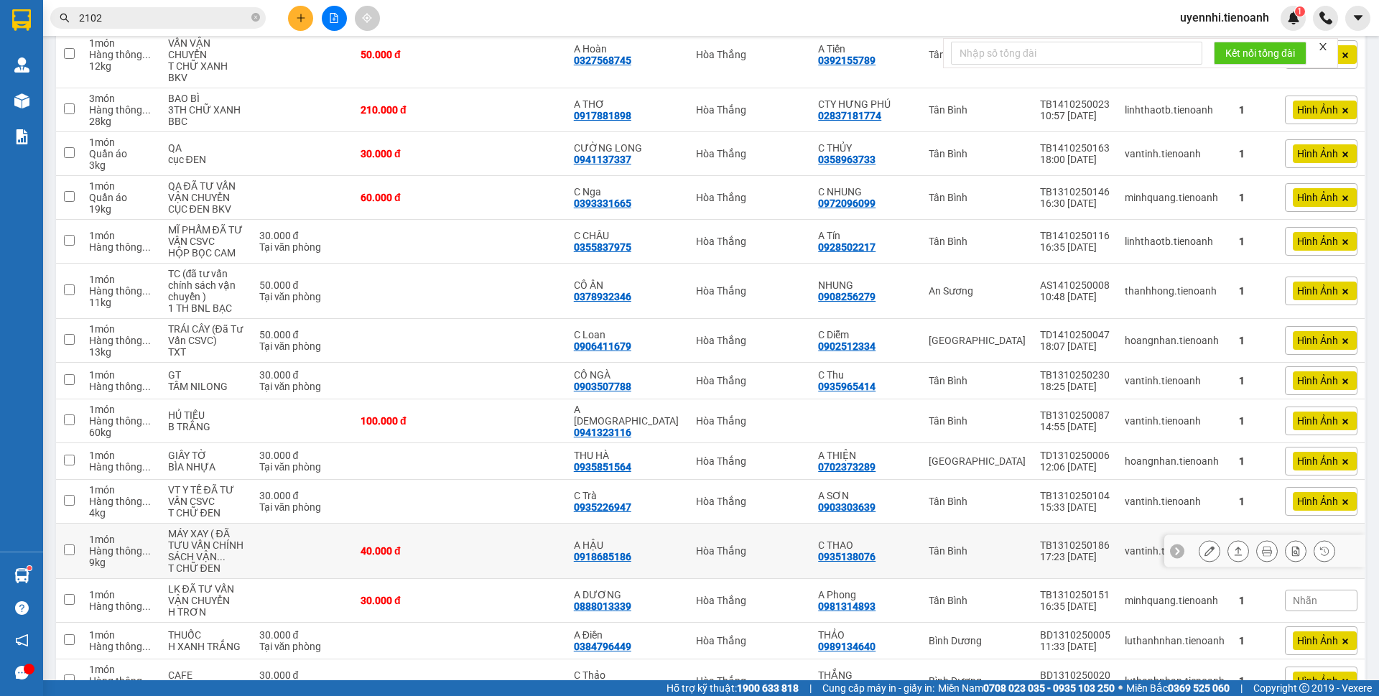
scroll to position [641, 0]
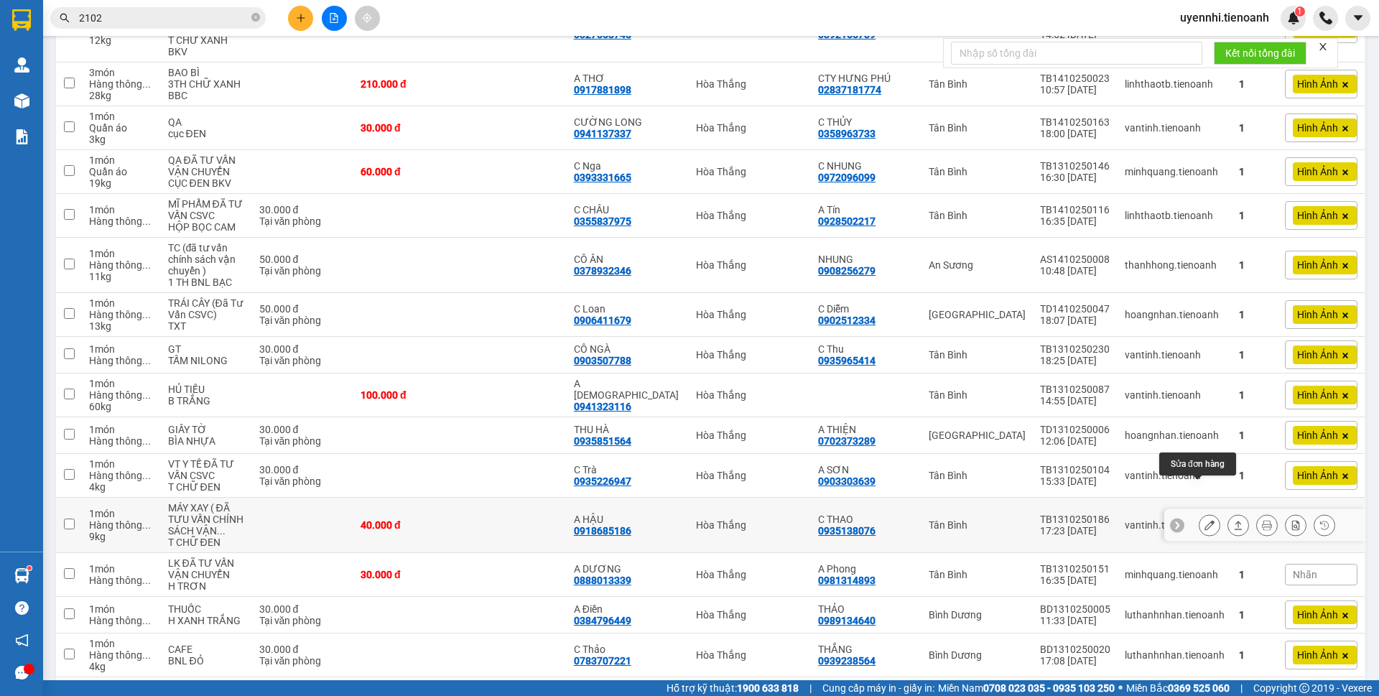
click at [1204, 520] on icon at bounding box center [1209, 525] width 10 height 10
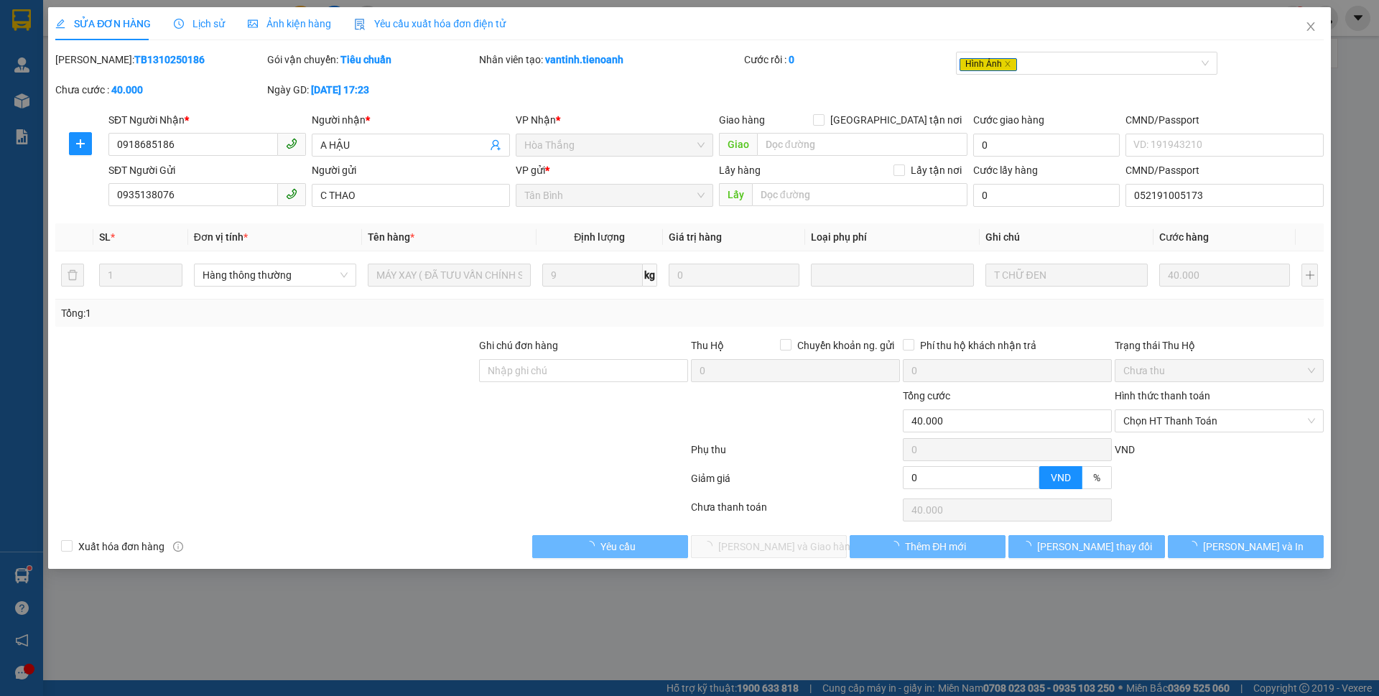
type input "0918685186"
type input "A HẬU"
type input "0935138076"
type input "C THAO"
type input "052191005173"
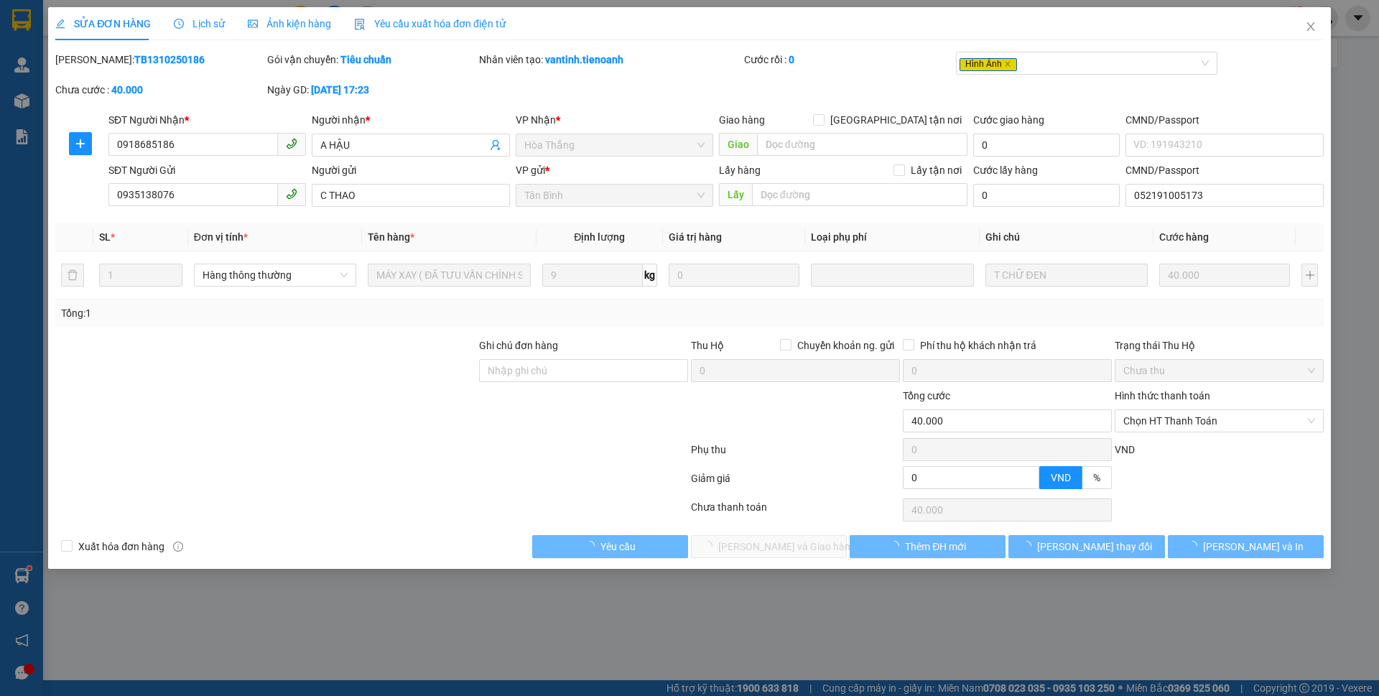
type input "0"
type input "40.000"
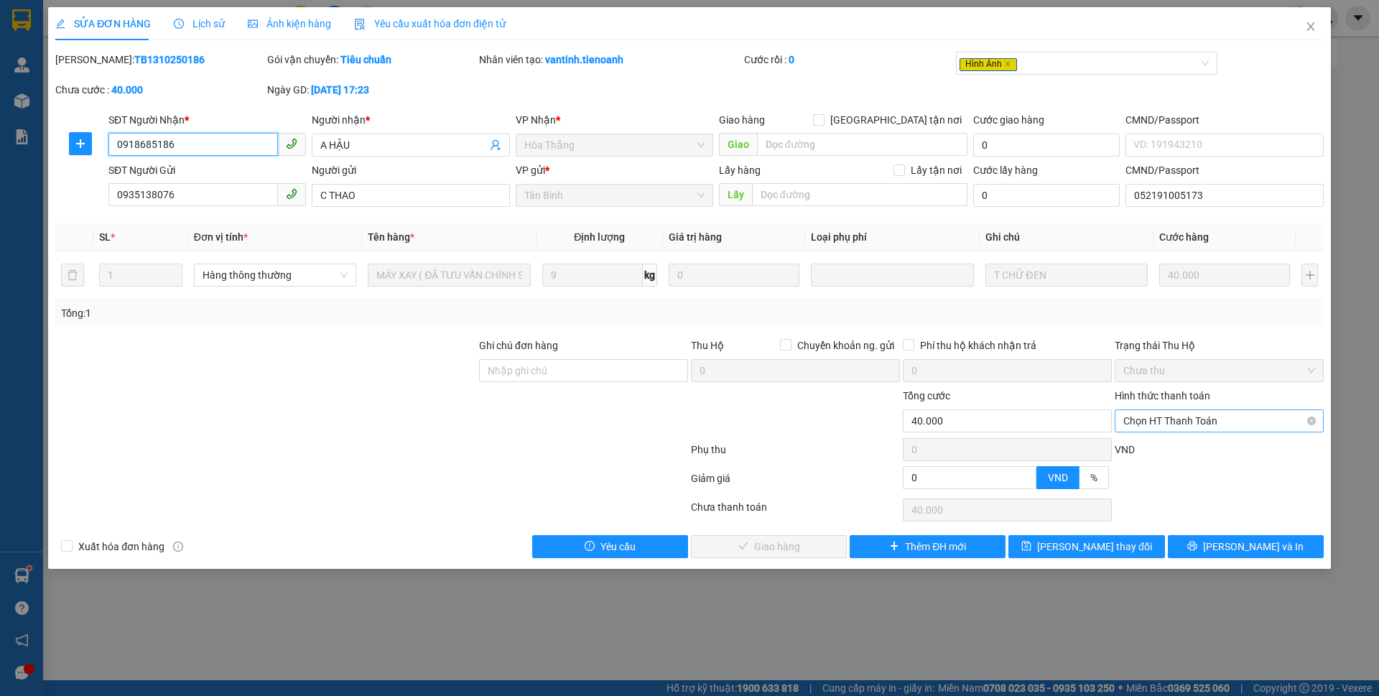
click at [1196, 419] on span "Chọn HT Thanh Toán" at bounding box center [1219, 421] width 192 height 22
click at [1168, 452] on div "Tại văn phòng" at bounding box center [1219, 450] width 192 height 16
type input "0"
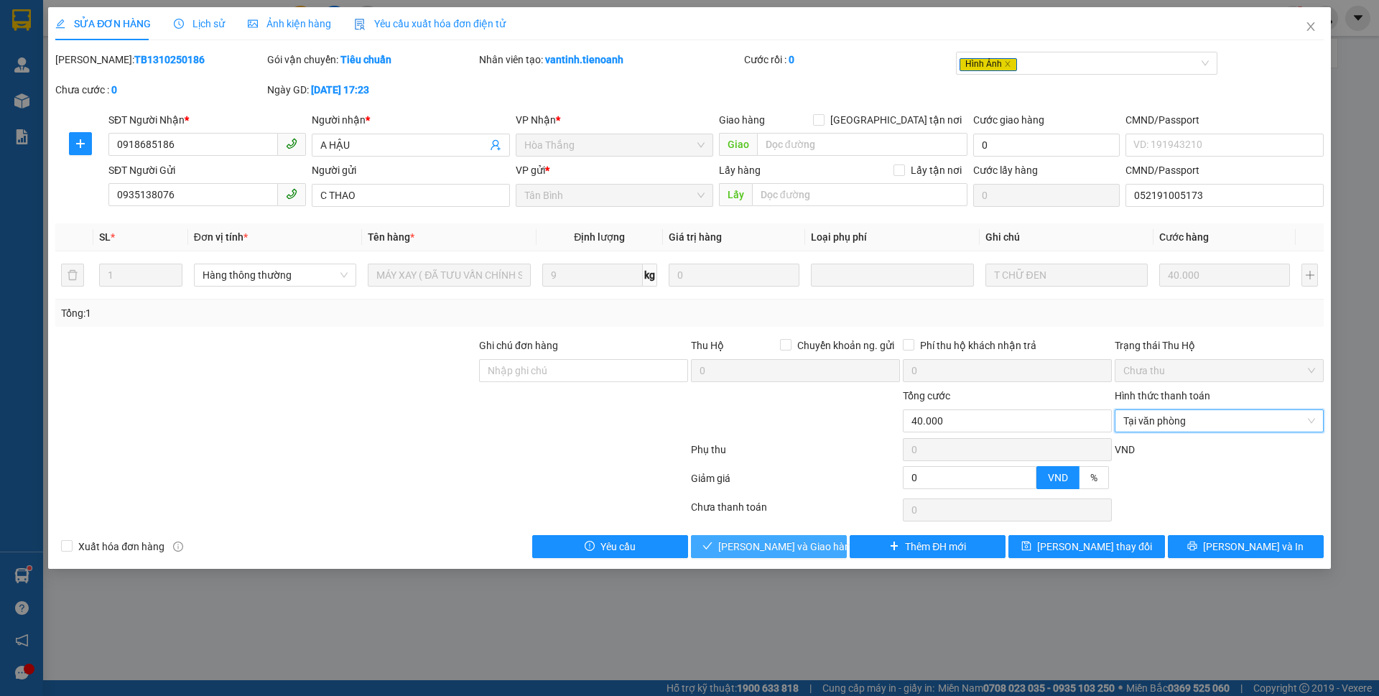
click at [758, 550] on span "[PERSON_NAME] và Giao hàng" at bounding box center [787, 547] width 138 height 16
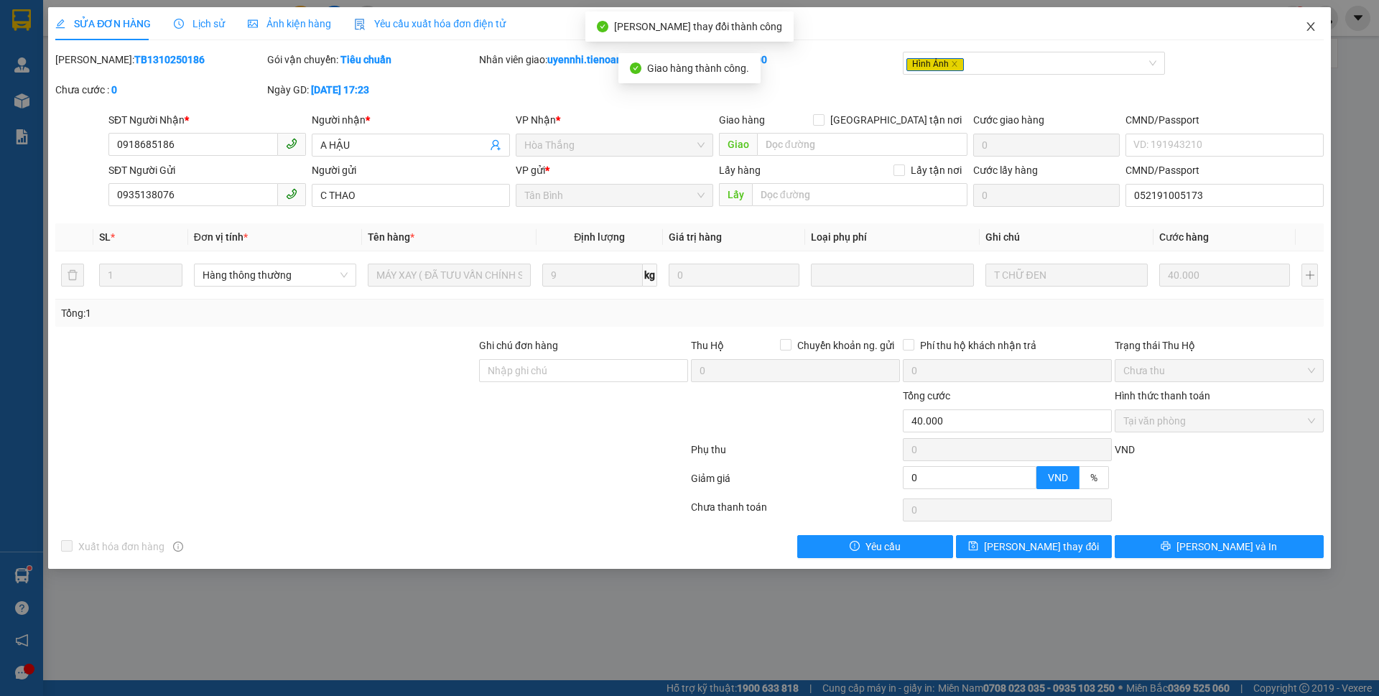
click at [1311, 24] on icon "close" at bounding box center [1310, 26] width 11 height 11
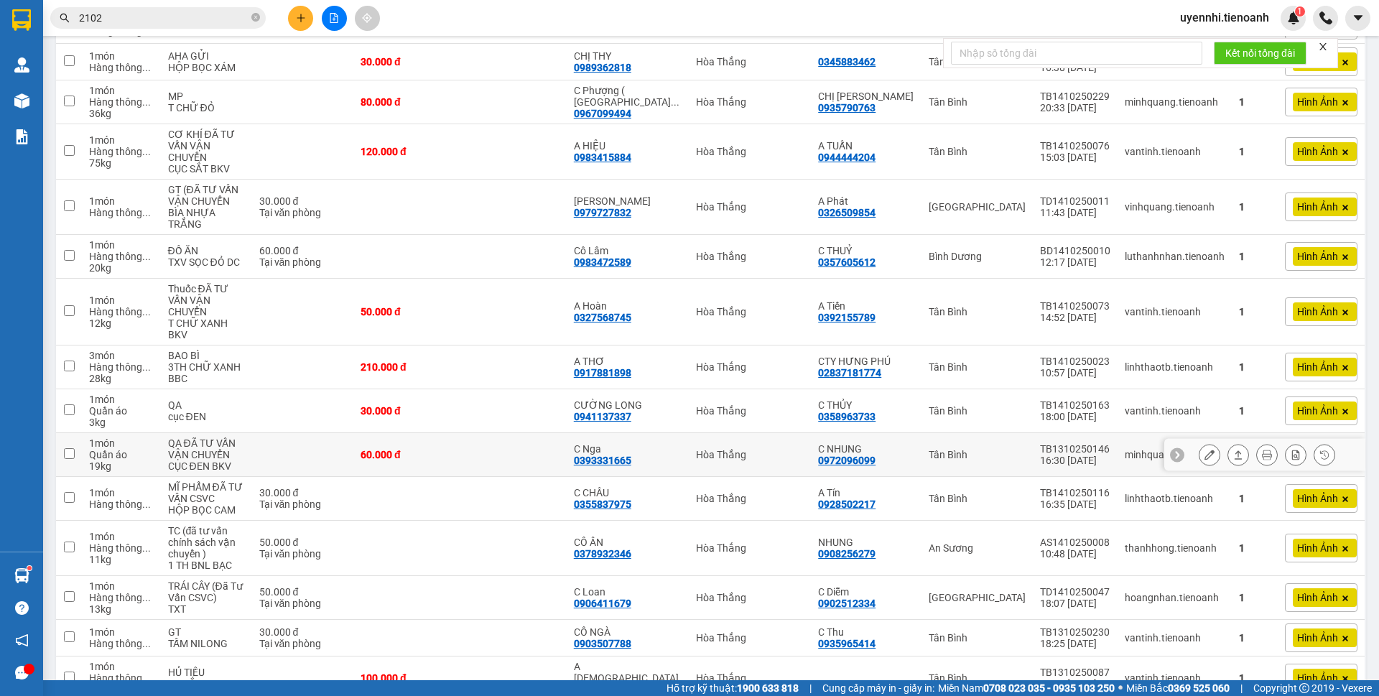
scroll to position [359, 0]
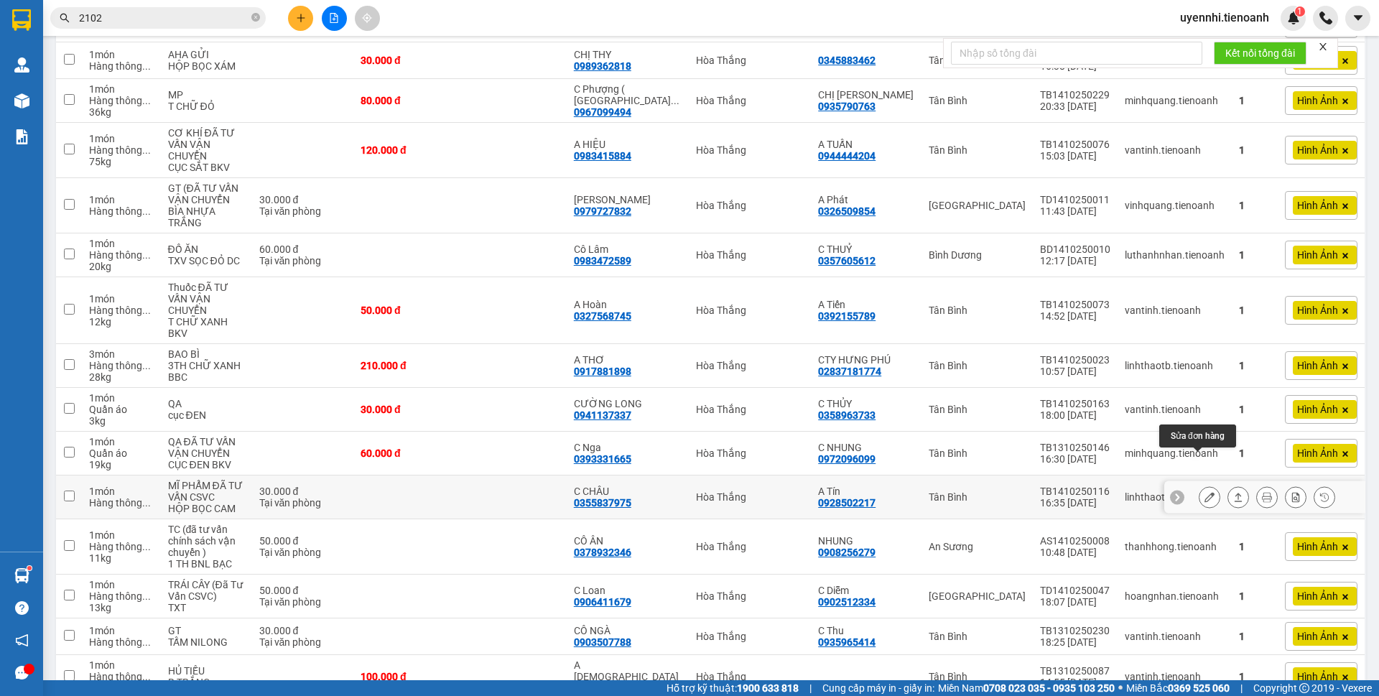
click at [1204, 492] on icon at bounding box center [1209, 497] width 10 height 10
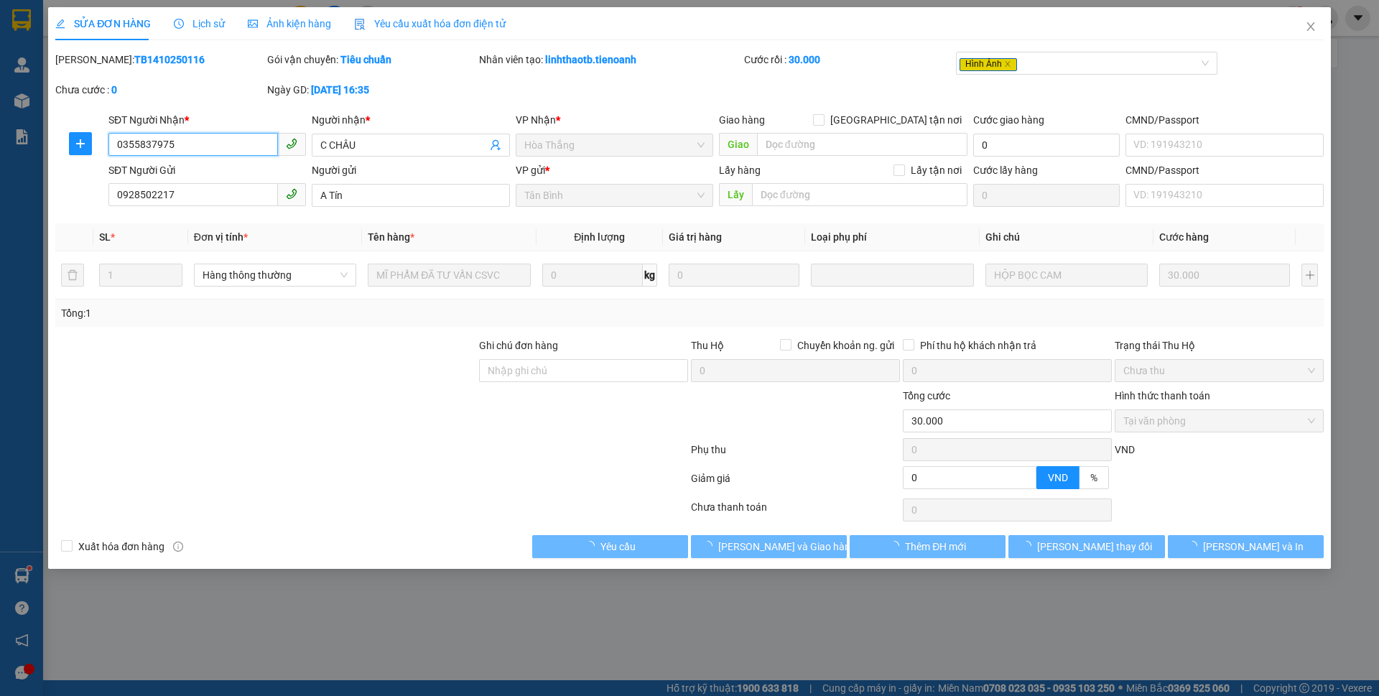
type input "0355837975"
type input "C CHÂU"
type input "0928502217"
type input "A Tín"
type input "0"
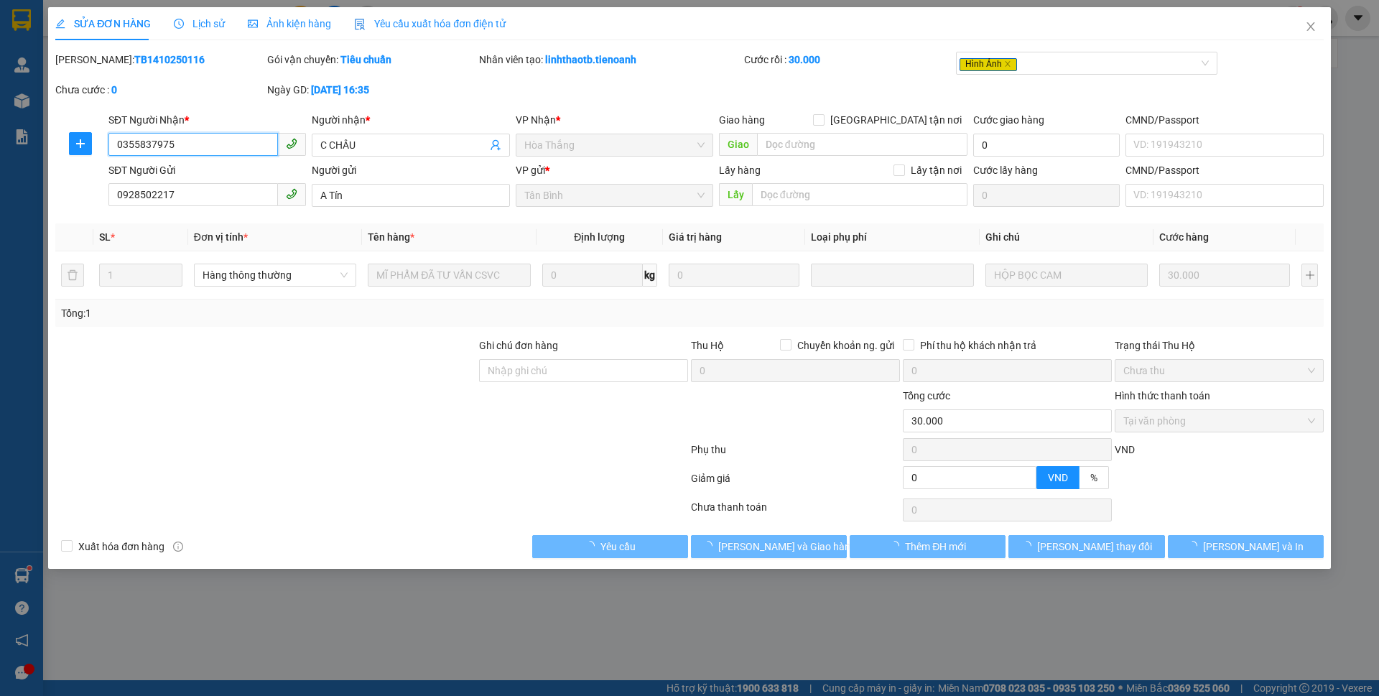
type input "30.000"
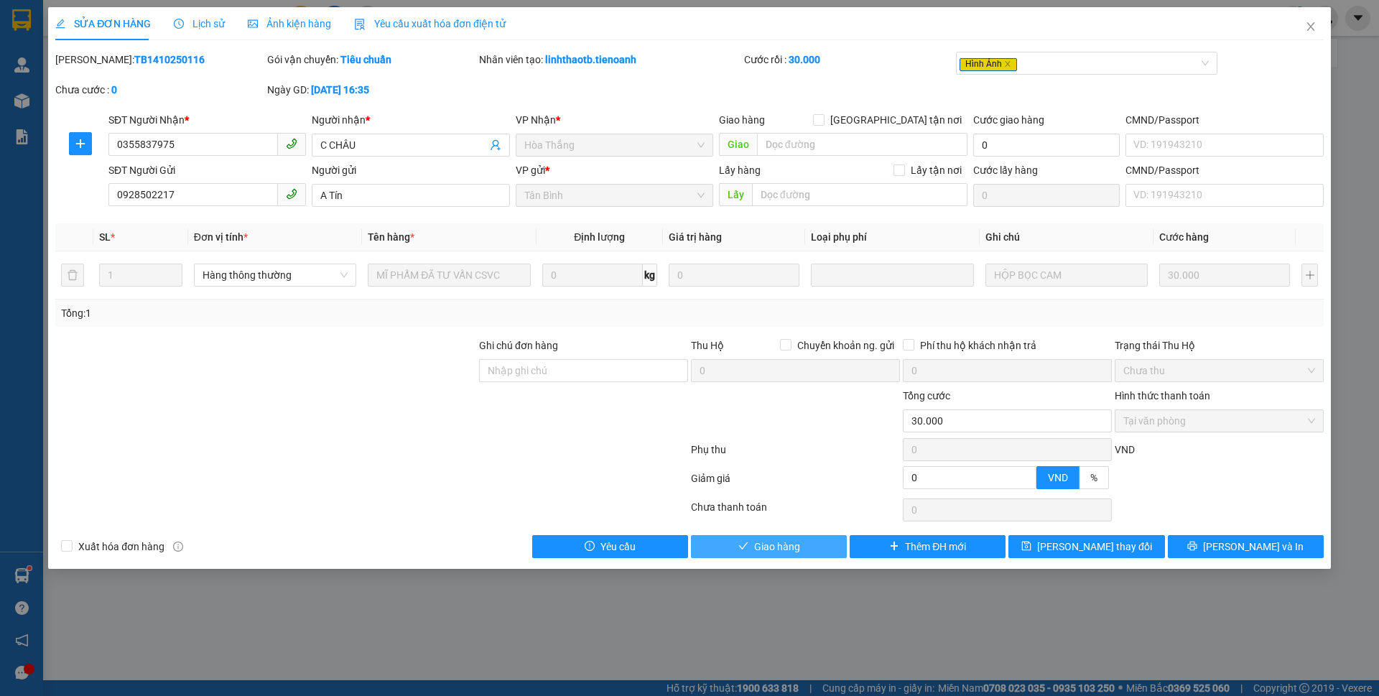
click at [805, 552] on button "Giao hàng" at bounding box center [769, 546] width 156 height 23
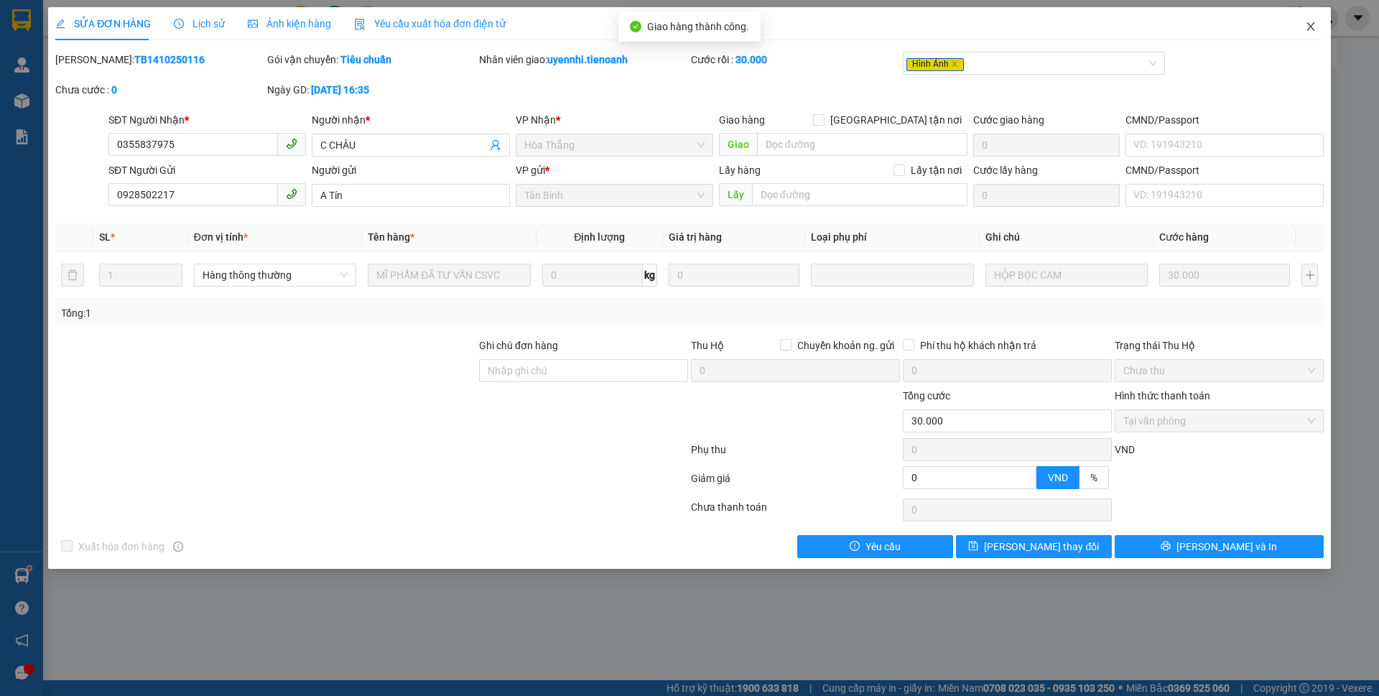
click at [1313, 23] on icon "close" at bounding box center [1310, 26] width 11 height 11
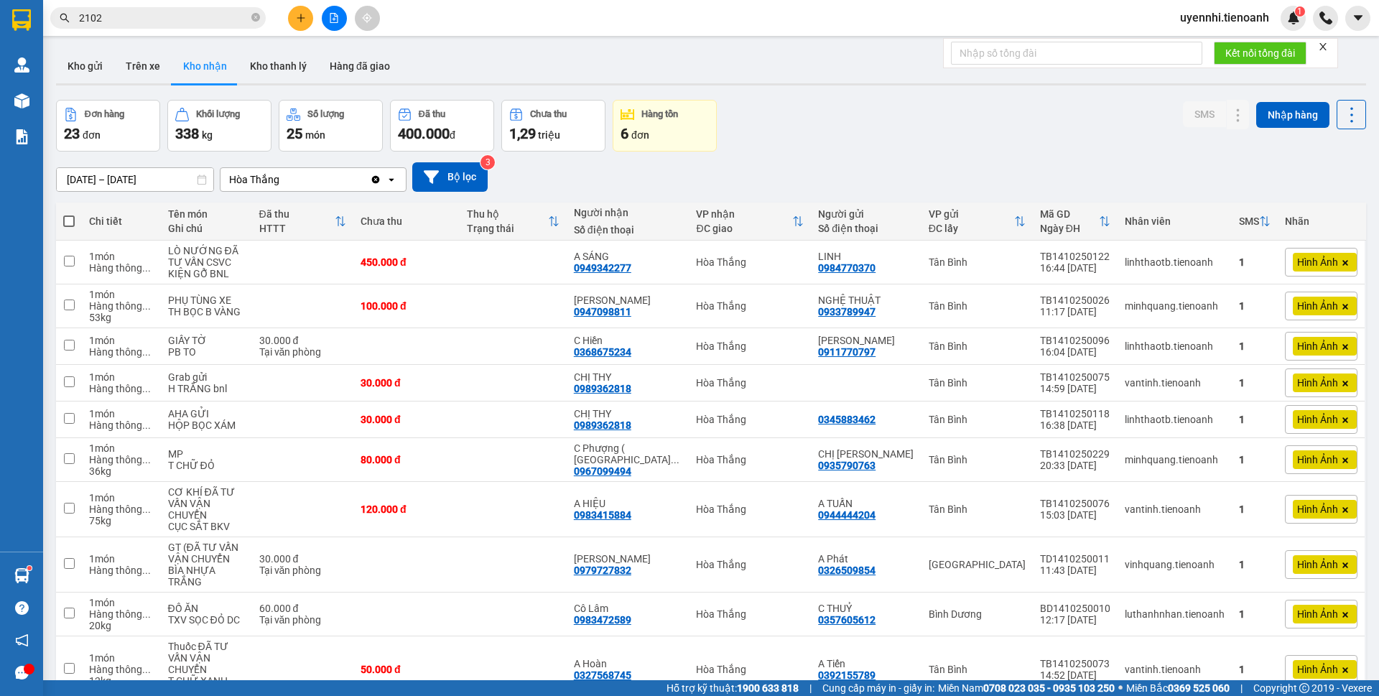
click at [227, 23] on input "2102" at bounding box center [163, 18] width 169 height 16
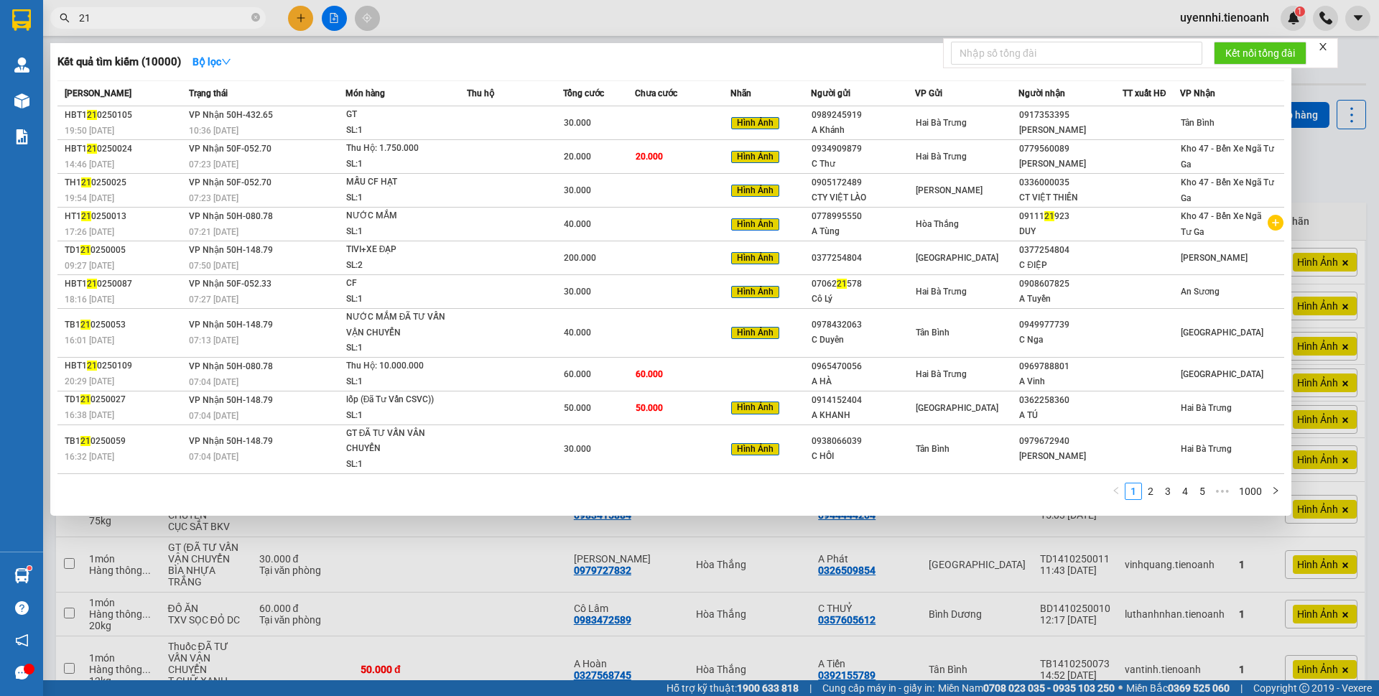
type input "2"
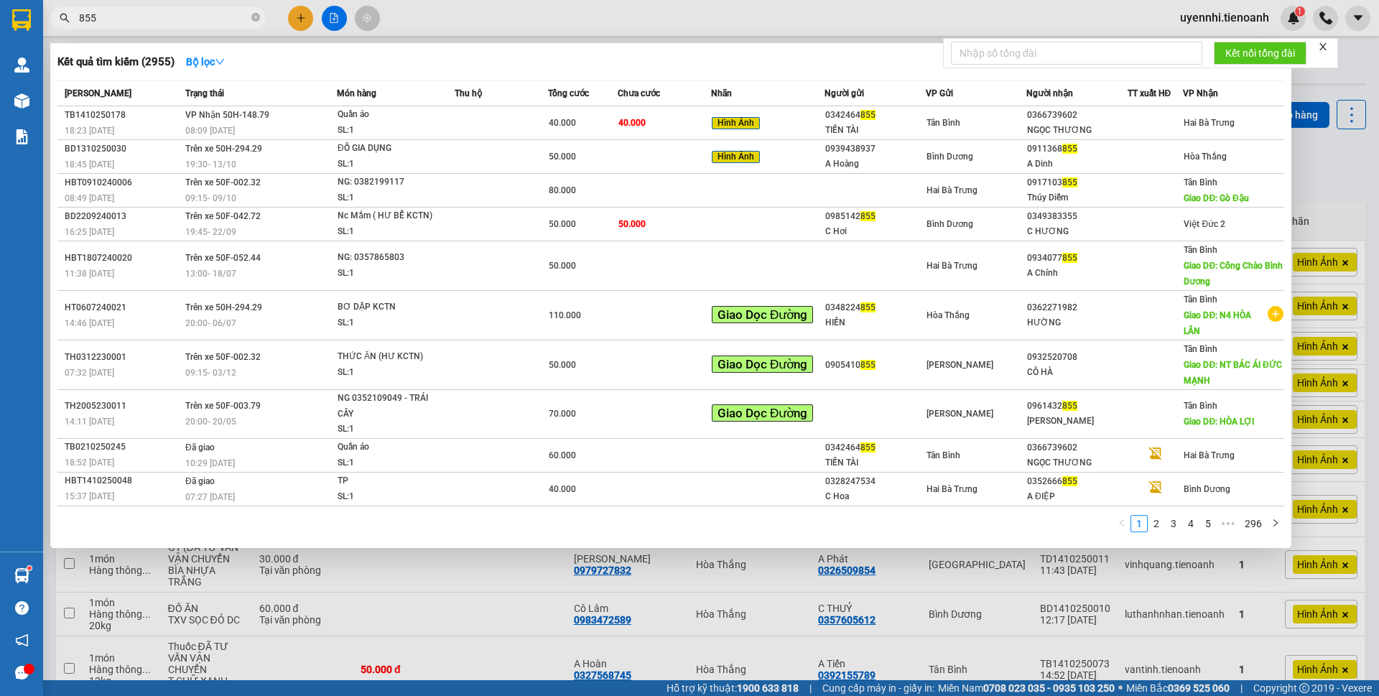
click at [1055, 9] on div at bounding box center [689, 348] width 1379 height 696
click at [157, 20] on input "855" at bounding box center [163, 18] width 169 height 16
type input "8"
type input "8855"
